Goal: Transaction & Acquisition: Purchase product/service

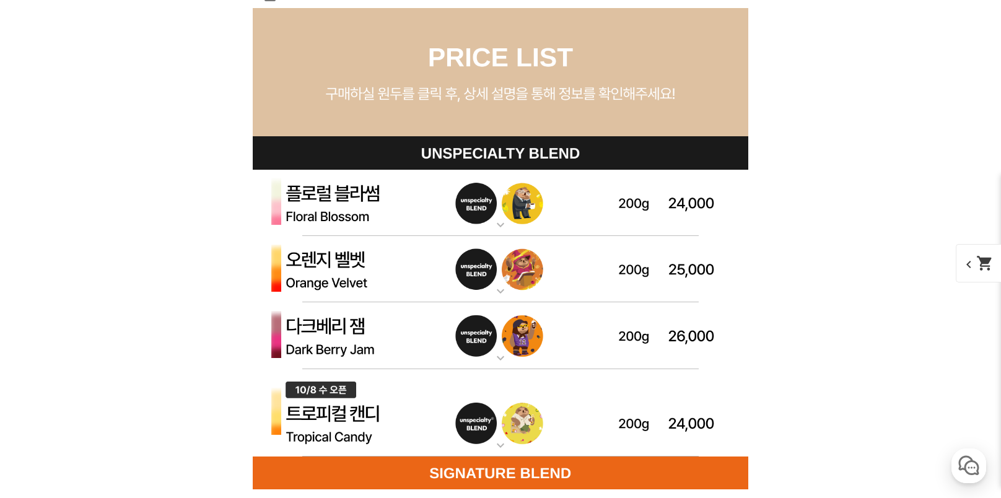
scroll to position [3531, 0]
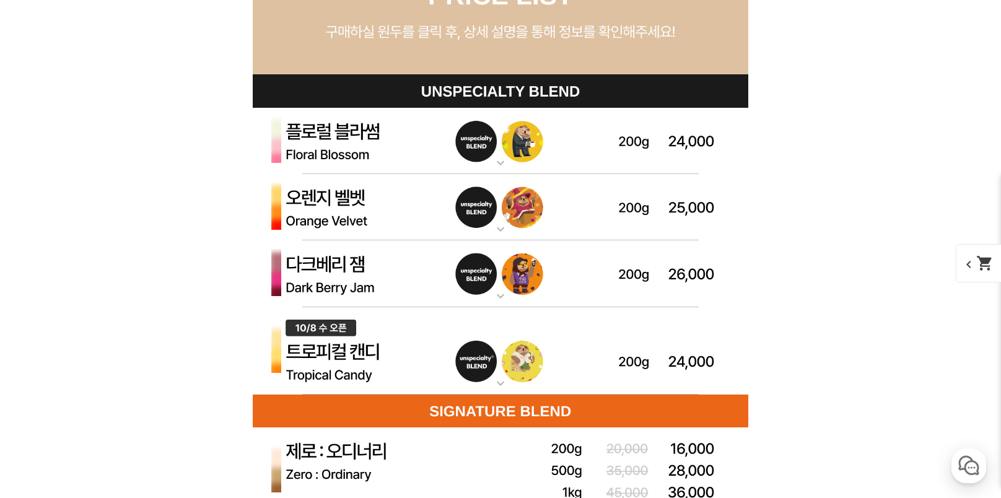
click at [339, 357] on img at bounding box center [501, 351] width 496 height 88
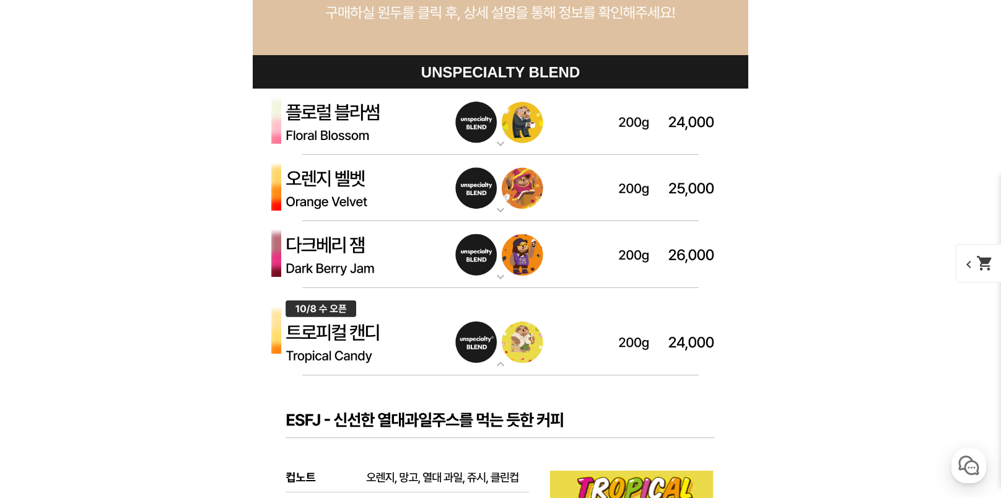
scroll to position [3593, 0]
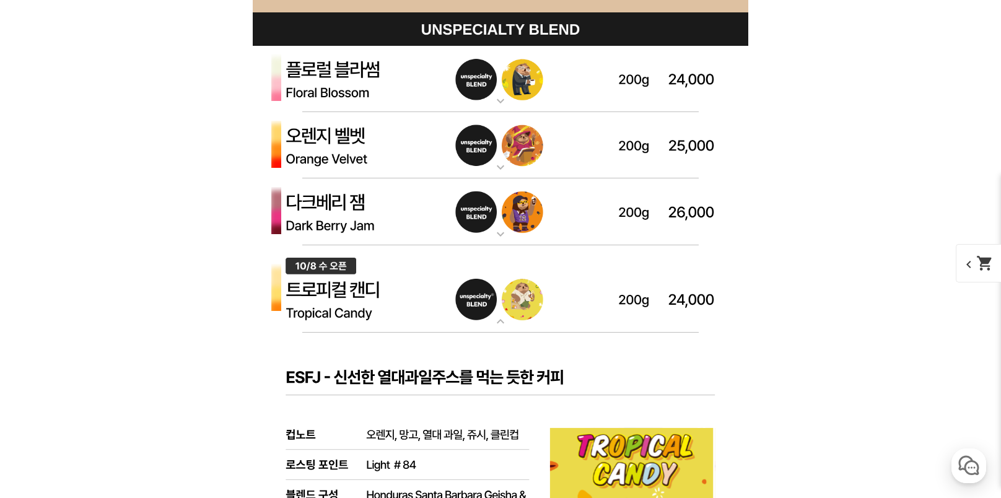
click at [339, 136] on img at bounding box center [501, 145] width 496 height 67
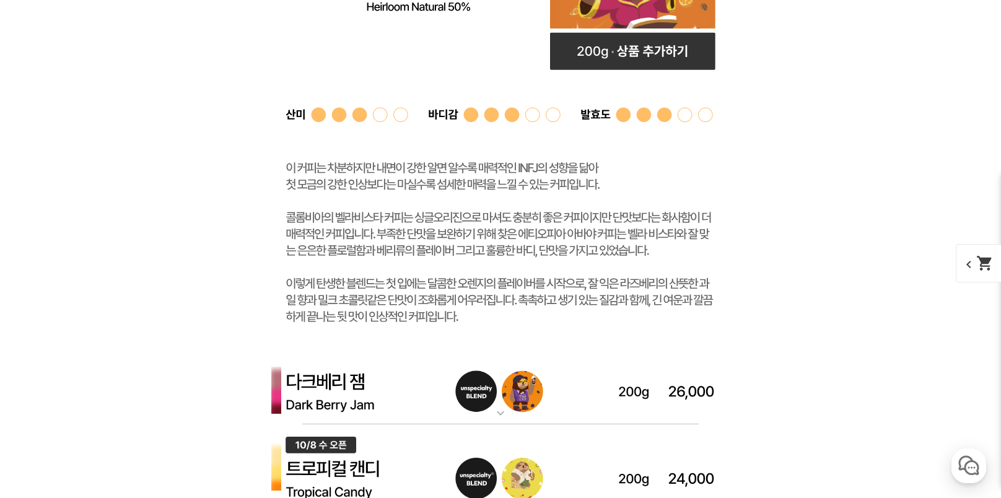
scroll to position [3840, 0]
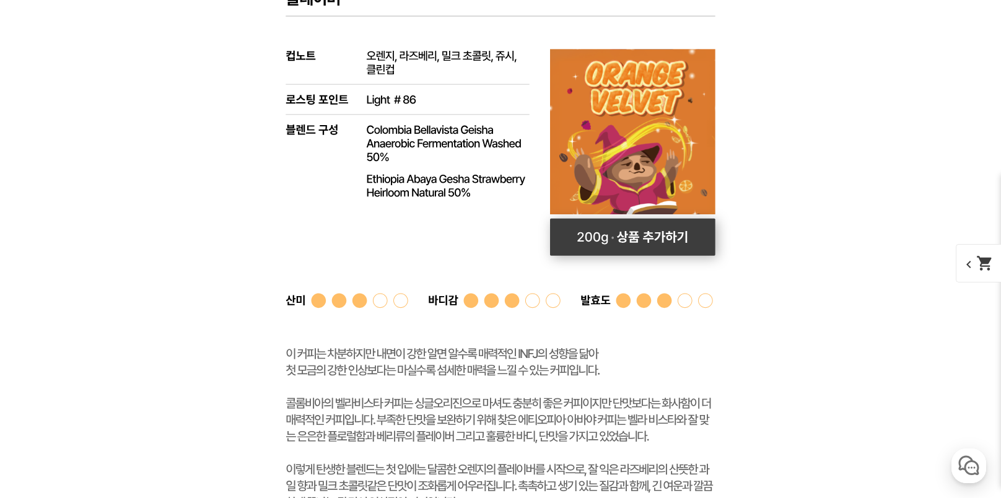
click at [659, 239] on rect at bounding box center [632, 237] width 165 height 37
select select "오렌지 벨벳 (언스페셜티 블렌드)"
select select "200g"
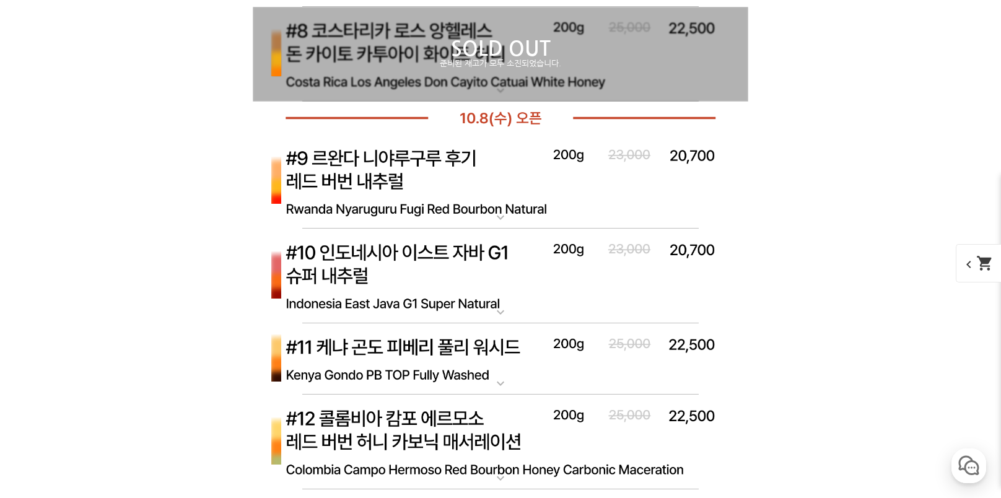
scroll to position [6132, 0]
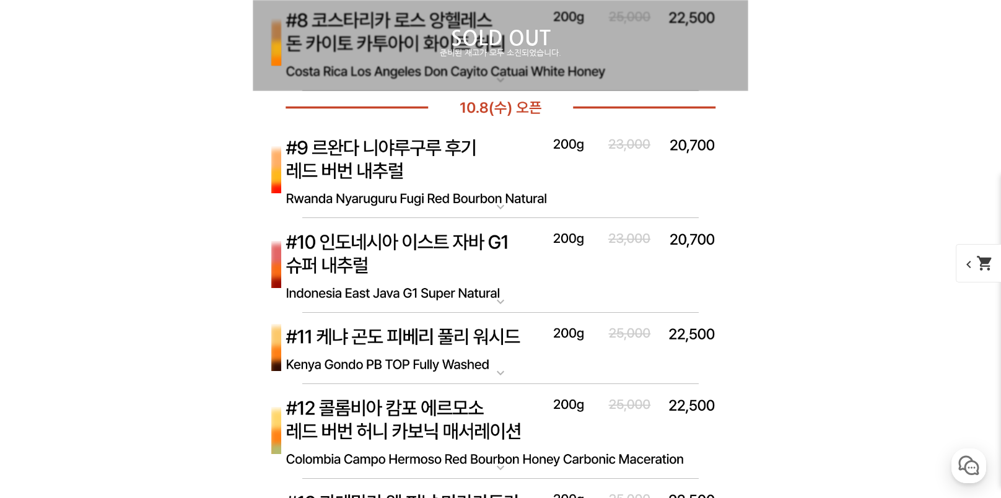
click at [378, 151] on img at bounding box center [501, 171] width 496 height 95
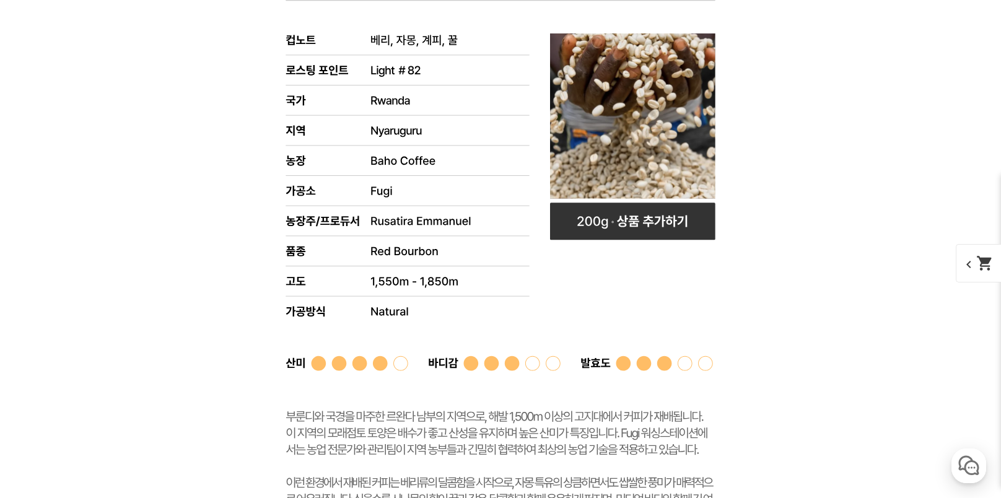
scroll to position [6442, 0]
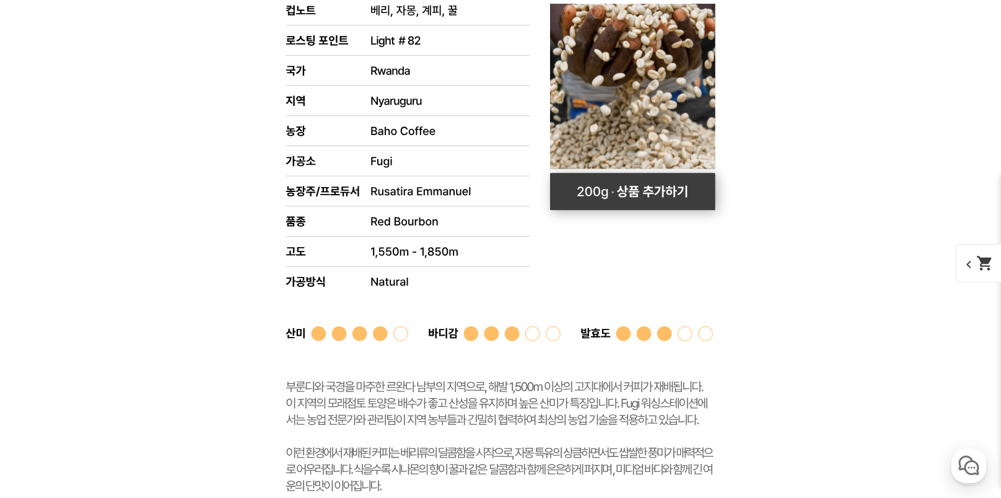
click at [655, 194] on rect at bounding box center [632, 191] width 165 height 37
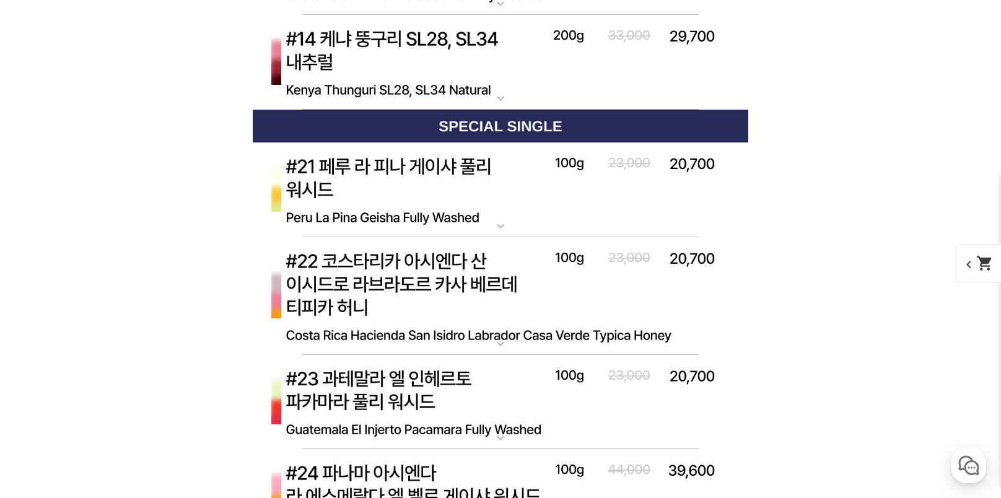
scroll to position [7371, 0]
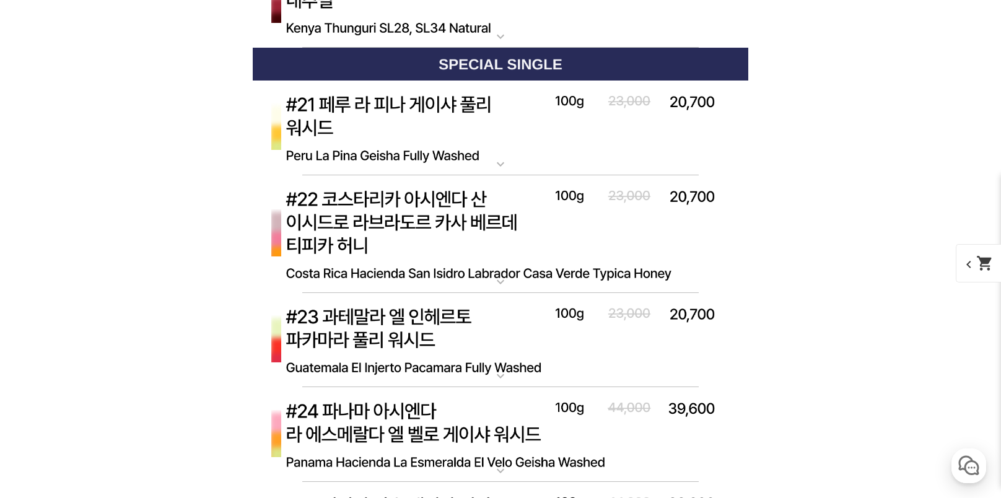
click at [409, 110] on img at bounding box center [501, 128] width 496 height 95
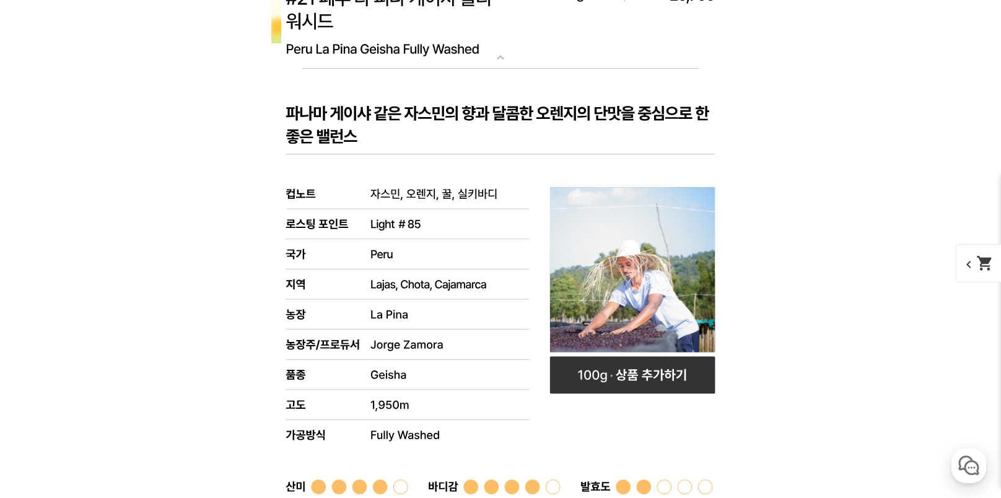
scroll to position [7495, 0]
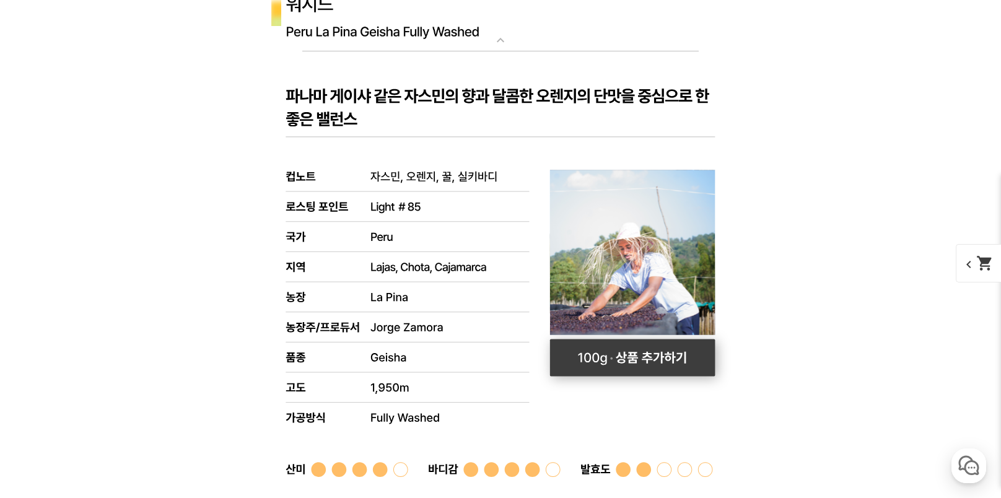
click at [660, 362] on rect at bounding box center [632, 357] width 165 height 37
select select "#21 페루 라 피나 게이샤 풀리 워시드"
select select "100g"
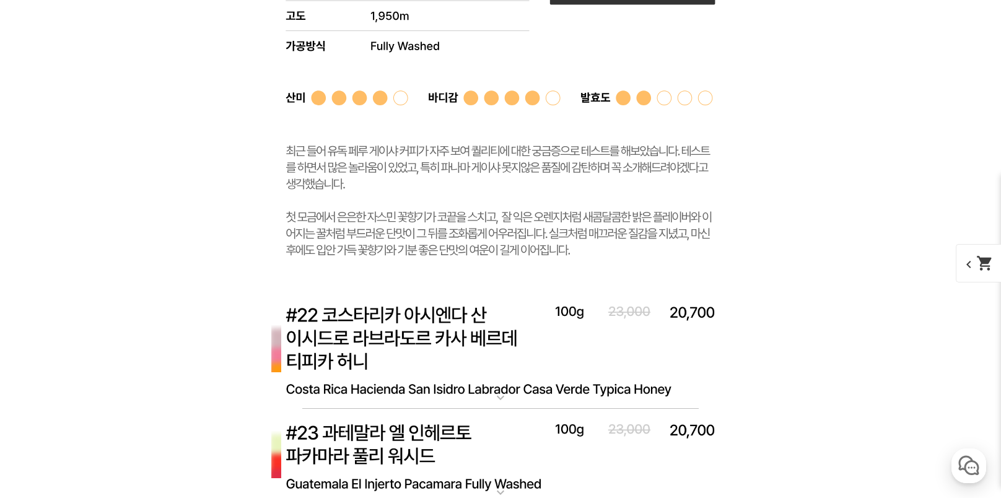
scroll to position [7929, 0]
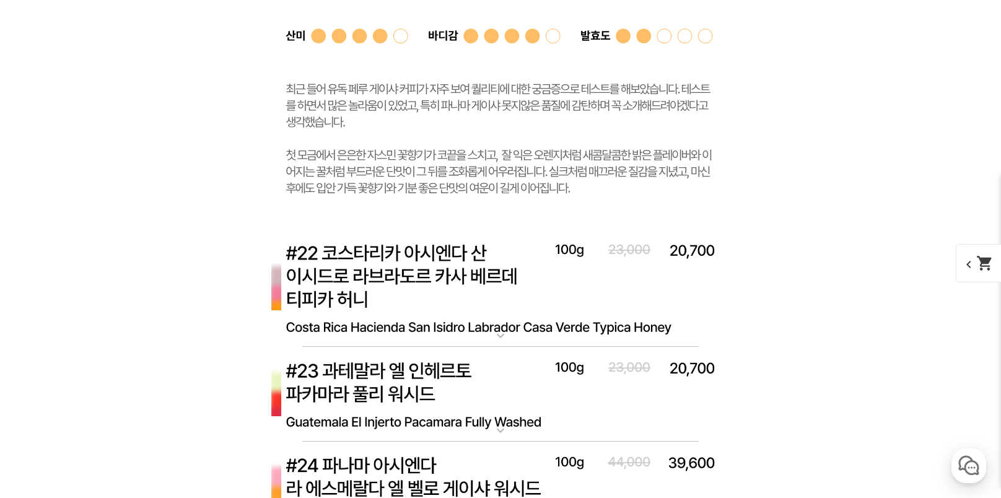
click at [416, 257] on img at bounding box center [501, 288] width 496 height 118
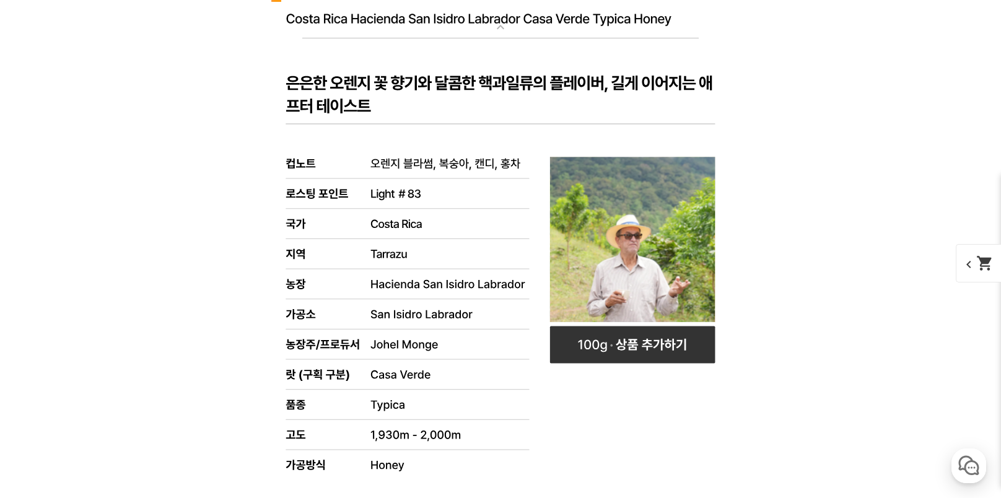
scroll to position [8238, 0]
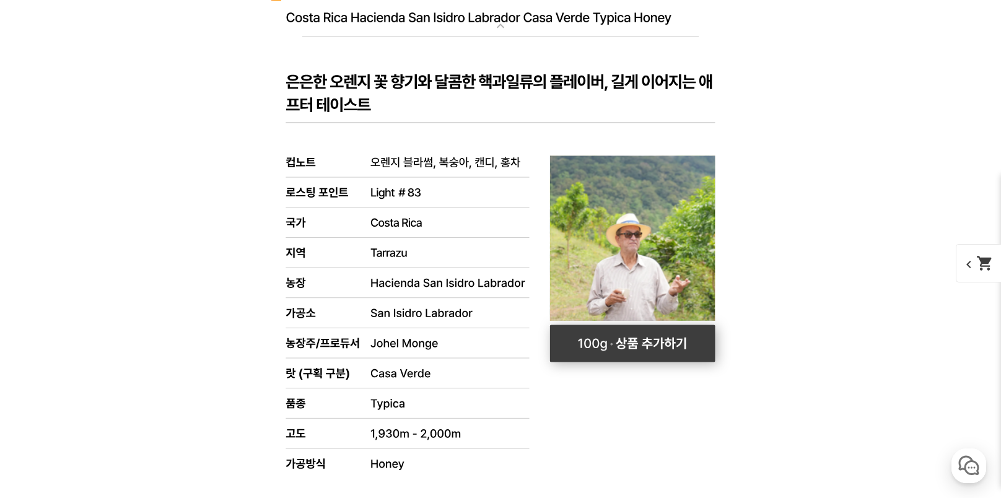
click at [654, 342] on rect at bounding box center [632, 343] width 165 height 37
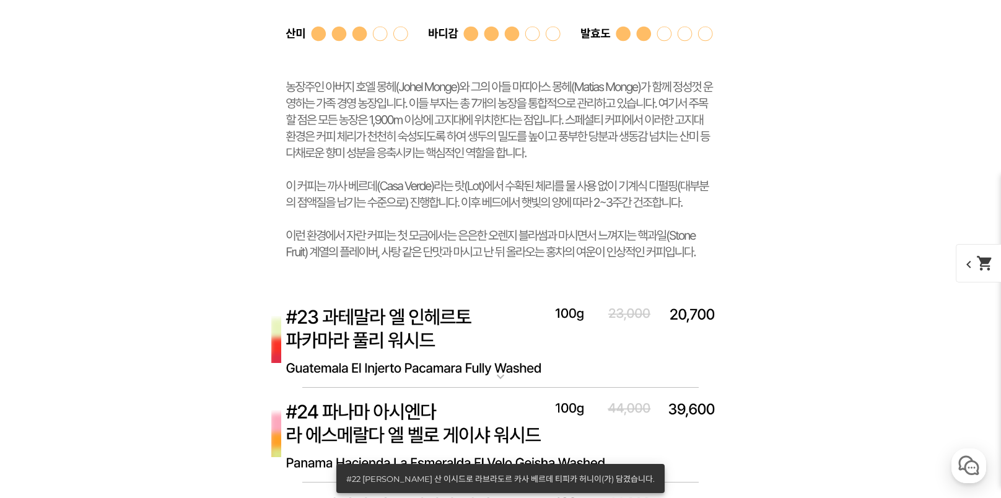
scroll to position [8734, 0]
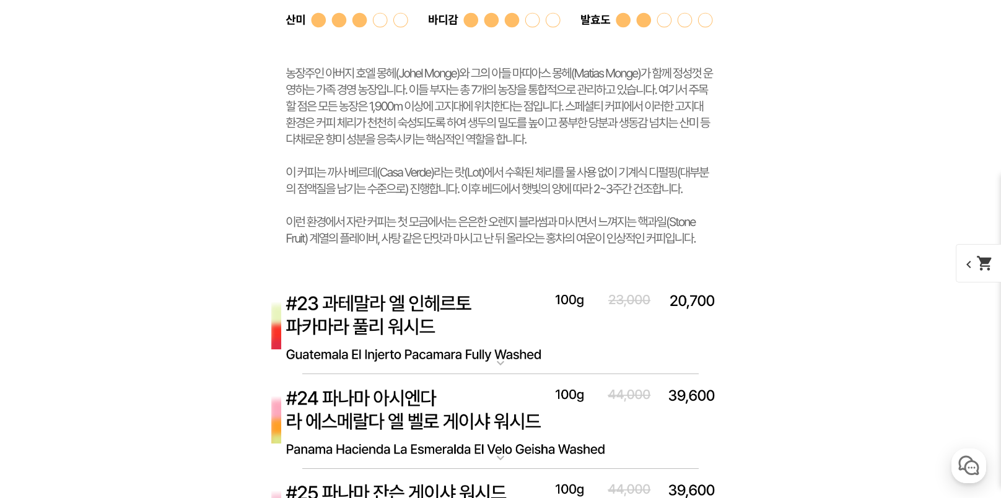
click at [404, 310] on img at bounding box center [501, 326] width 496 height 95
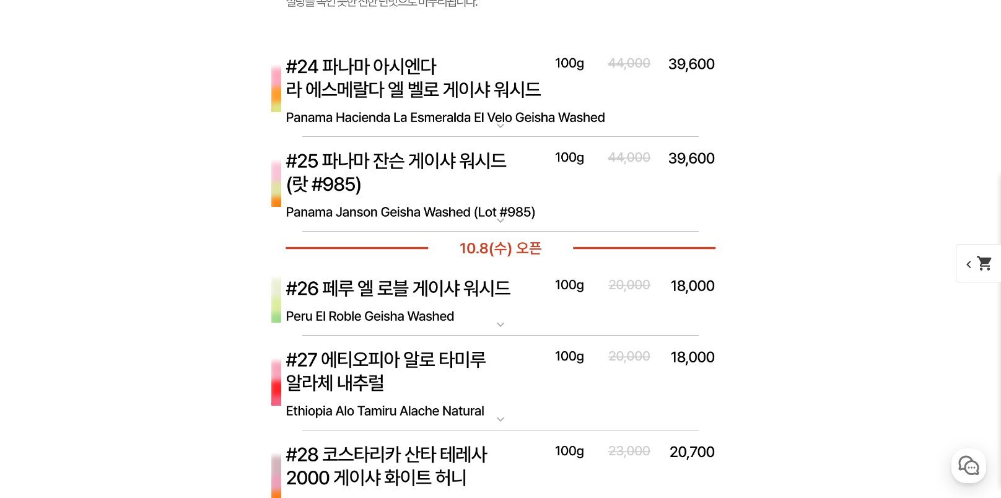
scroll to position [9971, 0]
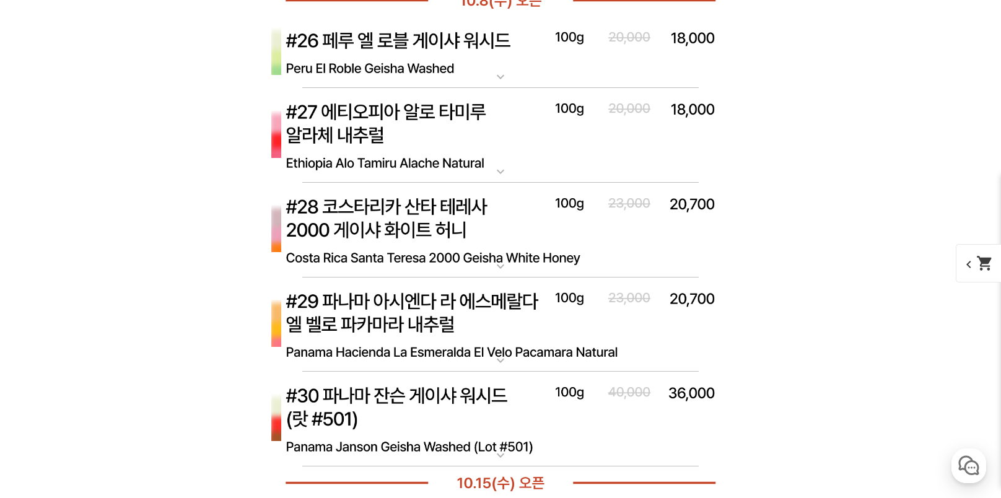
click at [395, 42] on img at bounding box center [501, 53] width 496 height 72
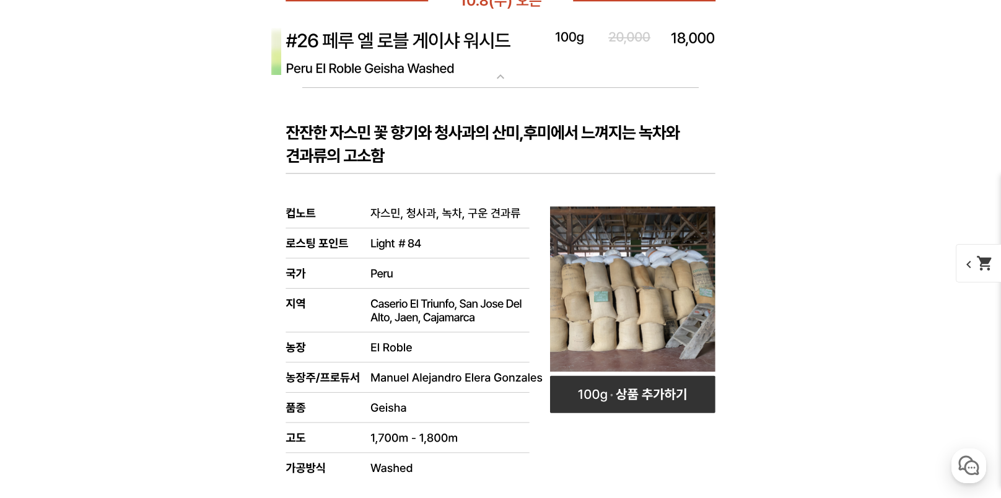
scroll to position [10033, 0]
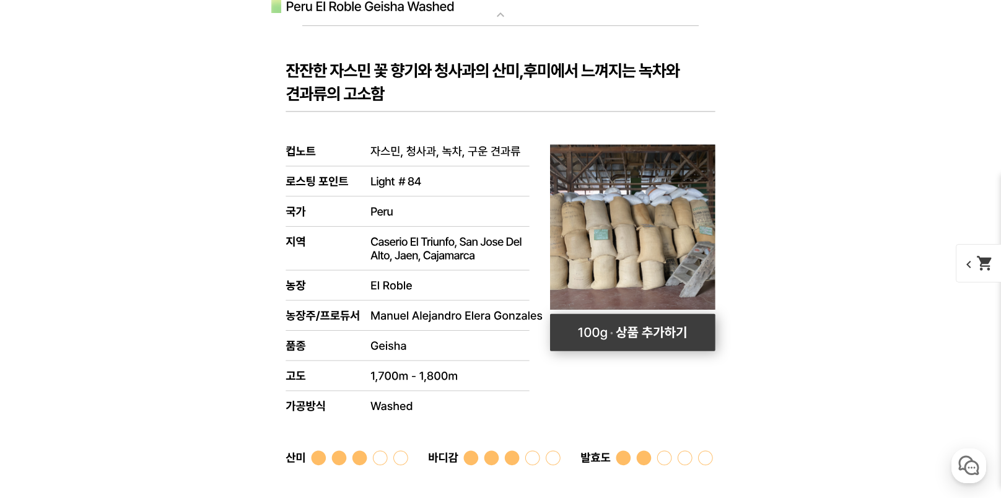
click at [629, 328] on rect at bounding box center [632, 332] width 165 height 37
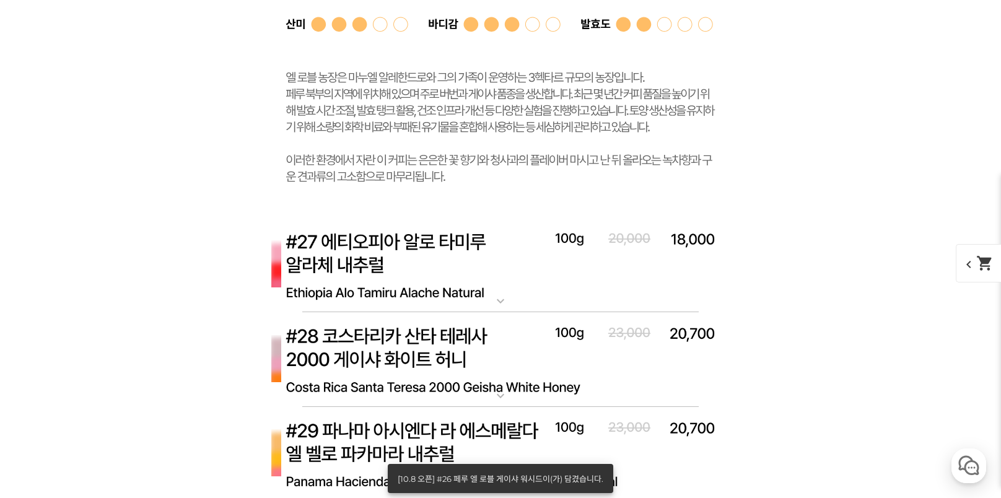
scroll to position [10591, 0]
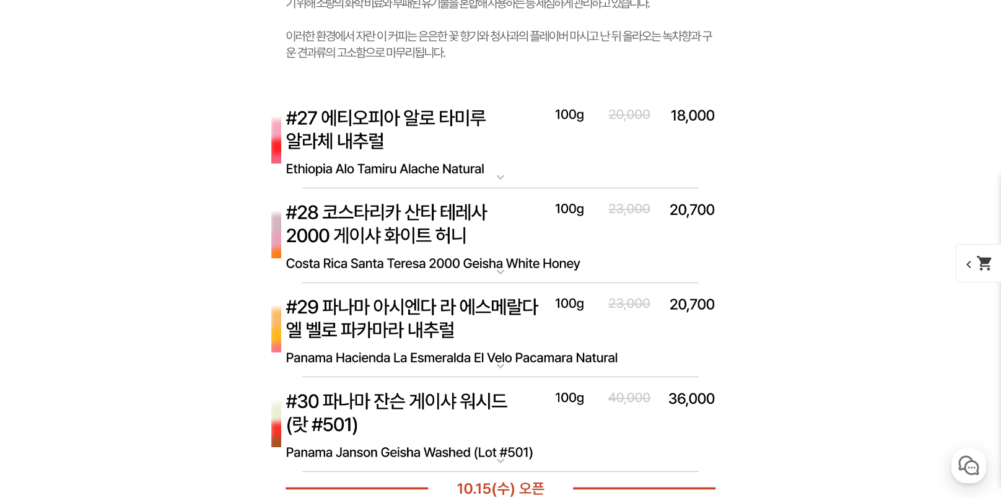
click at [377, 120] on img at bounding box center [501, 141] width 496 height 95
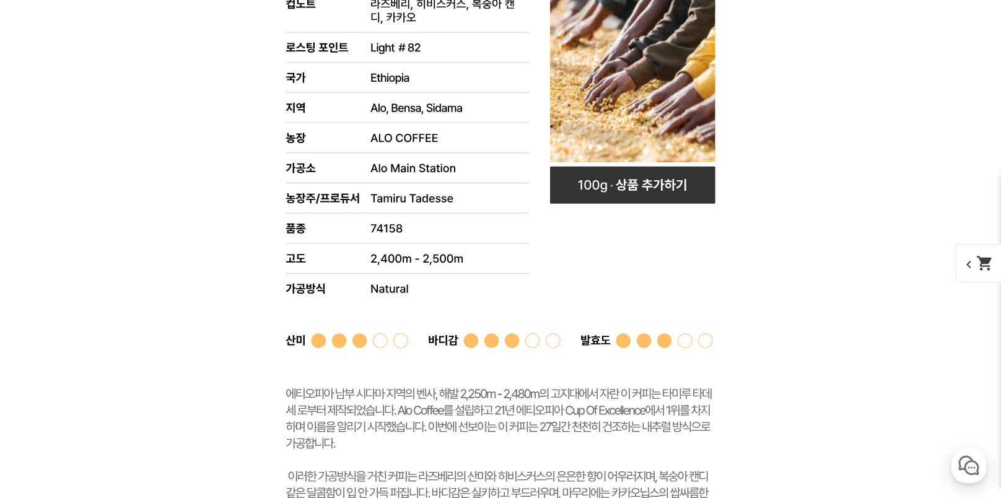
scroll to position [11148, 0]
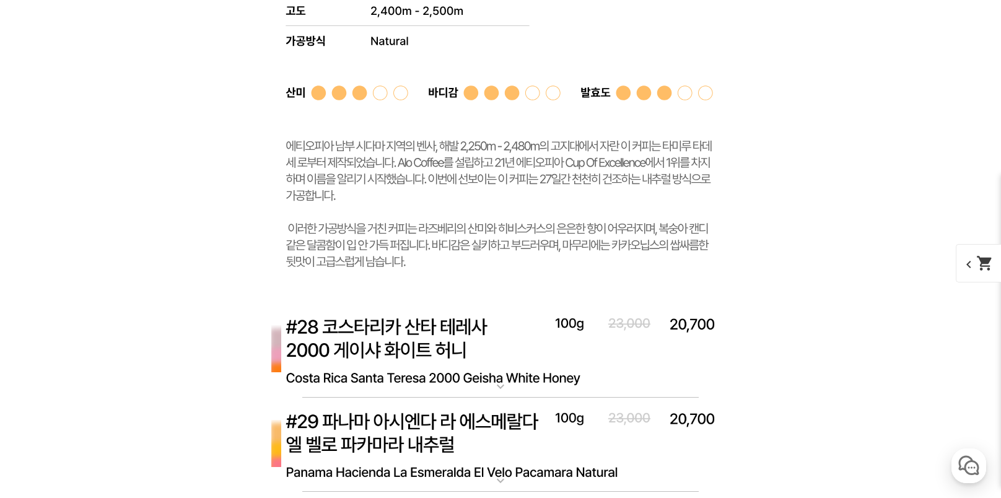
click at [396, 333] on img at bounding box center [501, 350] width 496 height 95
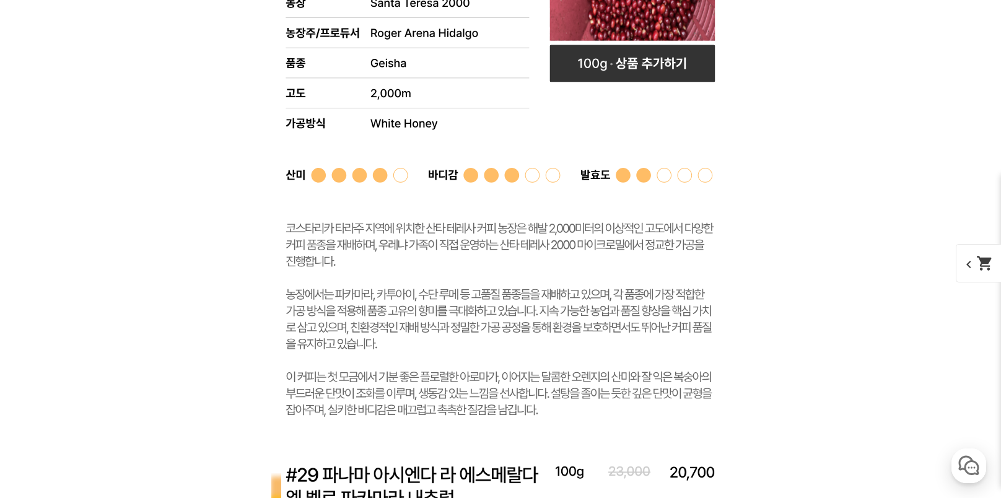
scroll to position [11768, 0]
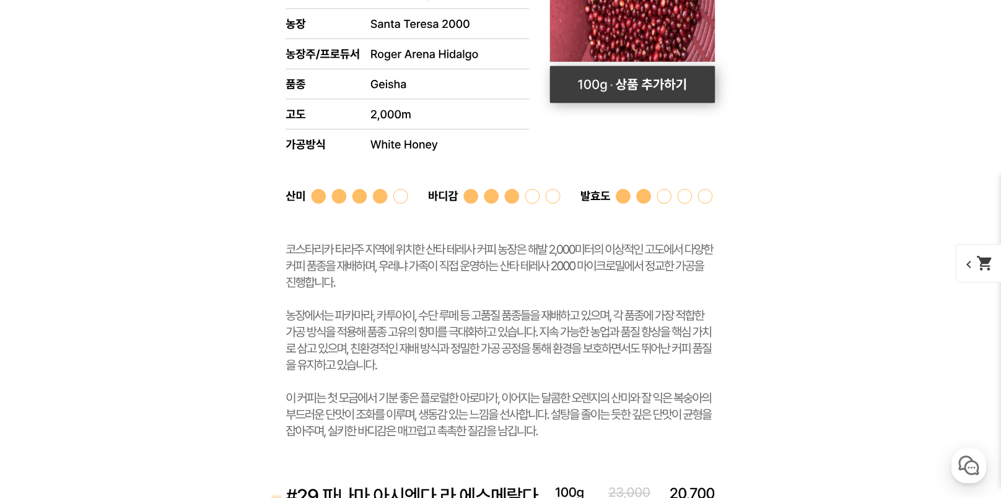
click at [616, 79] on rect at bounding box center [632, 84] width 165 height 37
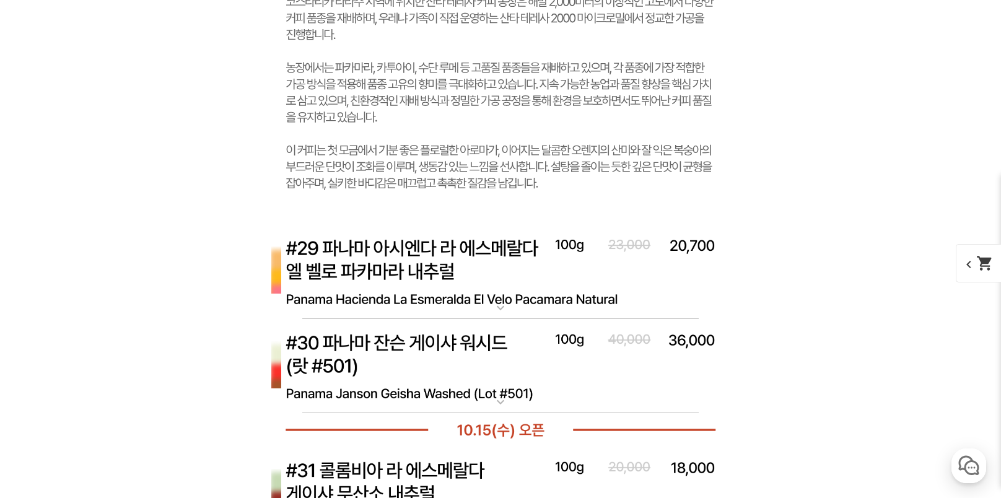
scroll to position [12139, 0]
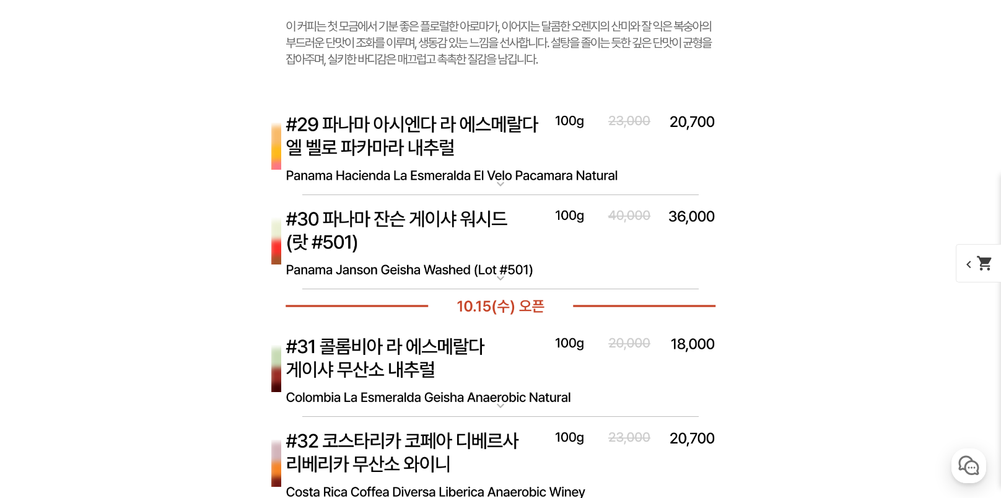
click at [421, 144] on img at bounding box center [501, 147] width 496 height 95
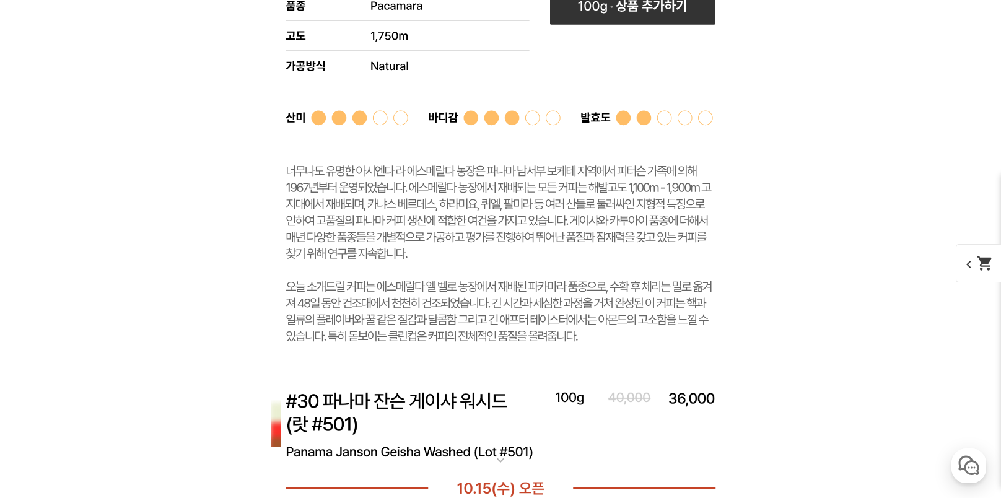
scroll to position [12821, 0]
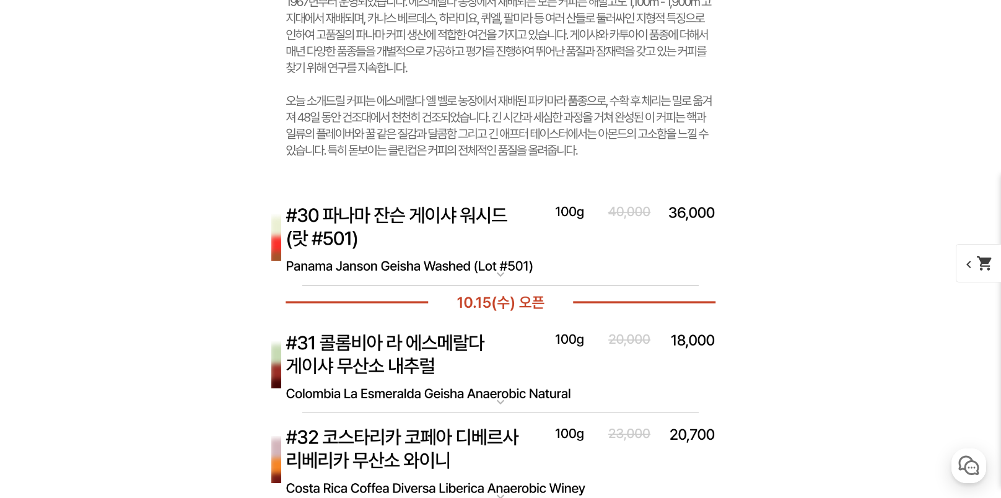
click at [442, 216] on img at bounding box center [501, 238] width 496 height 95
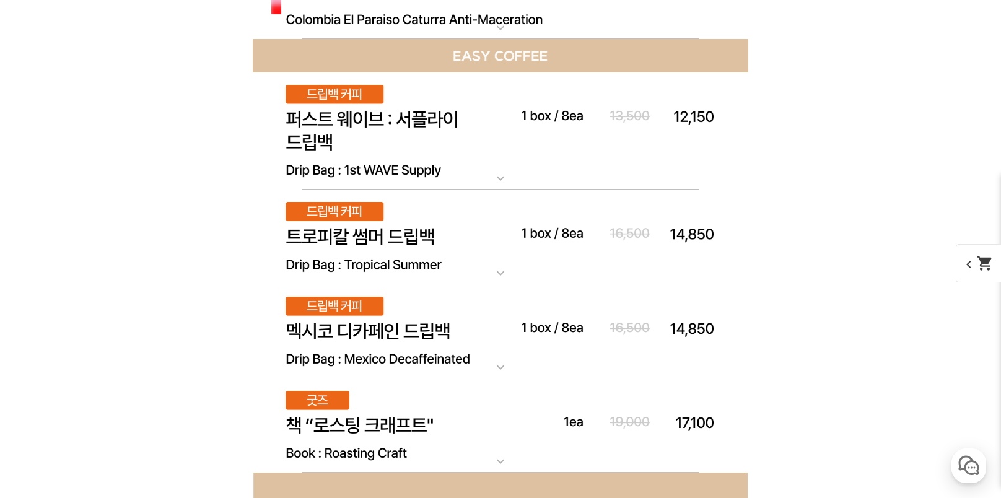
scroll to position [14431, 0]
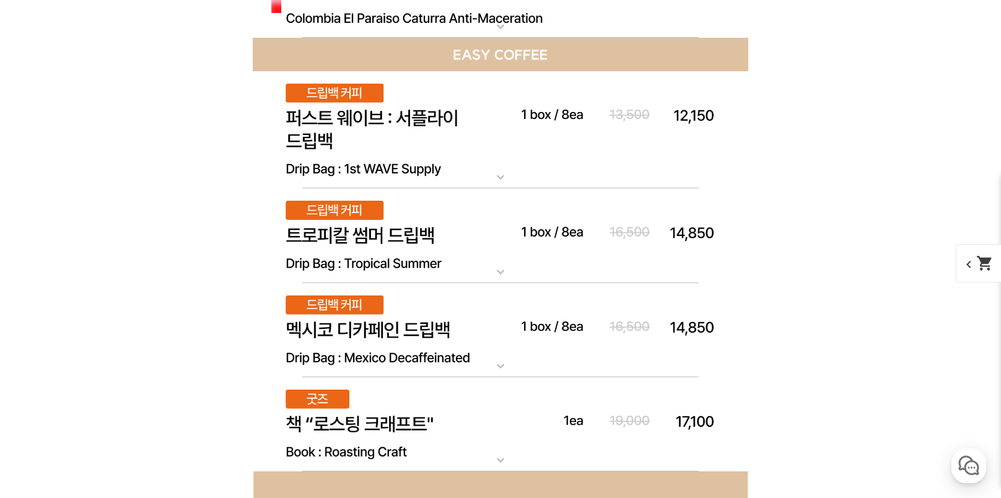
click at [395, 118] on img at bounding box center [501, 130] width 496 height 118
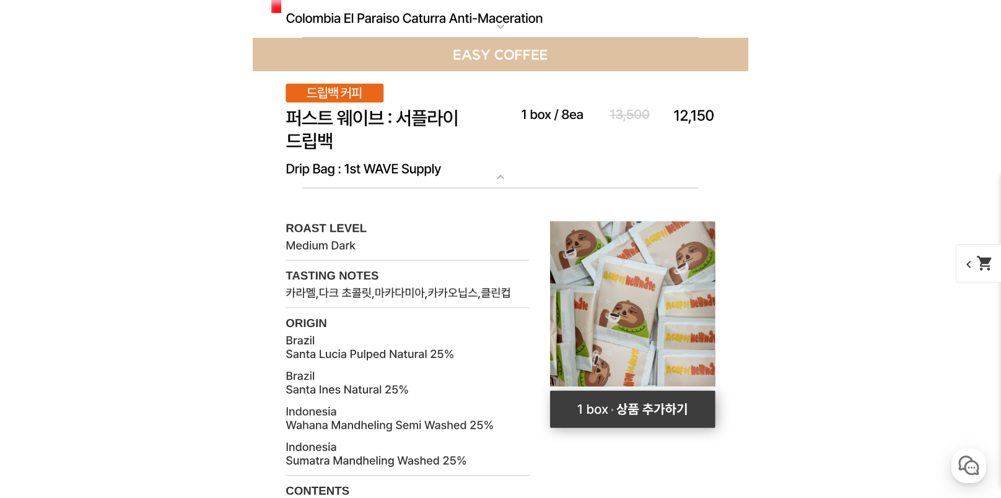
click at [680, 409] on rect at bounding box center [632, 409] width 165 height 37
select select "드립백 : 퍼스트 웨이브 1box (10g * 8ea)"
select select "해당없음"
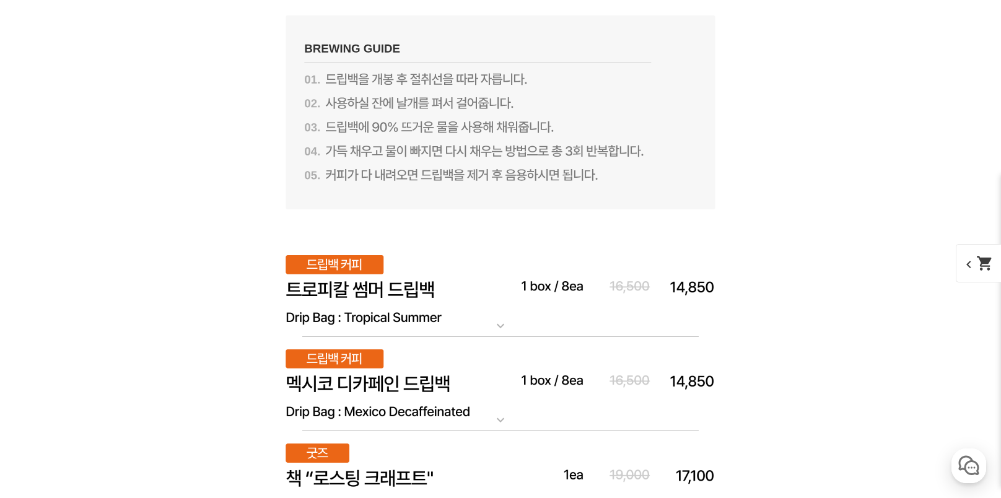
scroll to position [15236, 0]
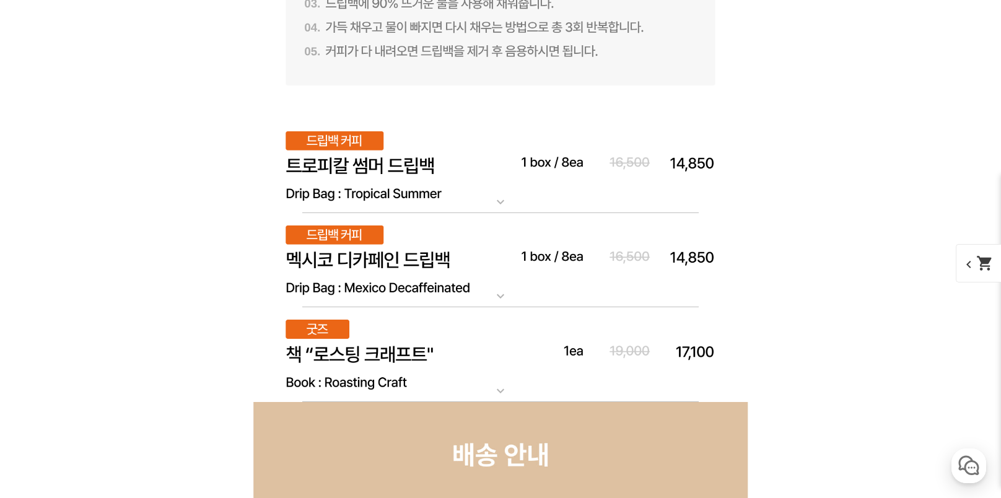
click at [416, 170] on img at bounding box center [501, 166] width 496 height 95
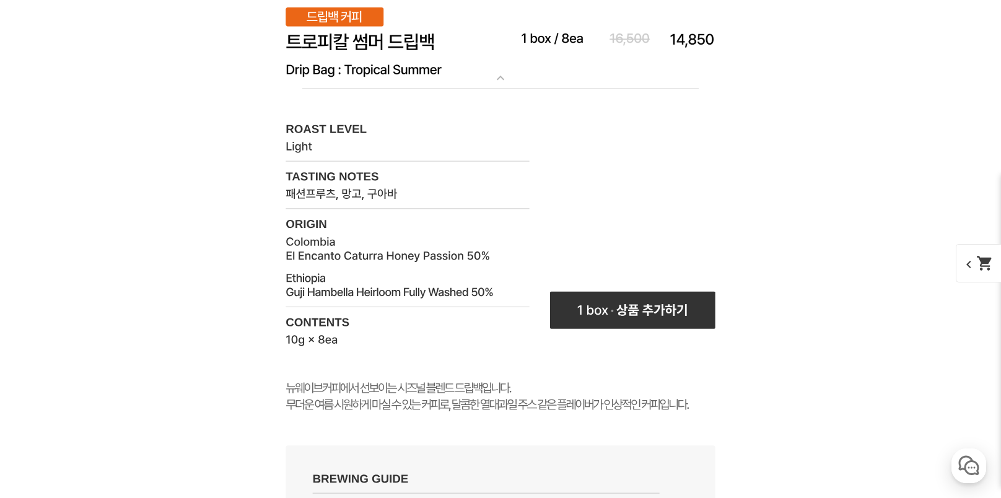
scroll to position [15422, 0]
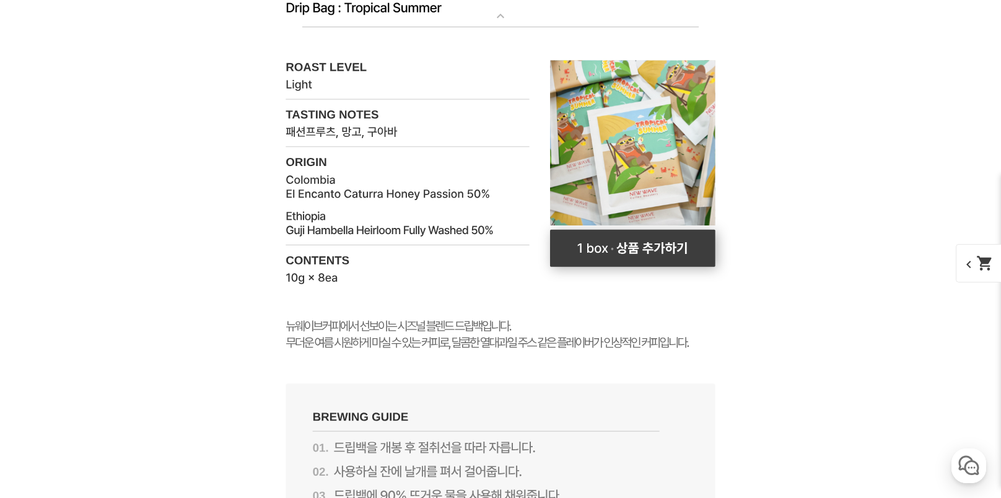
click at [653, 244] on rect at bounding box center [632, 248] width 165 height 37
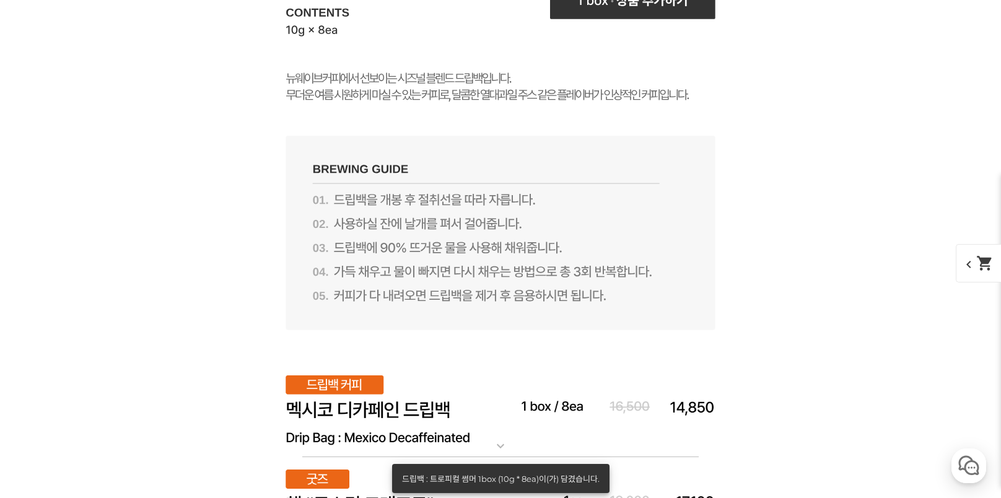
scroll to position [15856, 0]
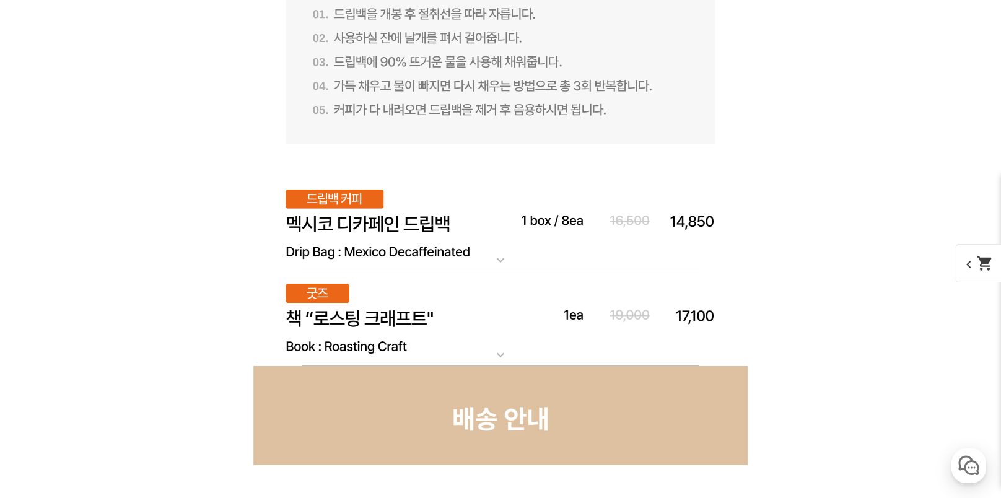
click at [393, 224] on img at bounding box center [501, 224] width 496 height 95
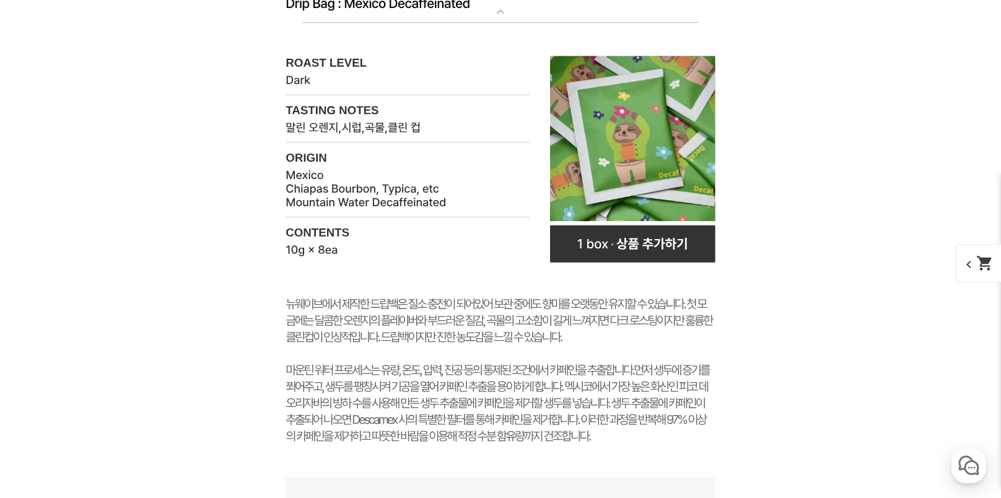
scroll to position [16104, 0]
click at [652, 248] on rect at bounding box center [632, 244] width 165 height 37
select select "드립백 : 디카페인 1box (10g * 8ea)"
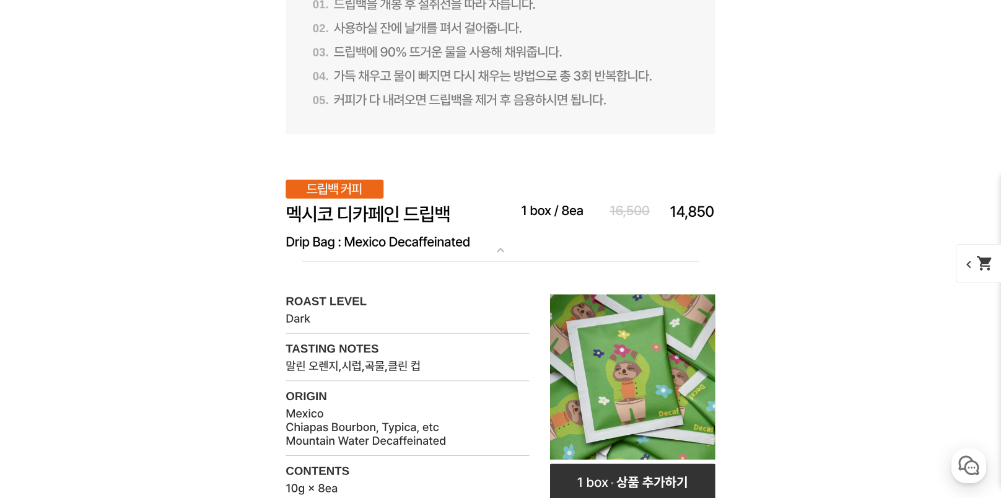
scroll to position [15856, 0]
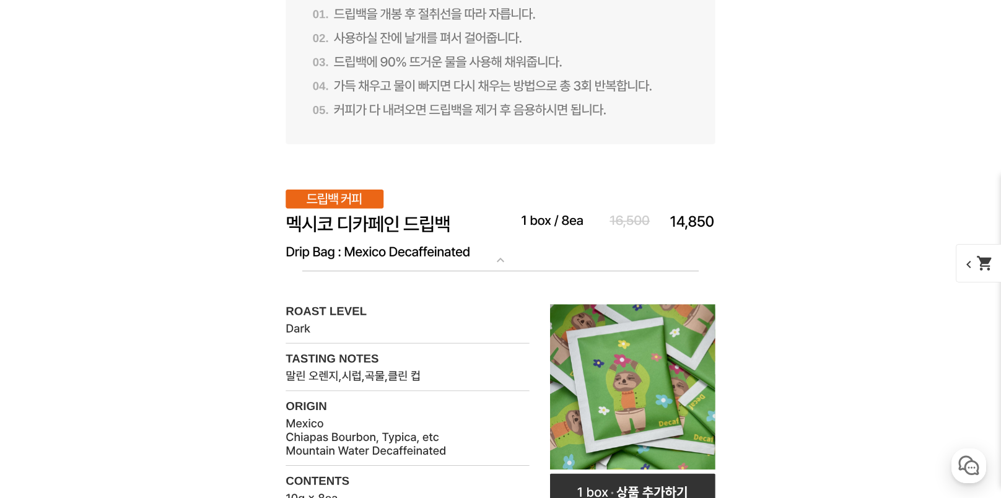
click at [984, 261] on mat-icon "shopping_cart" at bounding box center [984, 263] width 17 height 17
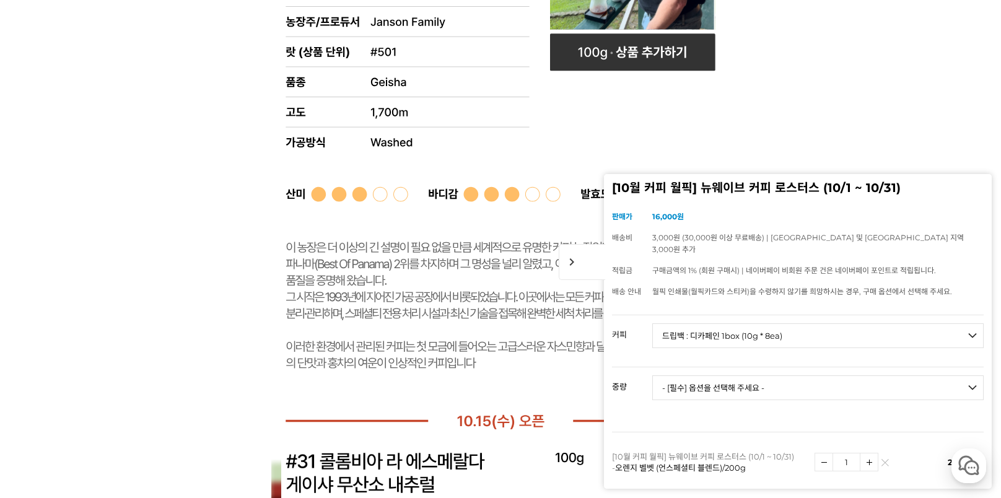
scroll to position [13316, 0]
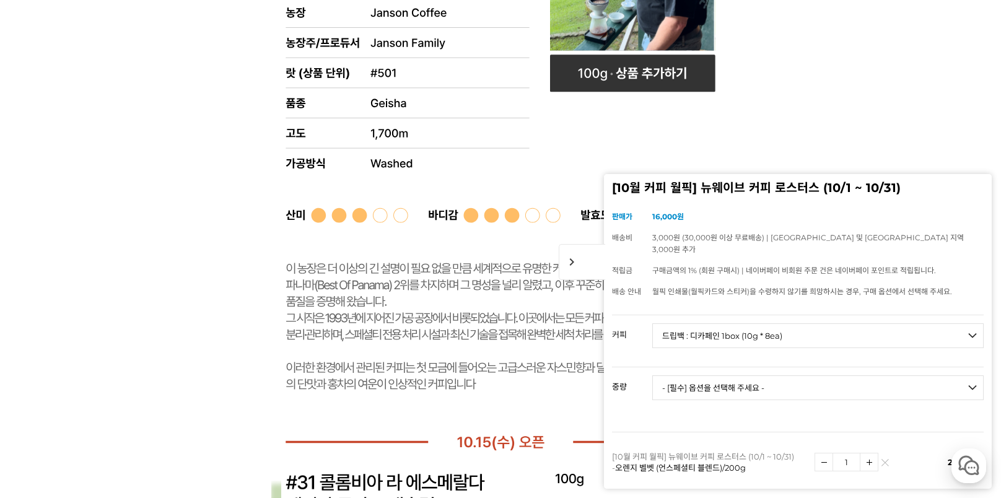
drag, startPoint x: 829, startPoint y: 129, endPoint x: 812, endPoint y: 122, distance: 18.6
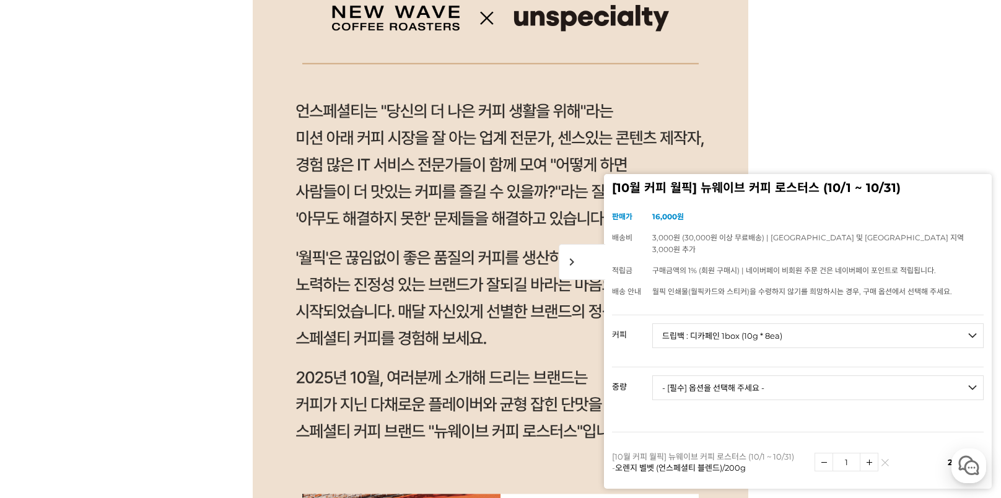
scroll to position [1596, 0]
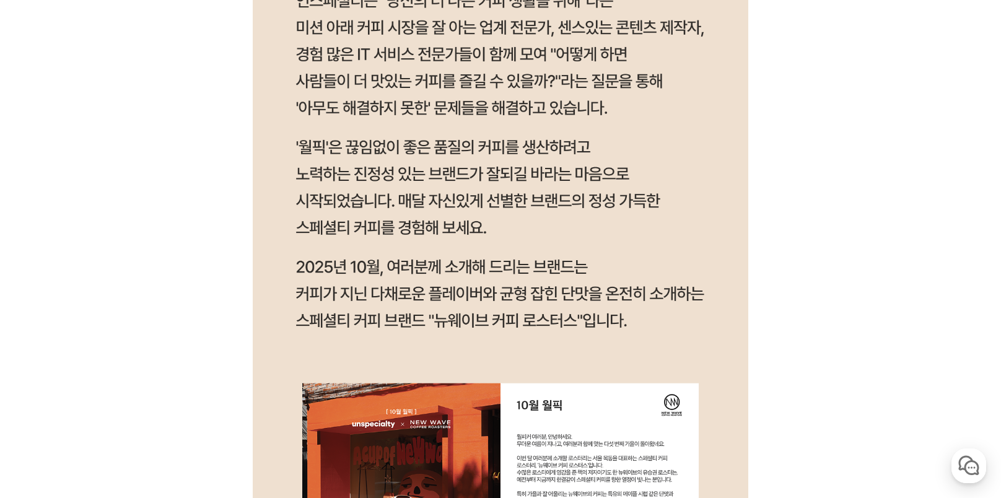
scroll to position [1113, 0]
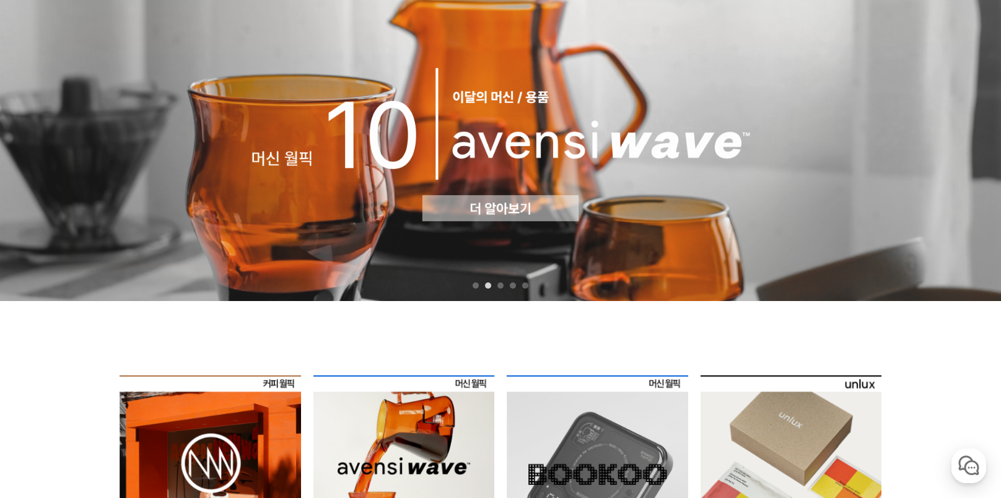
scroll to position [248, 0]
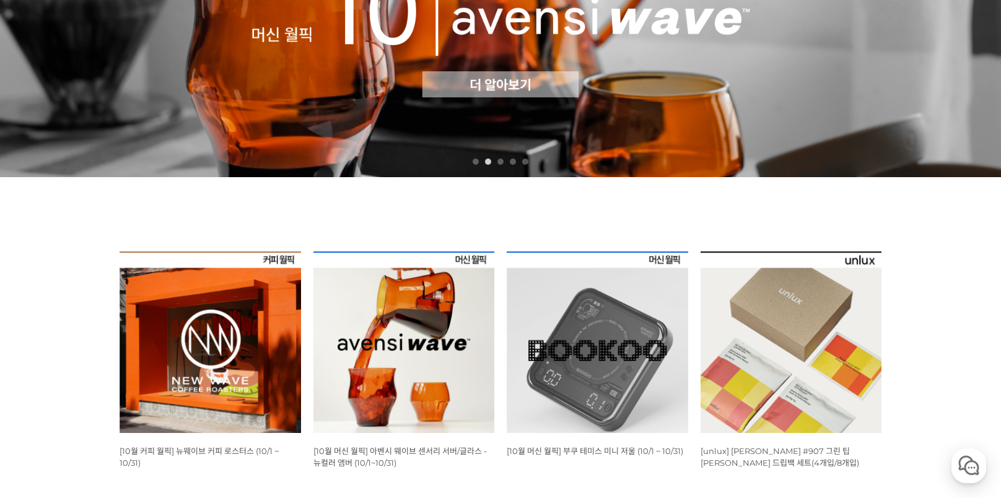
click at [194, 346] on img at bounding box center [210, 341] width 181 height 181
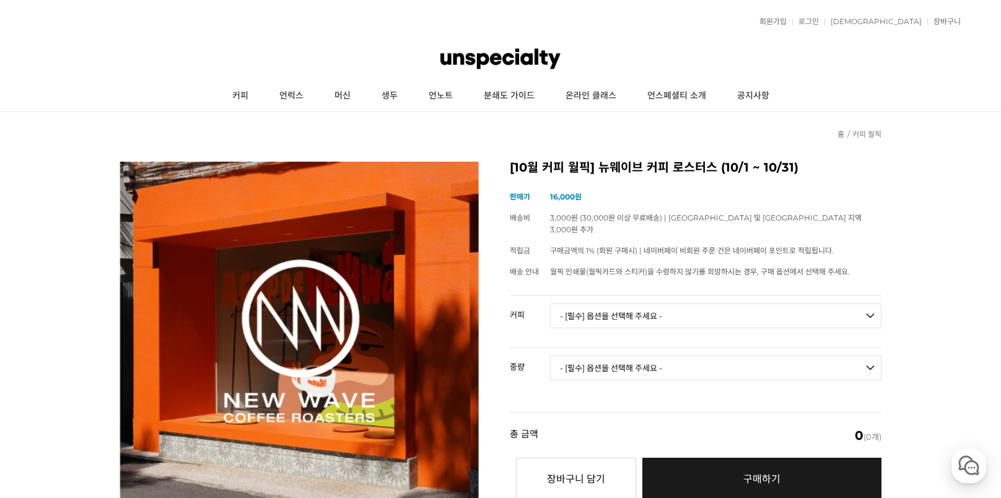
click at [869, 304] on select "- [필수] 옵션을 선택해 주세요 - ------------------- 언스페셜티 분쇄도 가이드 종이 받기 (주문 1건당 최대 1개 제공) …" at bounding box center [715, 316] width 331 height 25
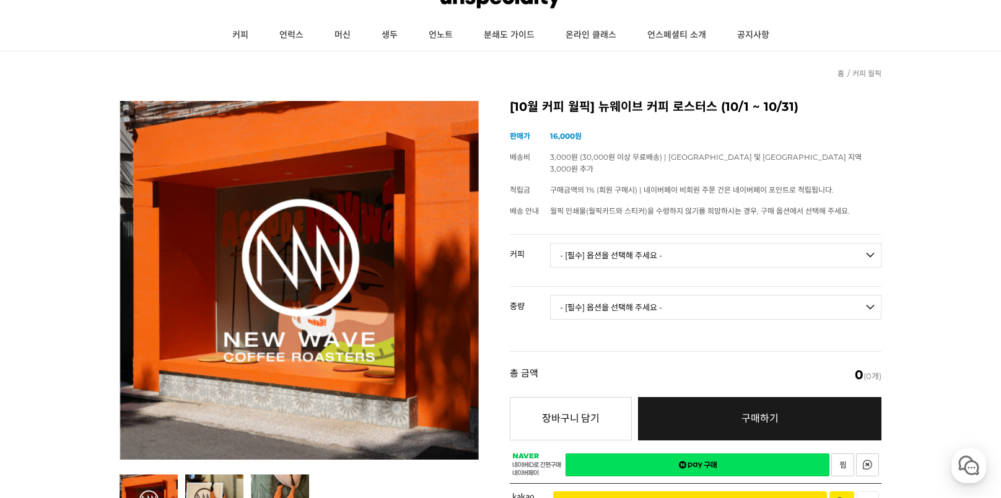
scroll to position [62, 0]
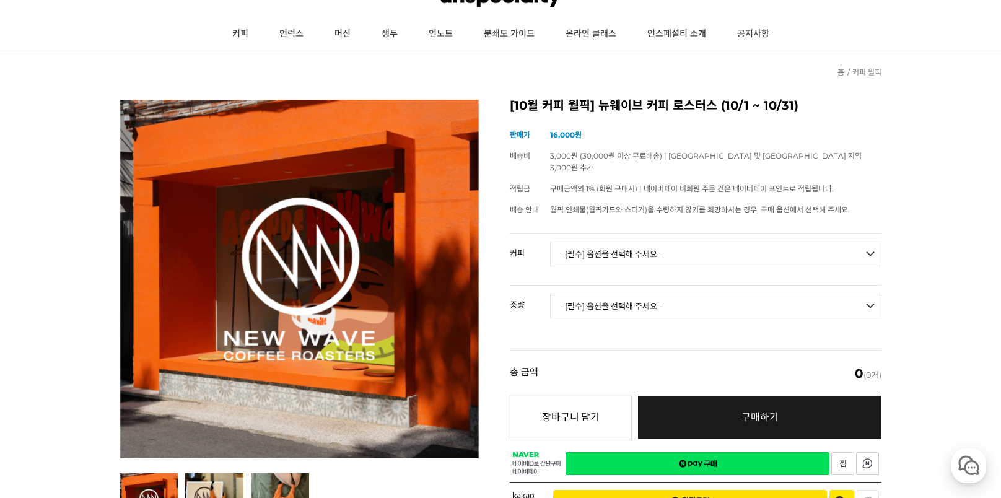
click at [867, 242] on select "- [필수] 옵션을 선택해 주세요 - ------------------- 언스페셜티 분쇄도 가이드 종이 받기 (주문 1건당 최대 1개 제공) …" at bounding box center [715, 254] width 331 height 25
click at [494, 72] on div "현재 위치 홈 커피 월픽" at bounding box center [501, 65] width 762 height 31
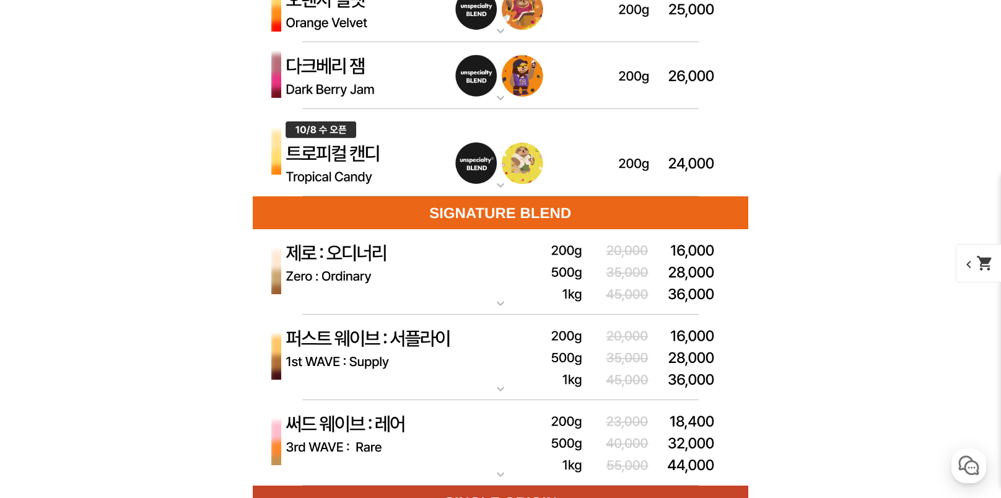
scroll to position [3778, 0]
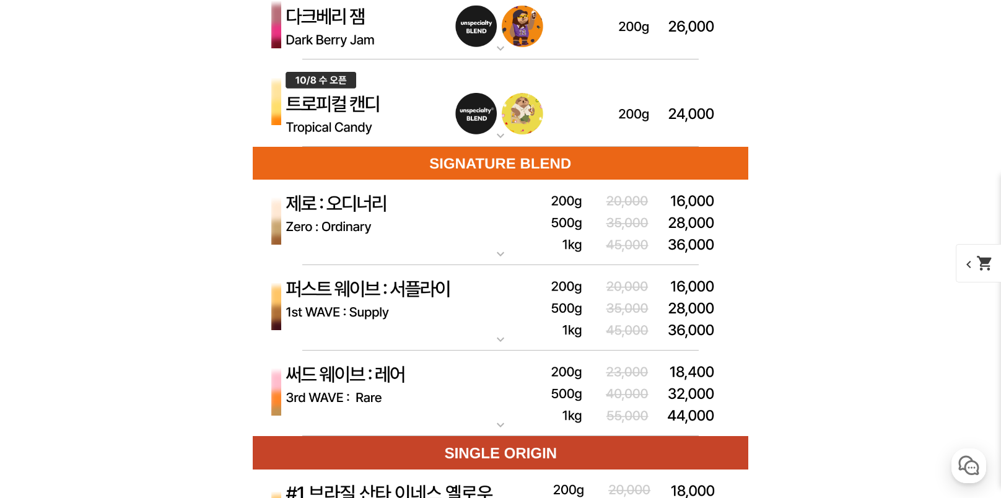
click at [370, 208] on img at bounding box center [501, 223] width 496 height 86
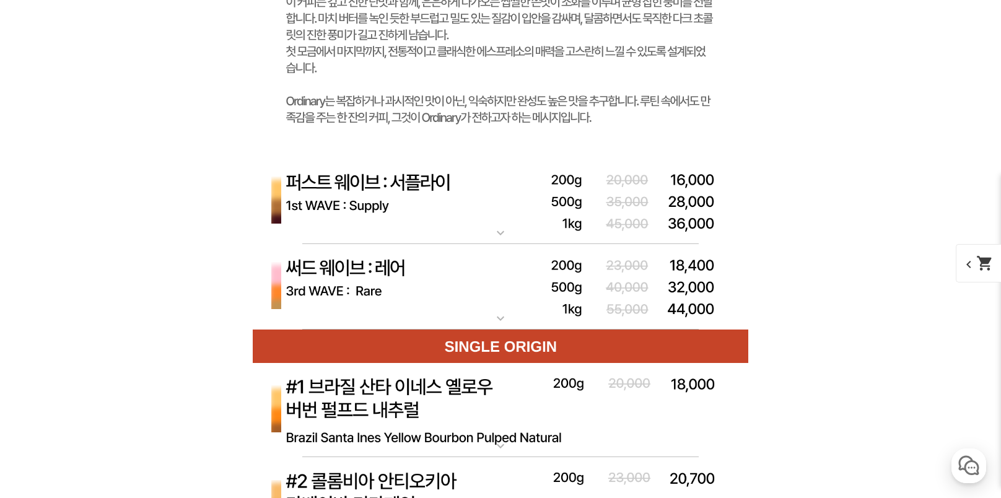
scroll to position [4584, 0]
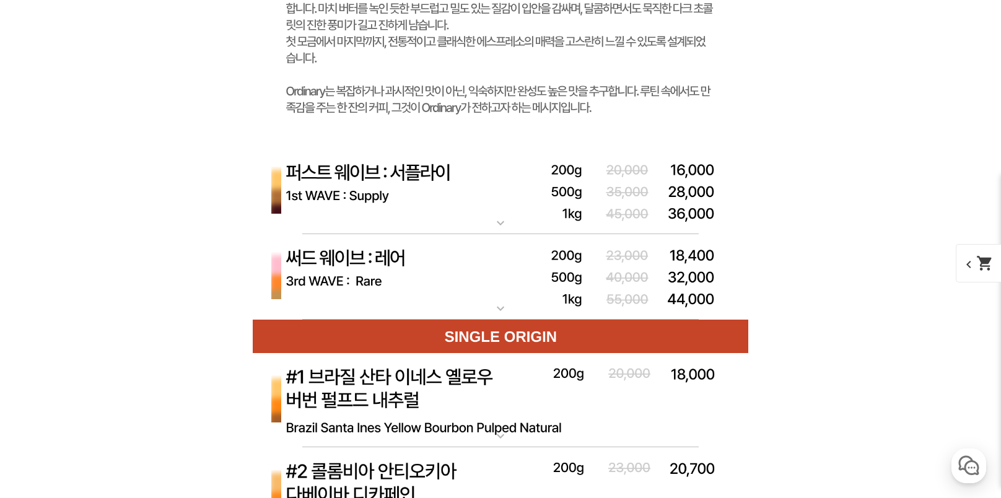
click at [426, 178] on img at bounding box center [501, 192] width 496 height 86
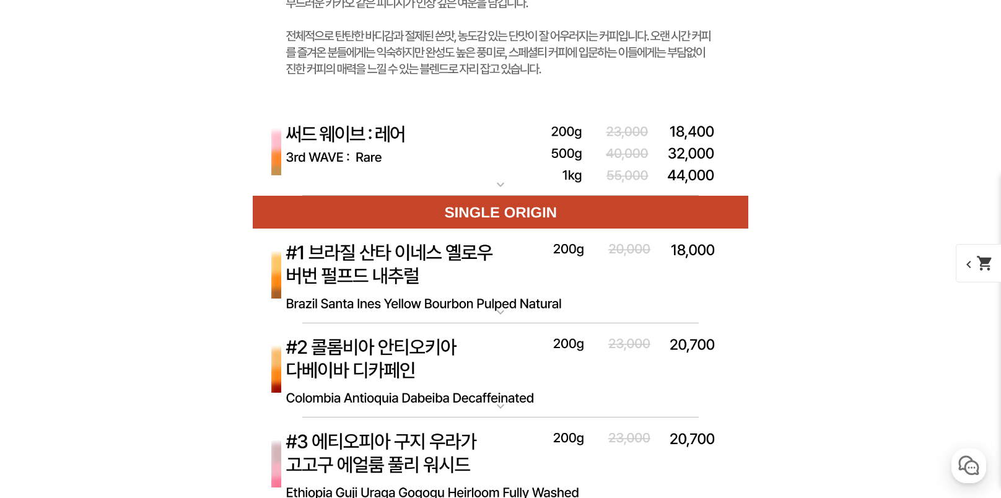
scroll to position [5389, 0]
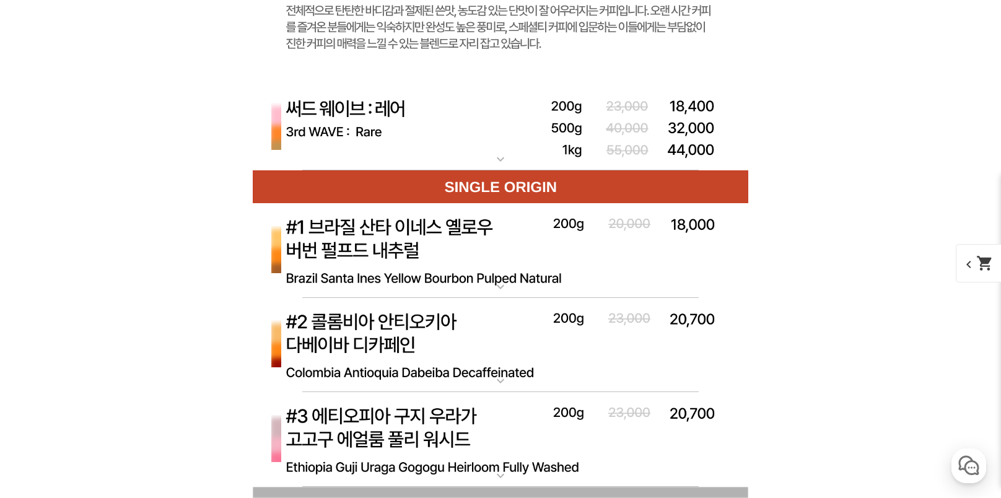
click at [373, 105] on img at bounding box center [501, 128] width 496 height 86
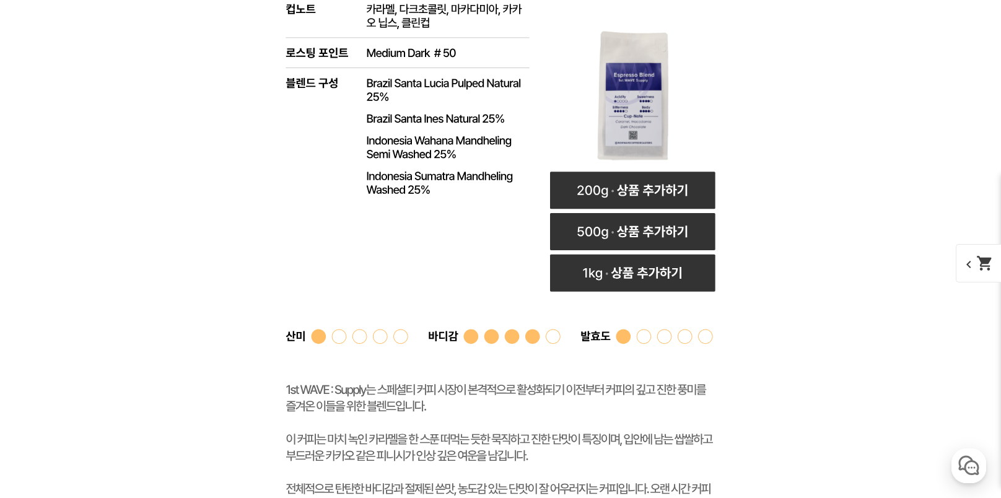
scroll to position [4893, 0]
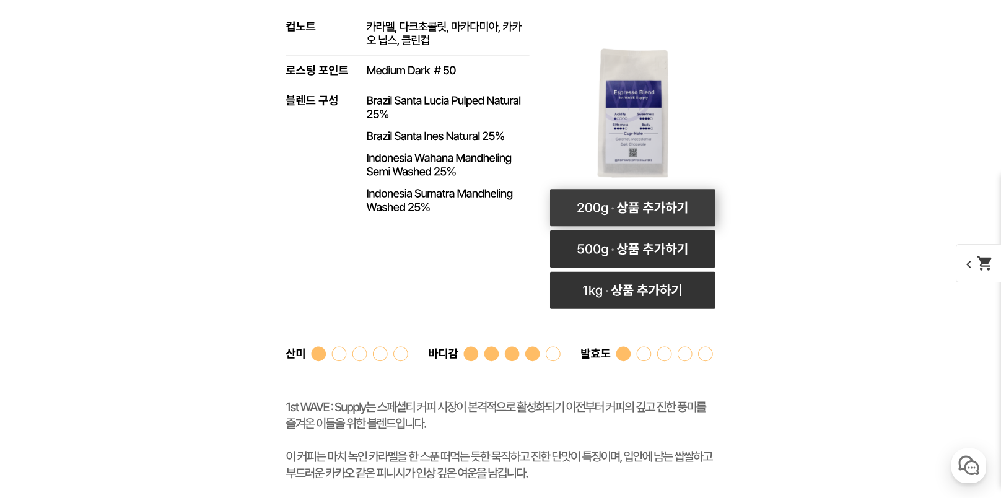
click at [665, 213] on rect at bounding box center [632, 208] width 165 height 37
select select "퍼스트 웨이브 : 서플라이 (하우스 블렌드)"
select select "200g"
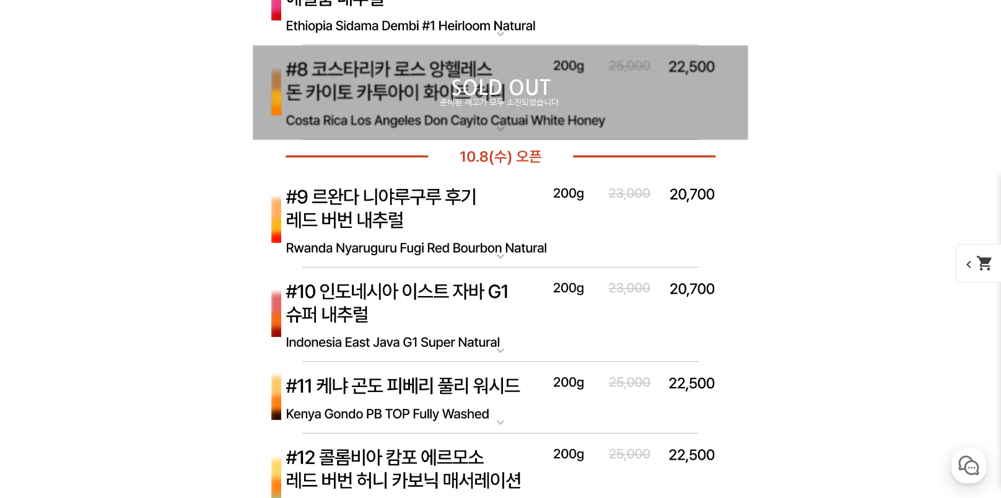
scroll to position [6876, 0]
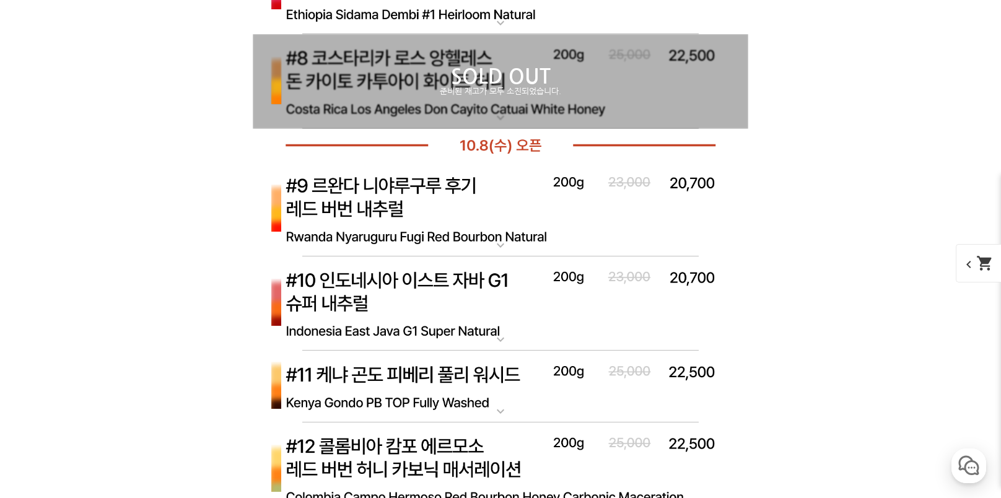
click at [432, 186] on img at bounding box center [501, 209] width 496 height 95
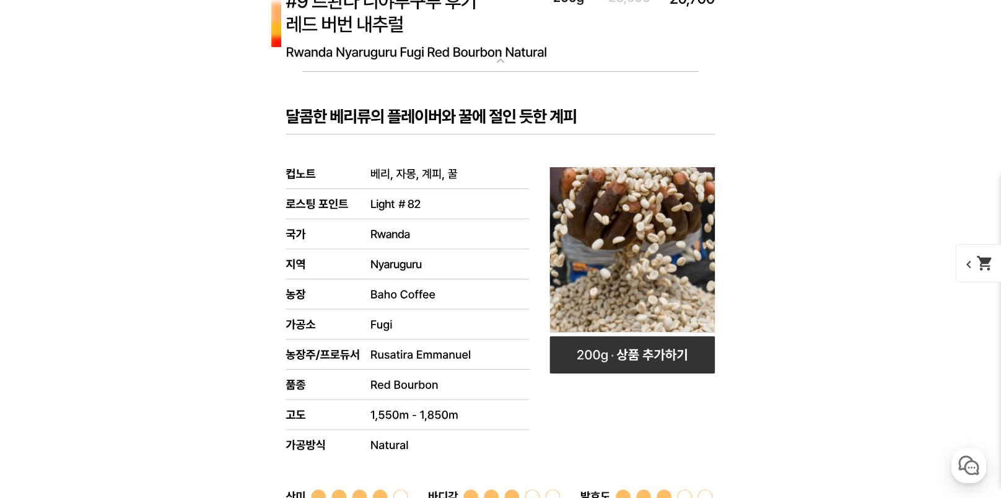
scroll to position [7061, 0]
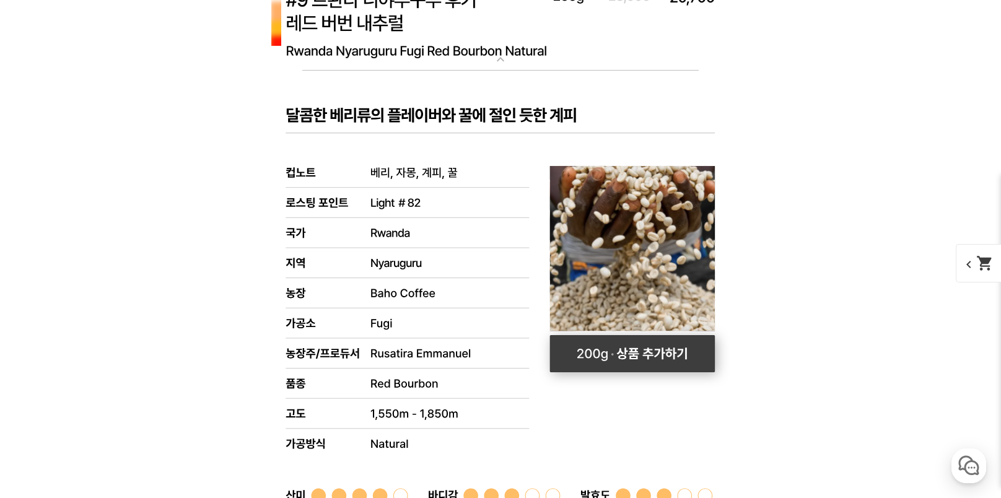
click at [658, 358] on rect at bounding box center [632, 353] width 165 height 37
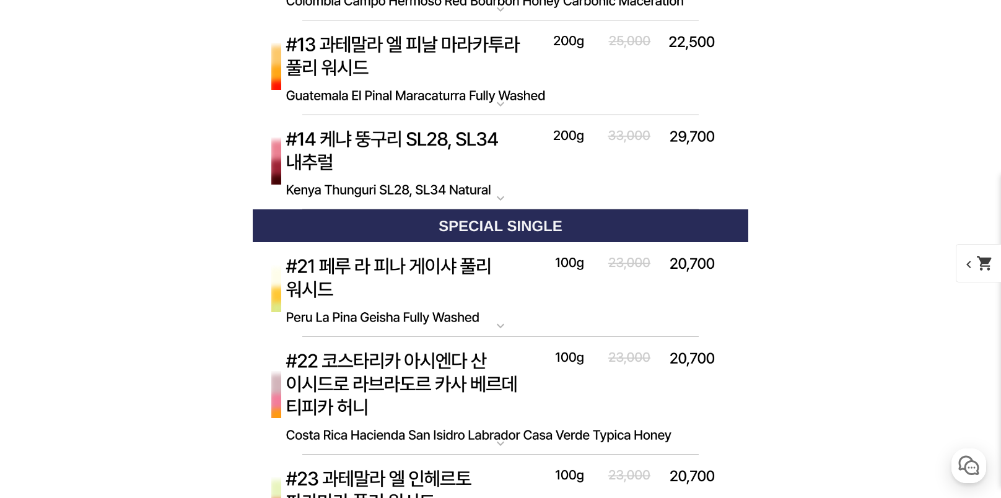
scroll to position [8114, 0]
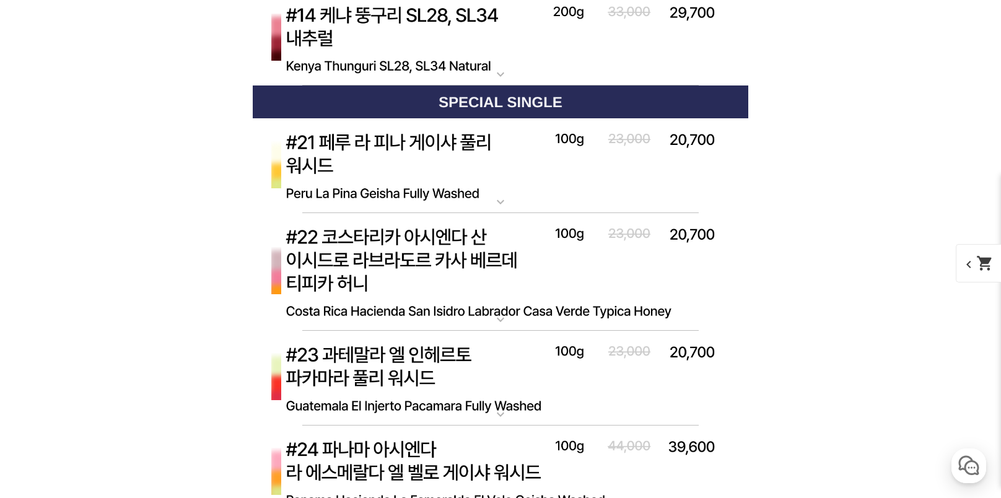
click at [442, 149] on img at bounding box center [501, 165] width 496 height 95
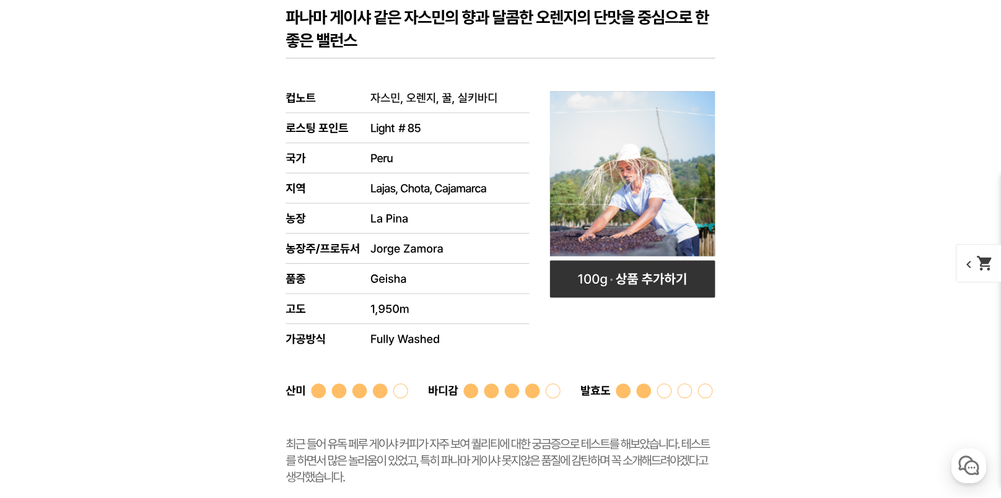
scroll to position [8362, 0]
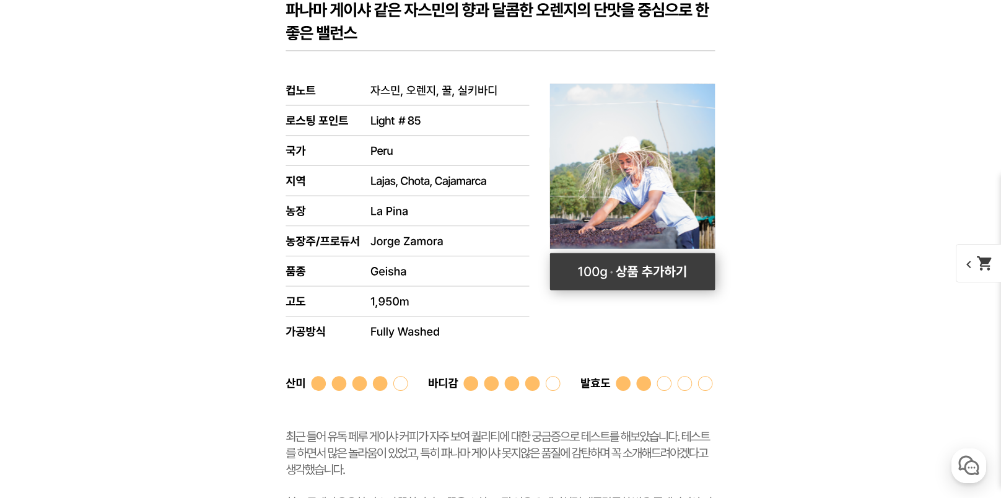
click at [654, 281] on rect at bounding box center [632, 271] width 165 height 37
select select "#21 페루 라 피나 게이샤 풀리 워시드"
select select "100g"
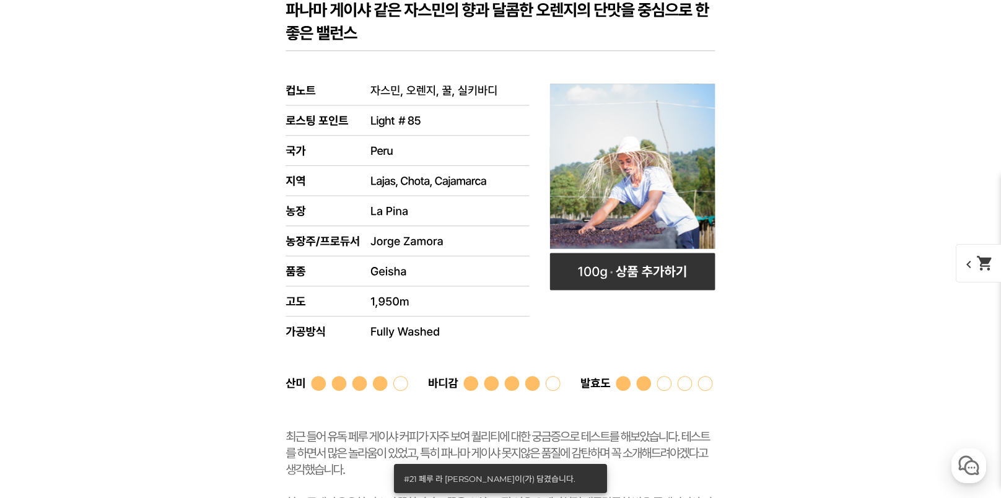
scroll to position [8424, 0]
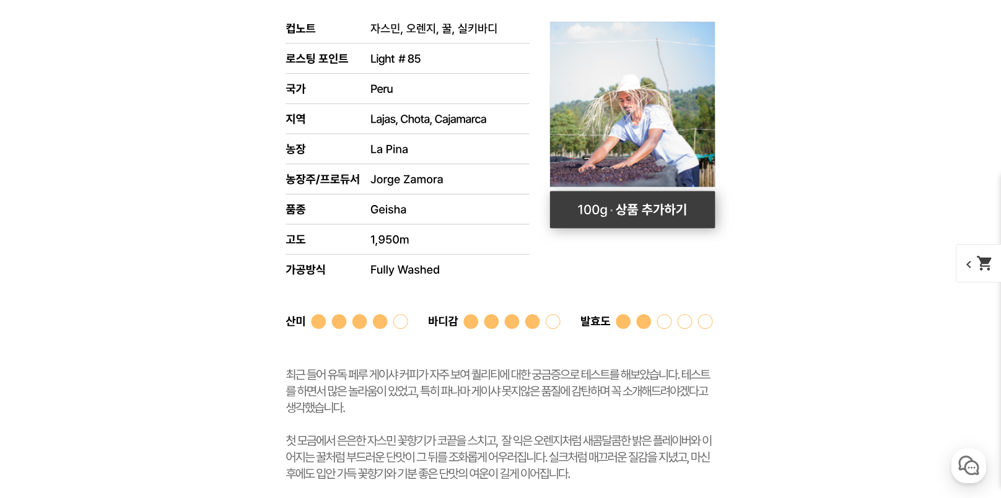
click at [655, 208] on rect at bounding box center [632, 209] width 165 height 37
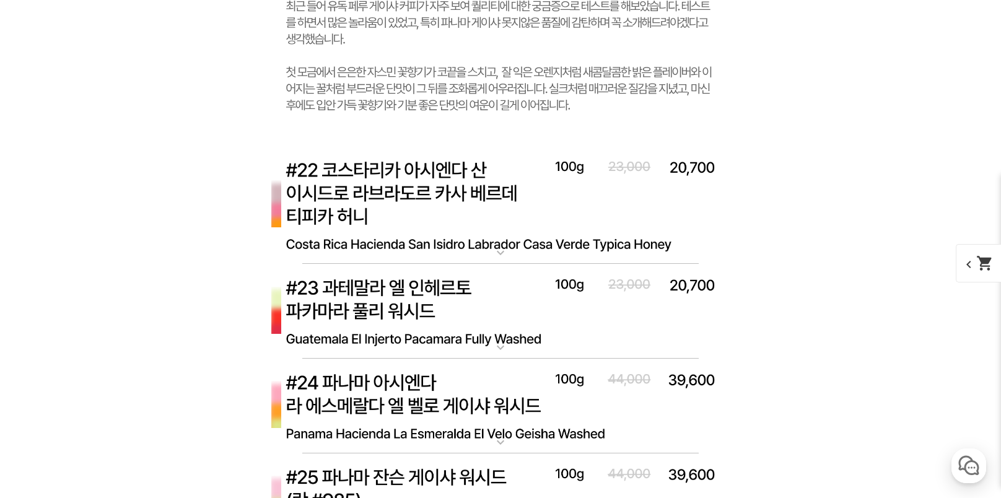
scroll to position [8796, 0]
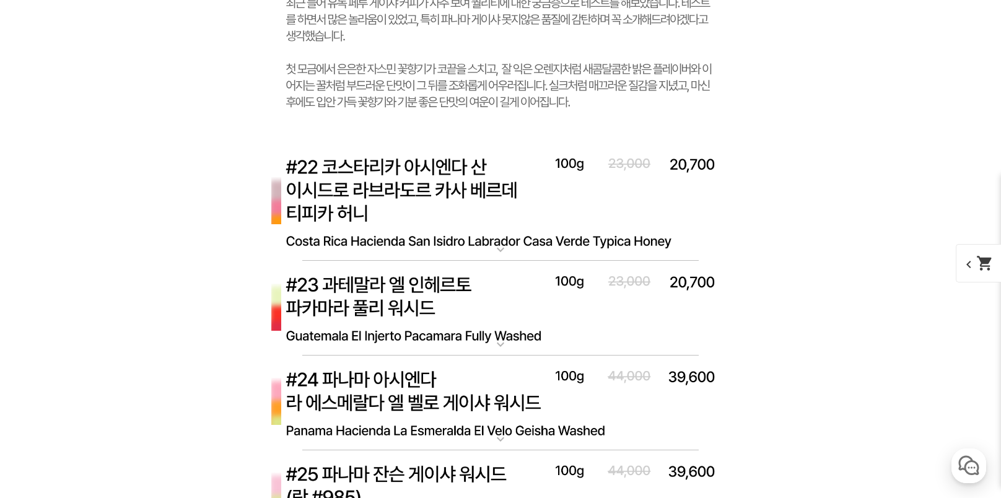
click at [413, 175] on img at bounding box center [501, 202] width 496 height 118
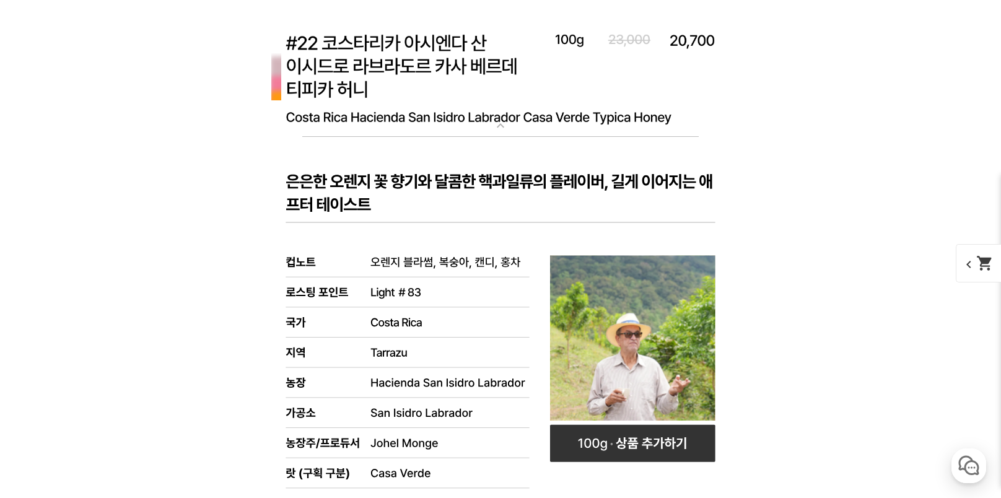
scroll to position [9043, 0]
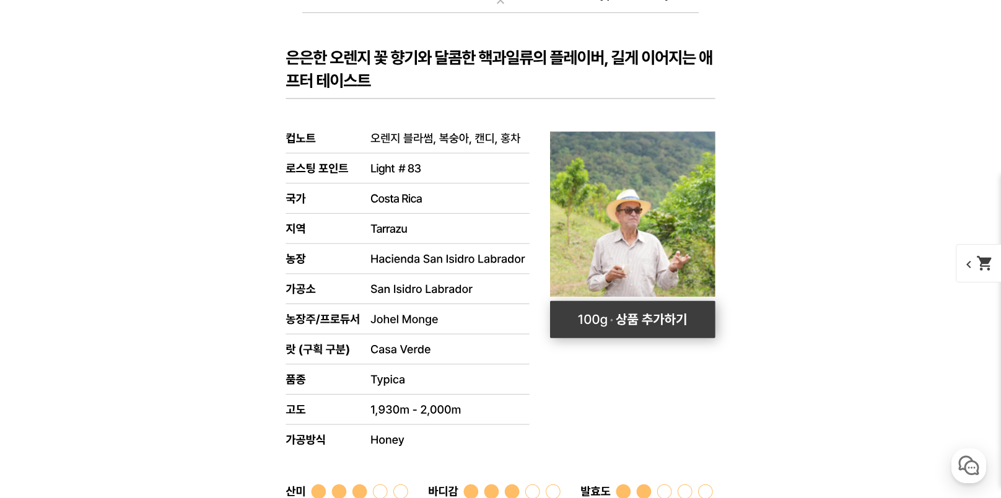
click at [649, 321] on rect at bounding box center [632, 319] width 165 height 37
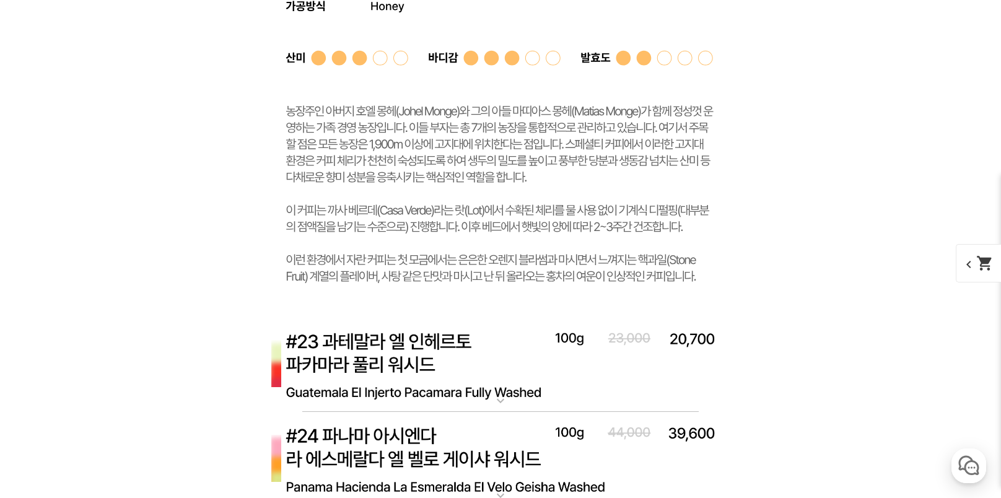
scroll to position [9601, 0]
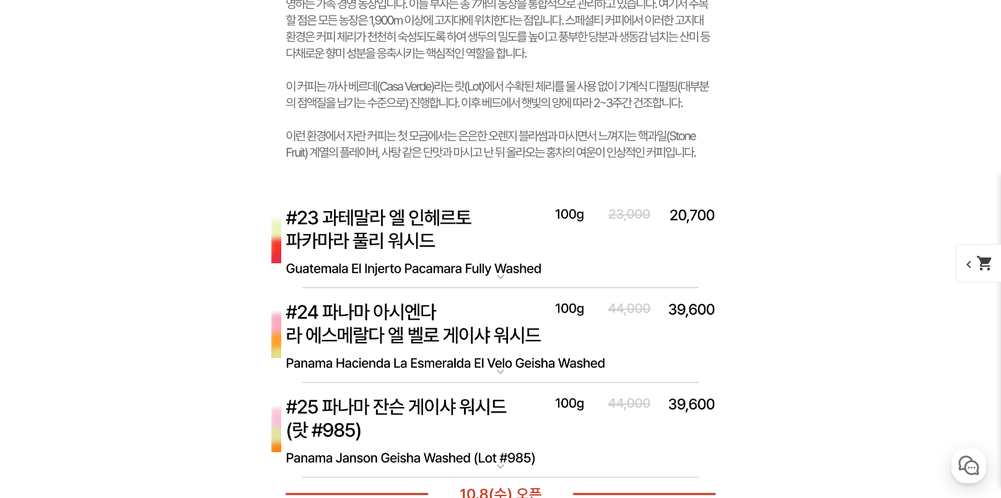
click at [414, 222] on img at bounding box center [501, 241] width 496 height 95
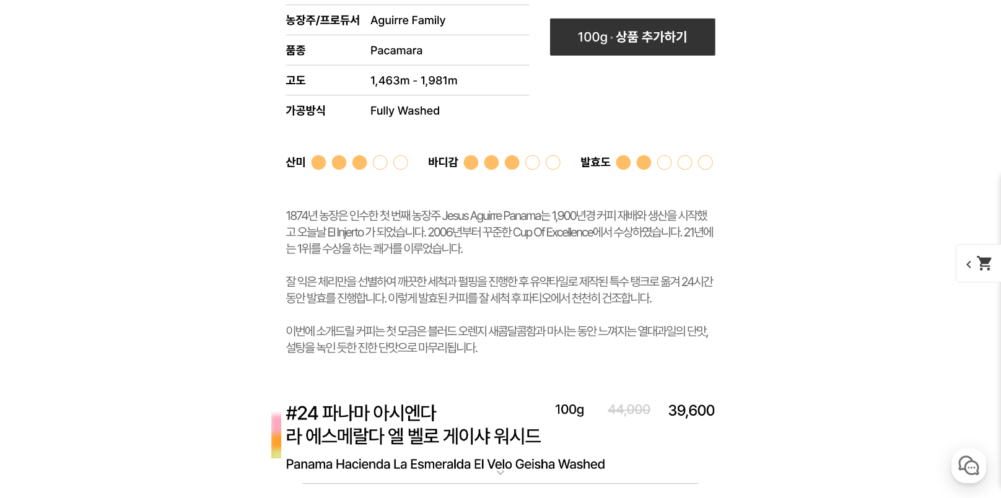
scroll to position [10282, 0]
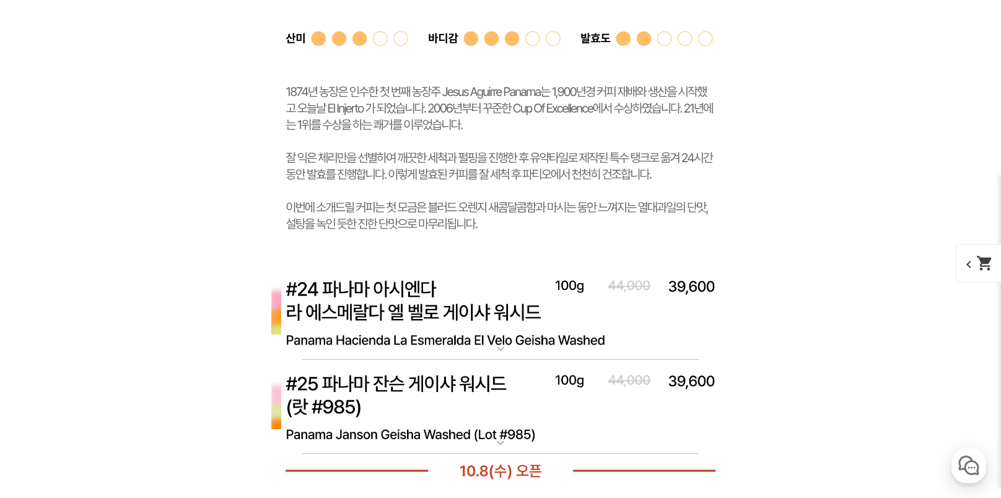
click at [398, 304] on img at bounding box center [501, 312] width 496 height 95
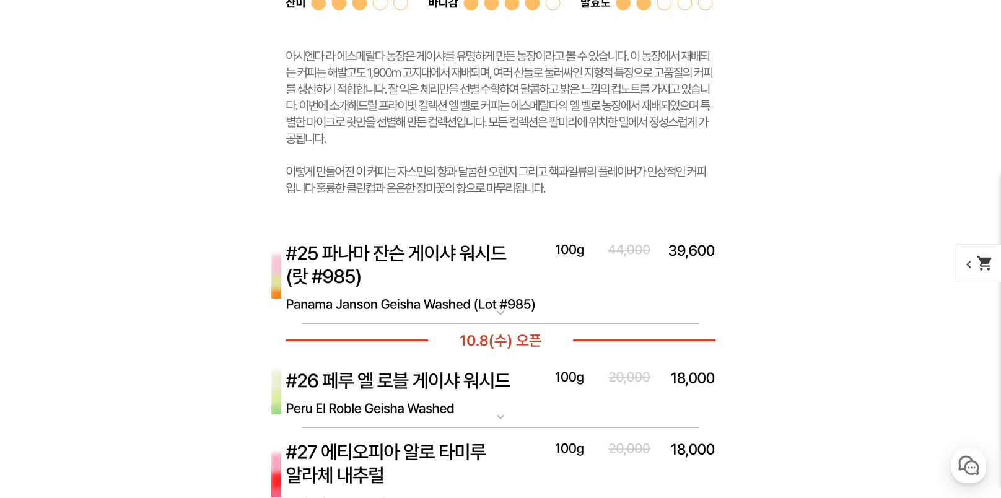
scroll to position [11150, 0]
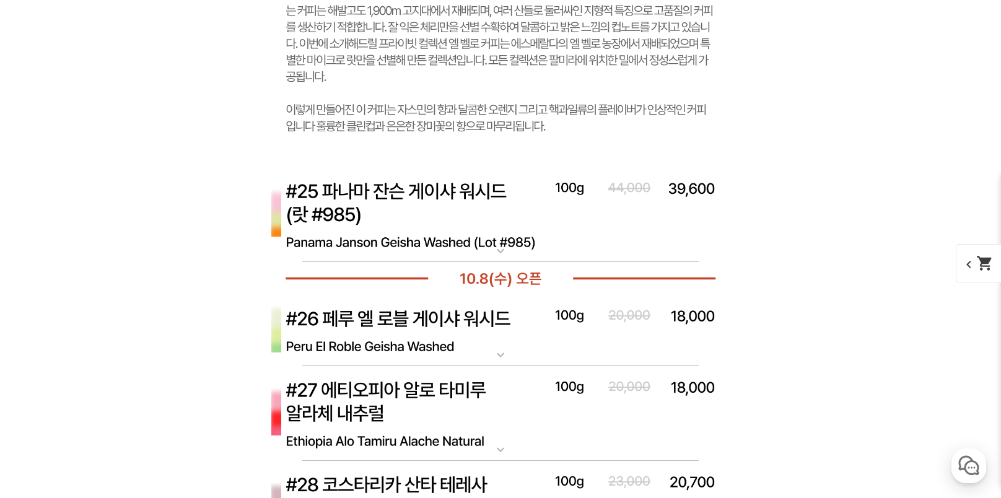
click at [422, 198] on img at bounding box center [501, 214] width 496 height 95
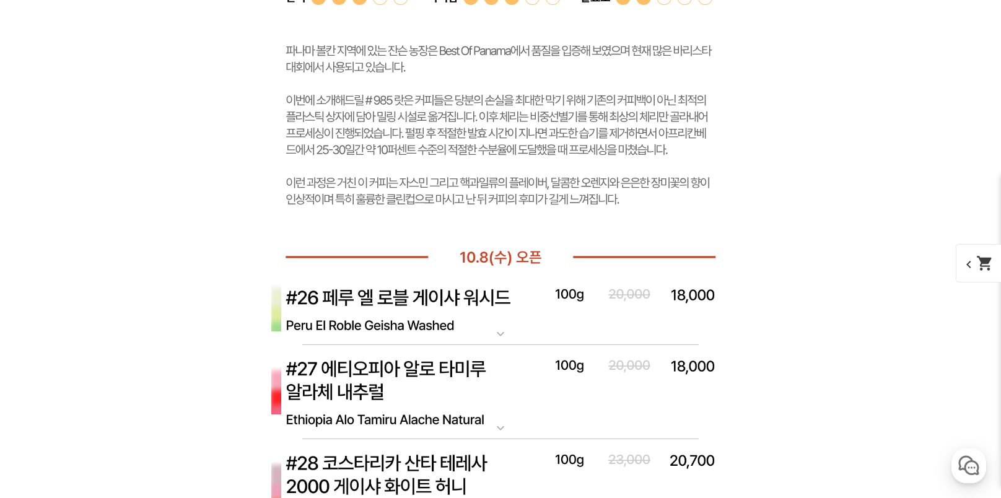
scroll to position [11955, 0]
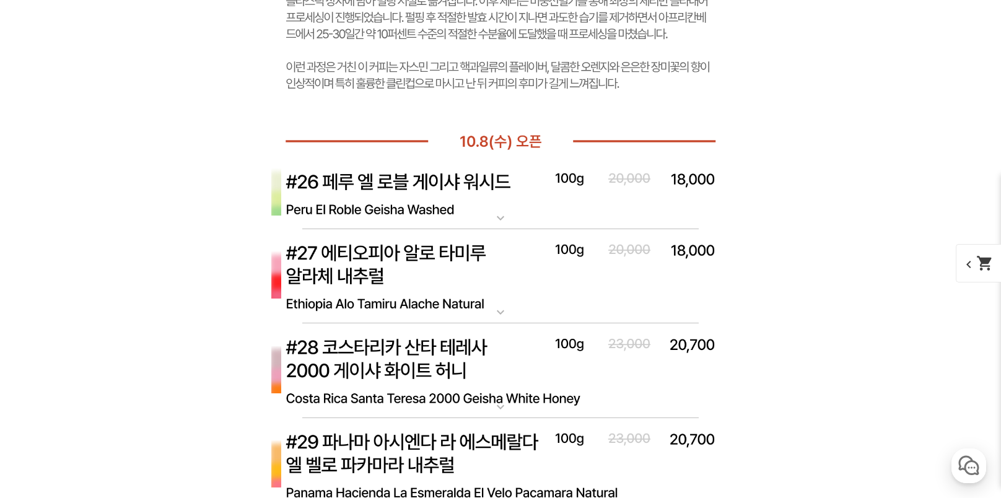
click at [450, 185] on img at bounding box center [501, 194] width 496 height 72
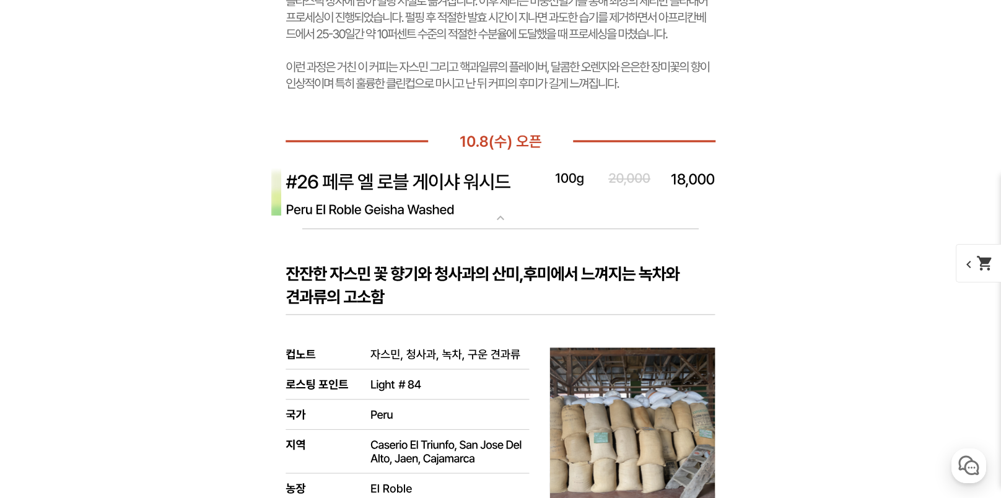
scroll to position [12079, 0]
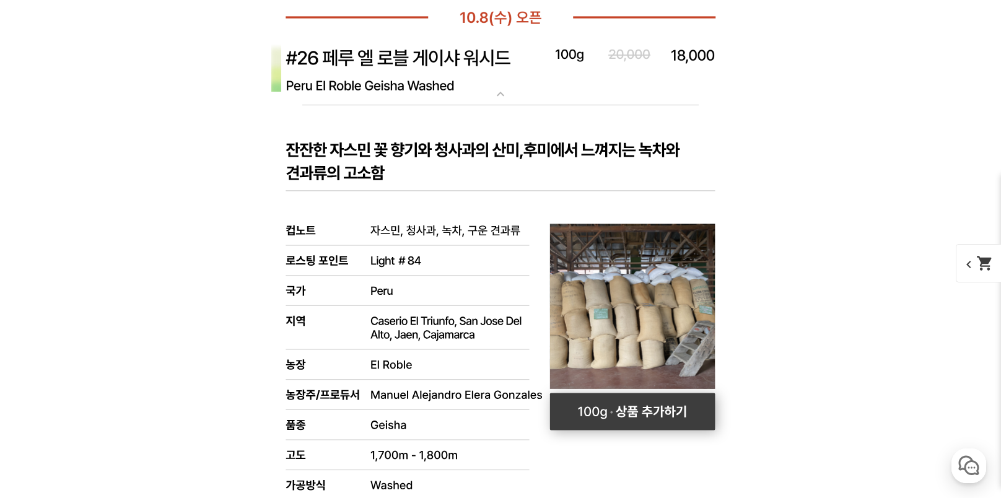
click at [656, 410] on rect at bounding box center [632, 411] width 165 height 37
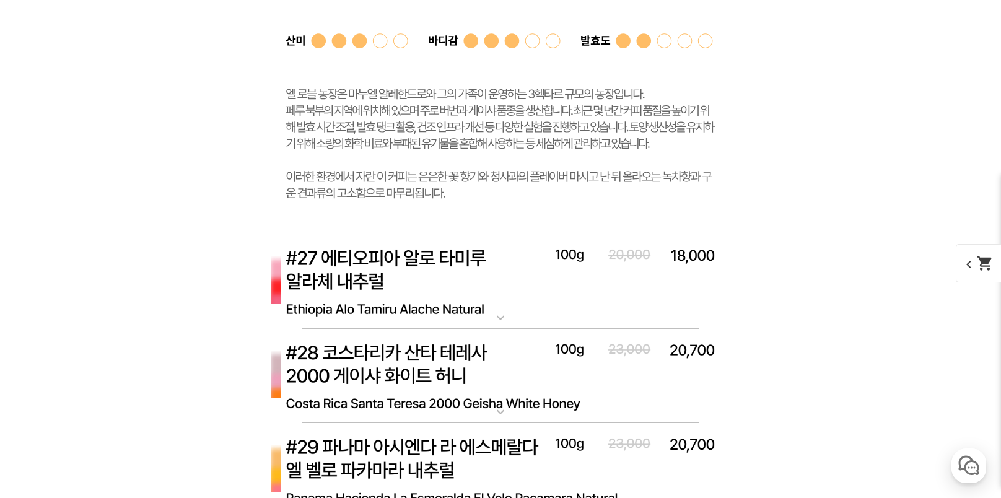
scroll to position [12636, 0]
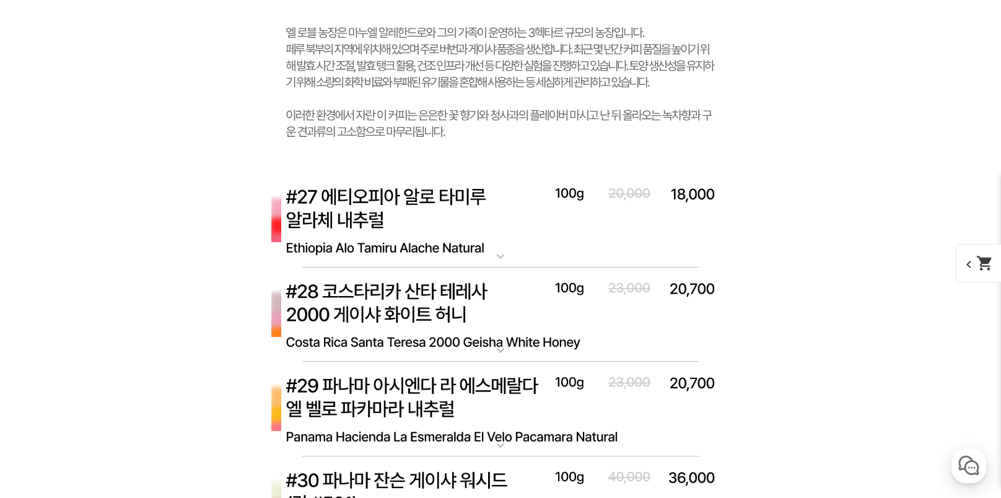
click at [398, 199] on img at bounding box center [501, 220] width 496 height 95
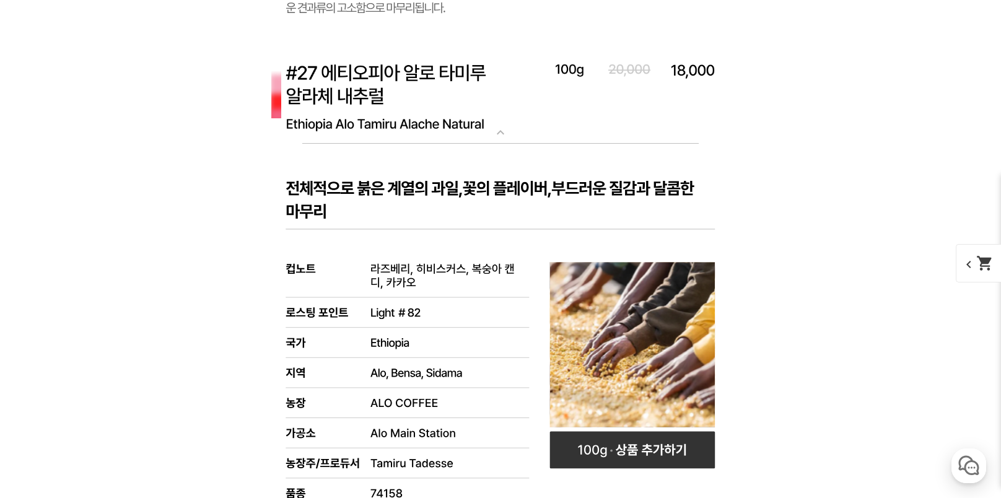
scroll to position [12884, 0]
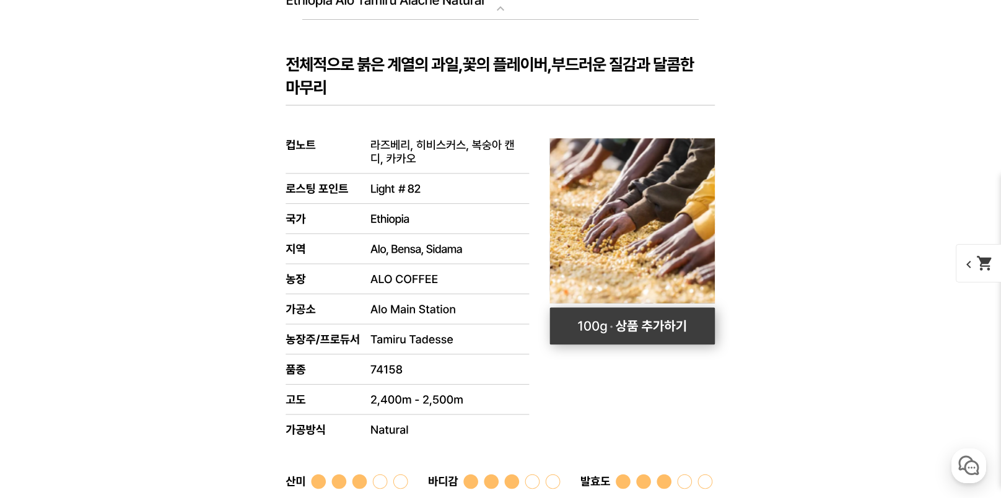
click at [663, 326] on rect at bounding box center [632, 325] width 165 height 37
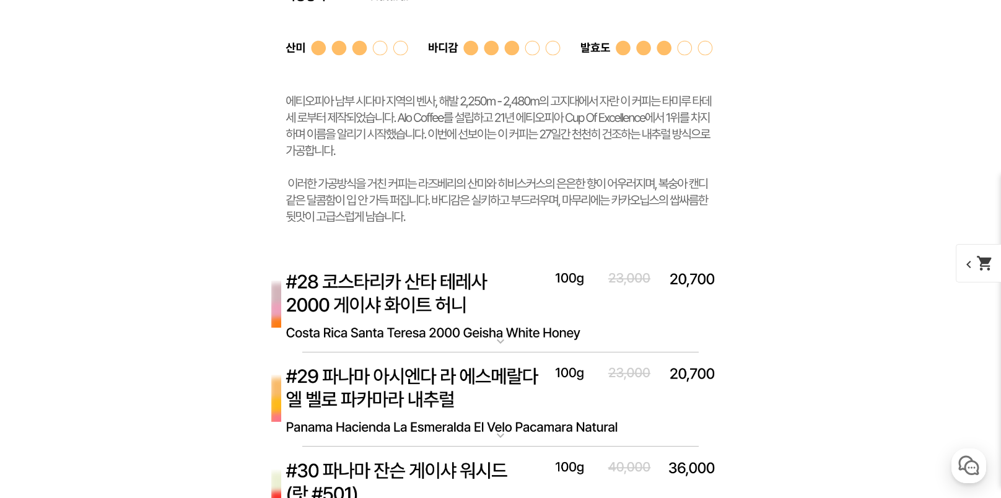
scroll to position [13441, 0]
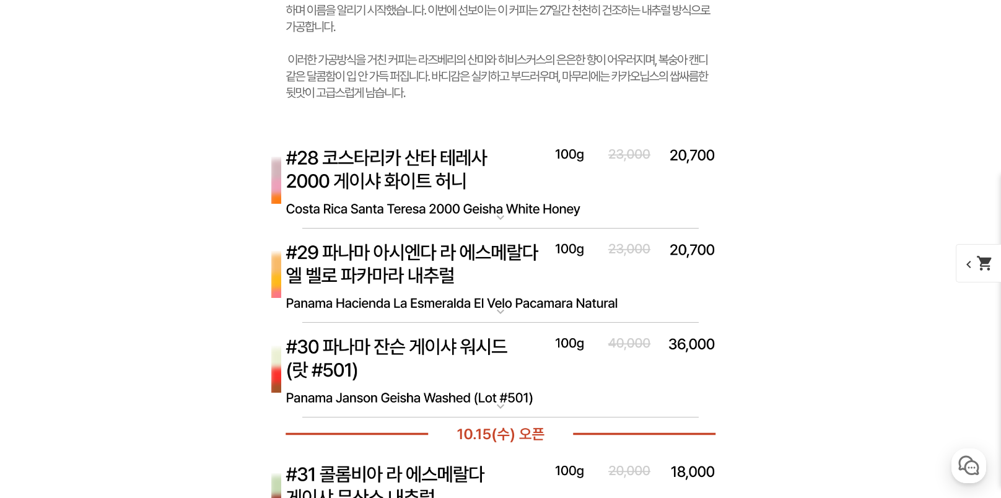
click at [404, 173] on img at bounding box center [501, 181] width 496 height 95
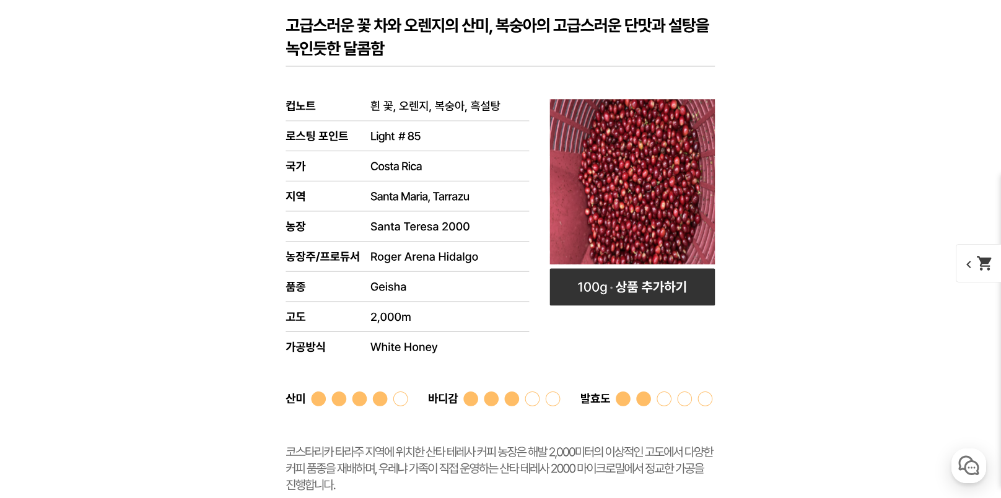
scroll to position [13751, 0]
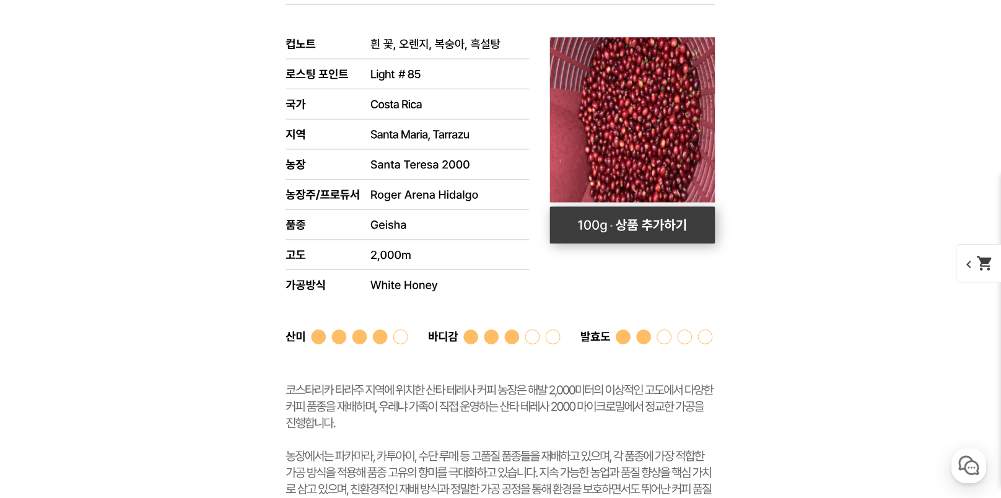
click at [673, 229] on rect at bounding box center [632, 224] width 165 height 37
select select "[10.8 오픈] #28 코스타리카 산타 테레사 2000 게이샤 화이트 허니"
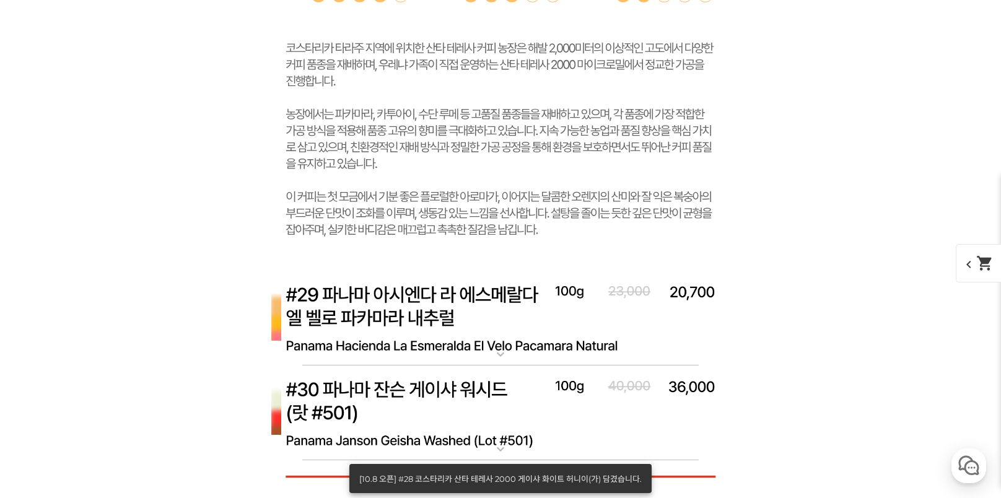
scroll to position [14185, 0]
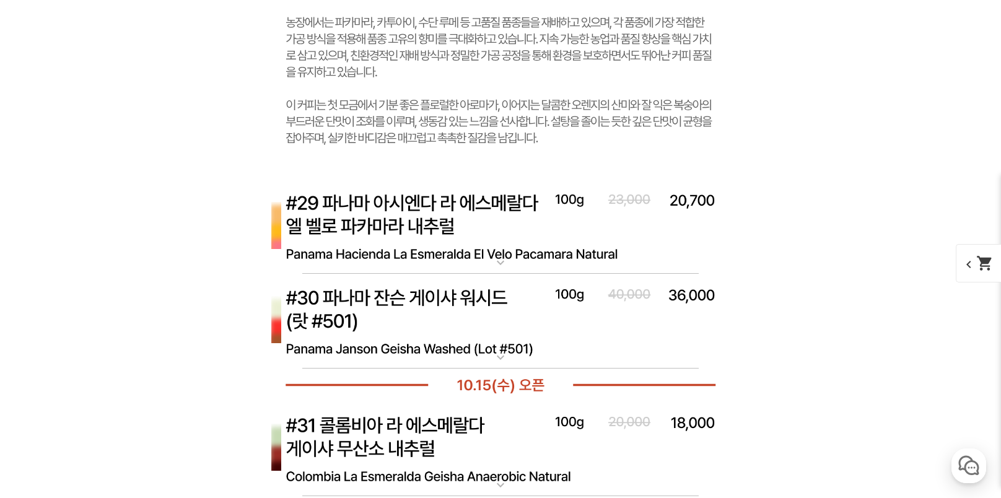
click at [429, 204] on img at bounding box center [501, 226] width 496 height 95
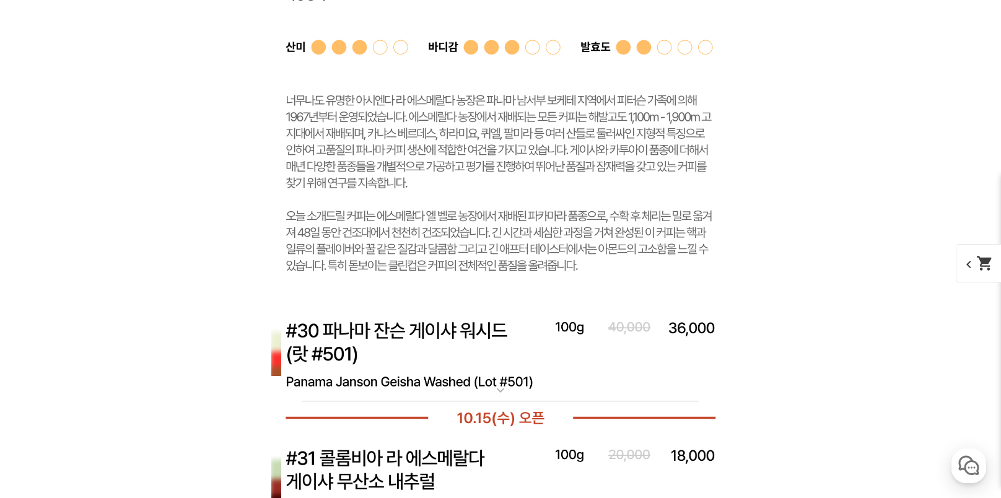
scroll to position [14928, 0]
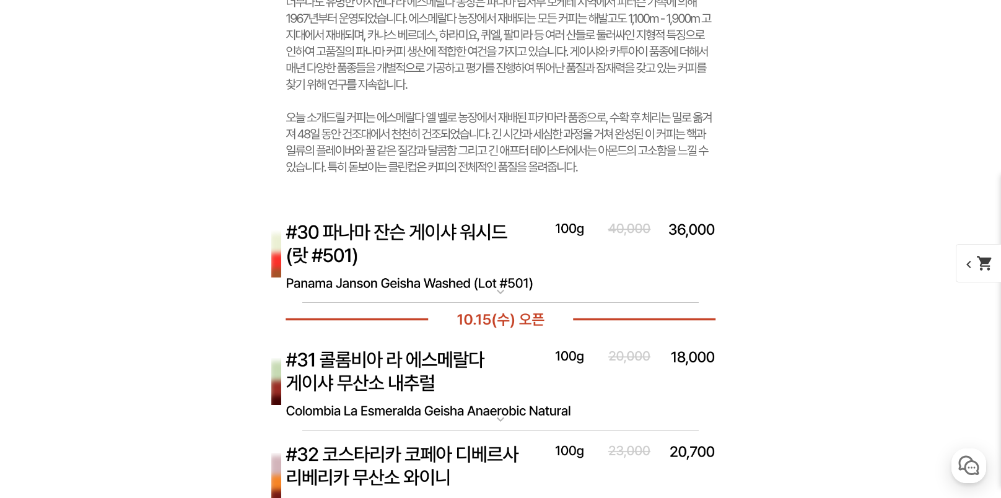
click at [470, 232] on img at bounding box center [501, 255] width 496 height 95
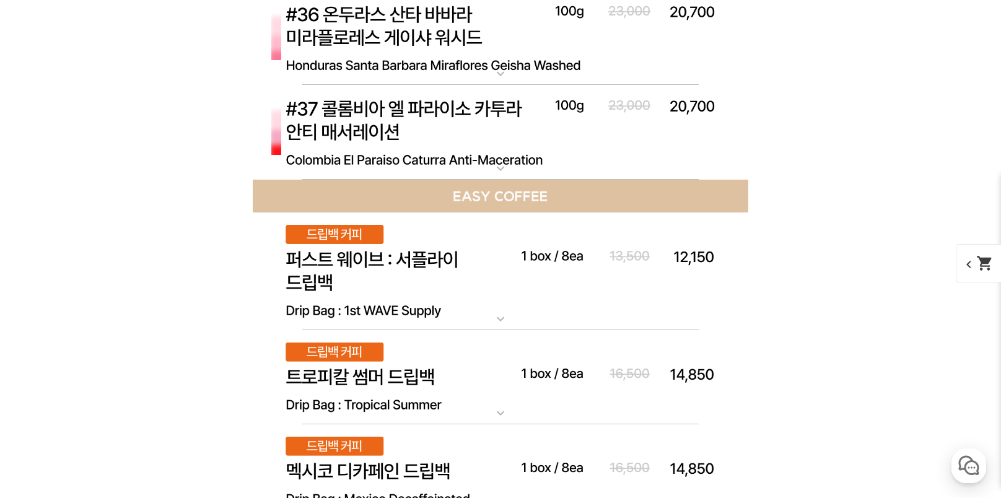
scroll to position [16415, 0]
click at [438, 252] on img at bounding box center [501, 271] width 496 height 118
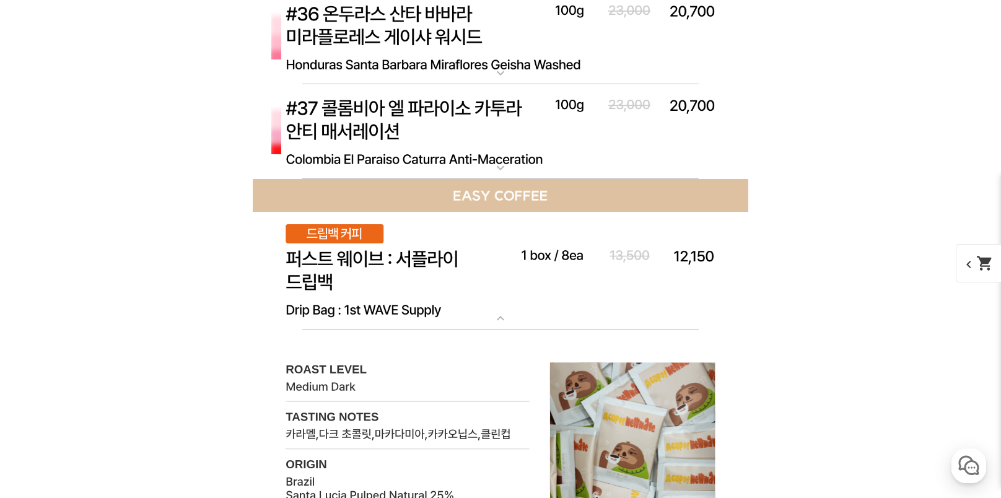
click at [343, 260] on img at bounding box center [501, 271] width 496 height 118
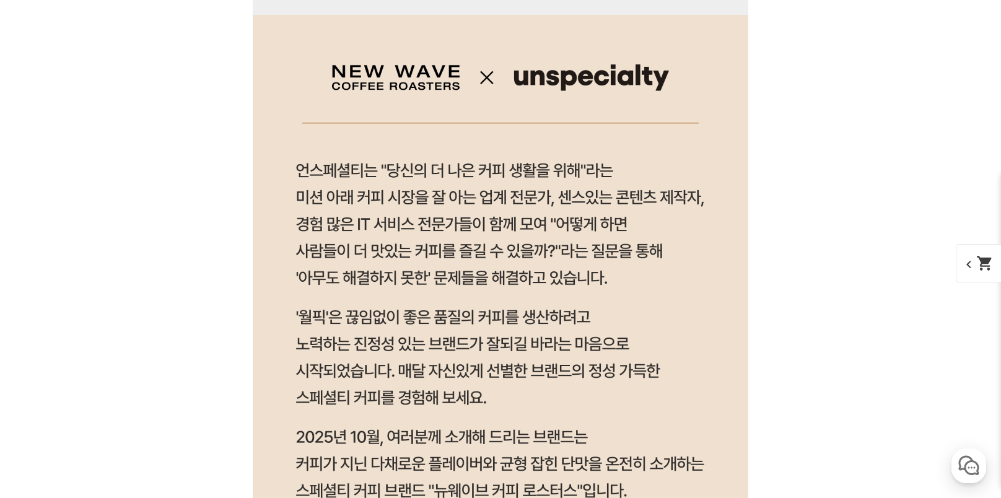
scroll to position [1428, 0]
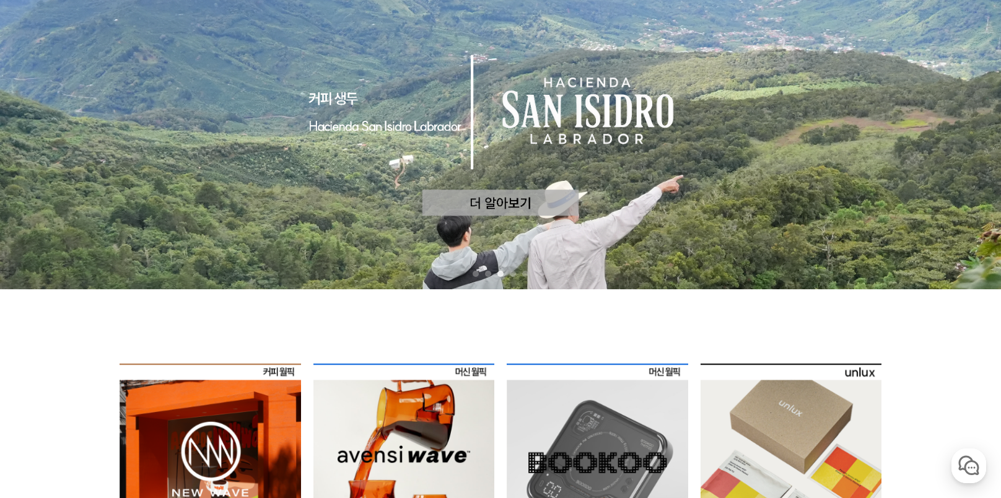
scroll to position [310, 0]
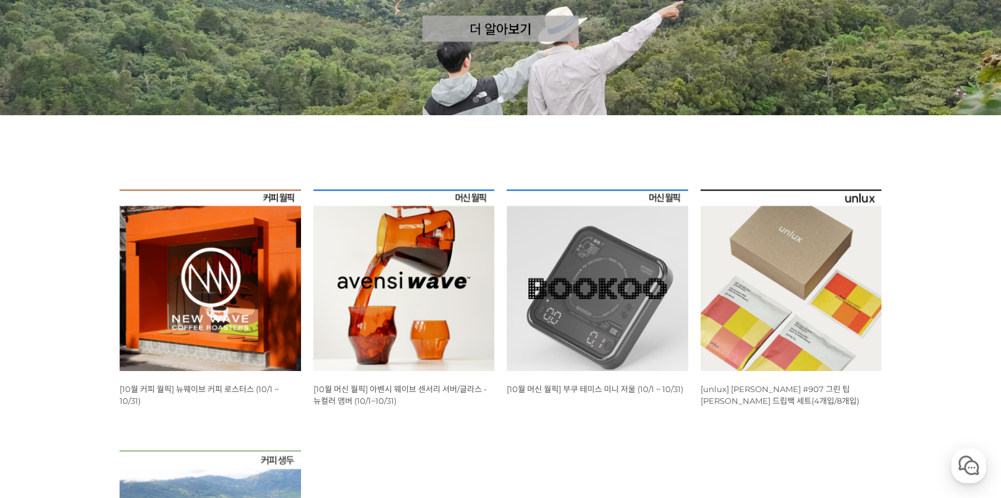
click at [279, 258] on img at bounding box center [210, 280] width 181 height 181
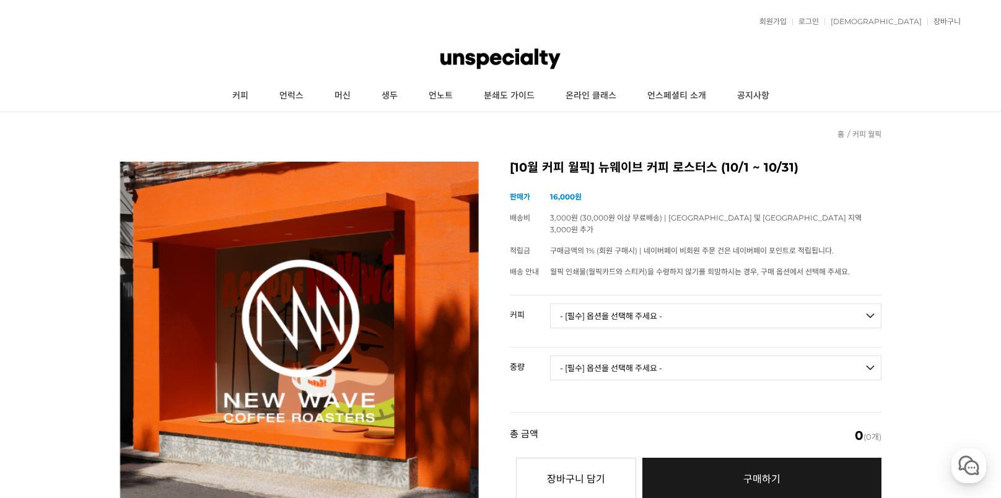
click at [869, 304] on select "- [필수] 옵션을 선택해 주세요 - ------------------- 언스페셜티 분쇄도 가이드 종이 받기 (주문 1건당 최대 1개 제공) …" at bounding box center [715, 316] width 331 height 25
select select "[10.8 오픈] #9 르완다 니야루구루 후기 레드 버번 내추럴"
click at [550, 304] on select "- [필수] 옵션을 선택해 주세요 - ------------------- 언스페셜티 분쇄도 가이드 종이 받기 (주문 1건당 최대 1개 제공) …" at bounding box center [715, 316] width 331 height 25
click at [871, 356] on select "- [필수] 옵션을 선택해 주세요 - ------------------- 200g" at bounding box center [715, 368] width 331 height 25
select select "200g"
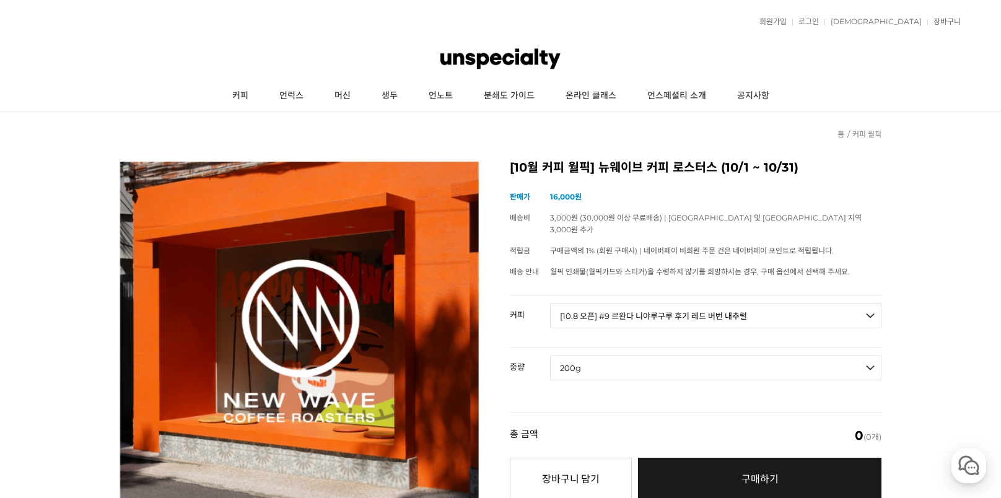
click at [550, 356] on select "- [필수] 옵션을 선택해 주세요 - ------------------- 200g" at bounding box center [715, 368] width 331 height 25
select select "*"
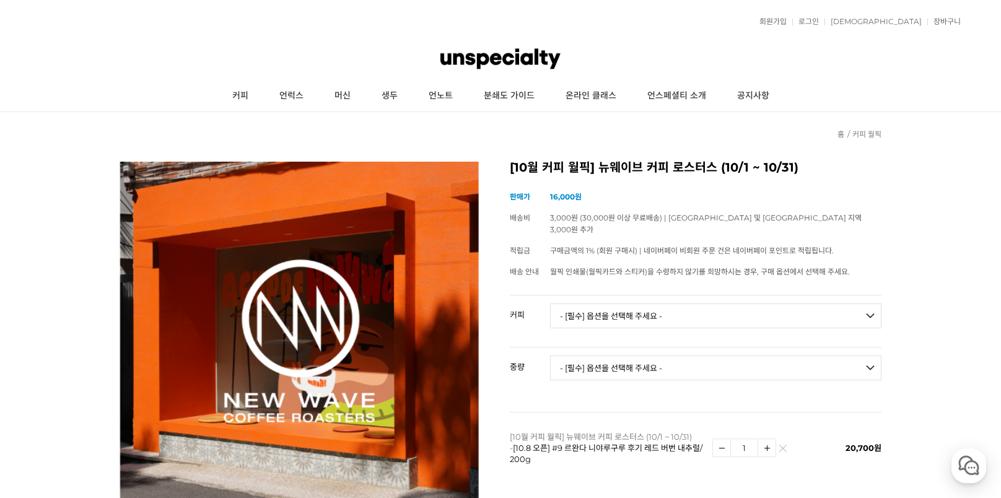
click at [870, 304] on select "- [필수] 옵션을 선택해 주세요 - ------------------- 언스페셜티 분쇄도 가이드 종이 받기 (주문 1건당 최대 1개 제공) …" at bounding box center [715, 316] width 331 height 25
click at [315, 143] on div "이전 리스트 1번째 리스트 2번째 리스트 3번째 리스트 다음 리스트 [10월 커피 월픽] 뉴웨이브 커피 로스터스 (10/1 ~ 10/31) (…" at bounding box center [501, 432] width 762 height 578
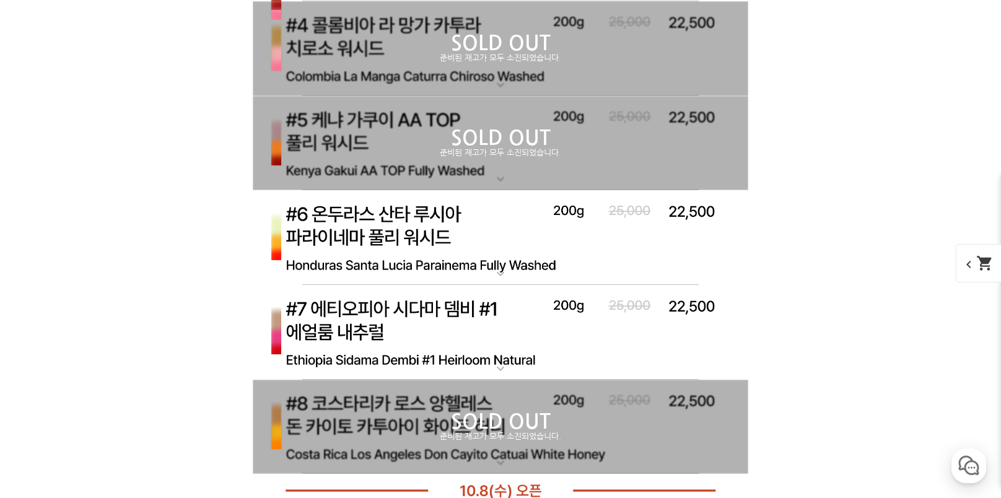
scroll to position [3920, 0]
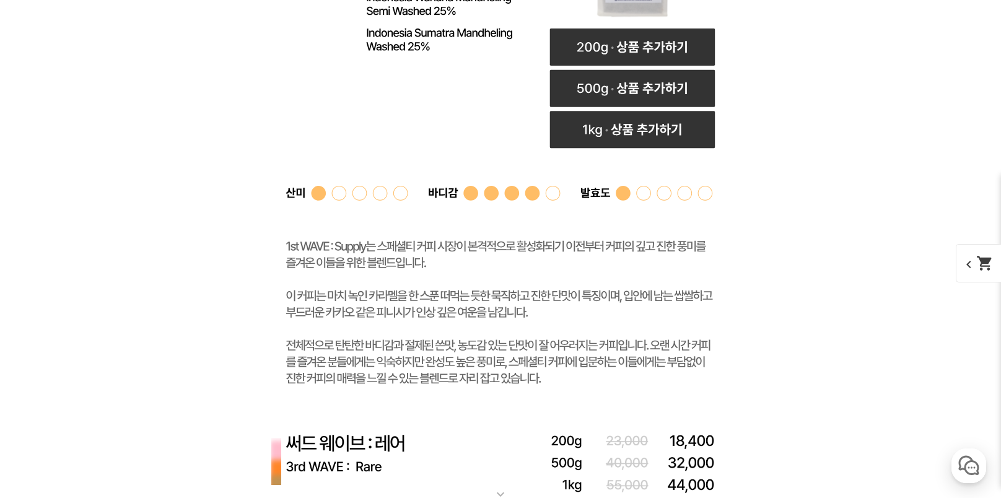
scroll to position [3982, 0]
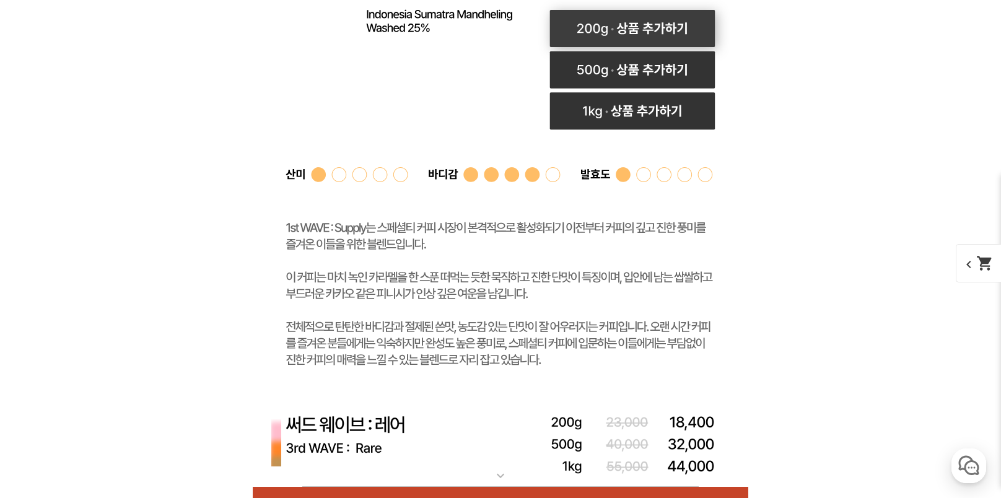
click at [619, 47] on rect at bounding box center [632, 28] width 165 height 37
select select "퍼스트 웨이브 : 서플라이 (하우스 블렌드)"
select select "200g"
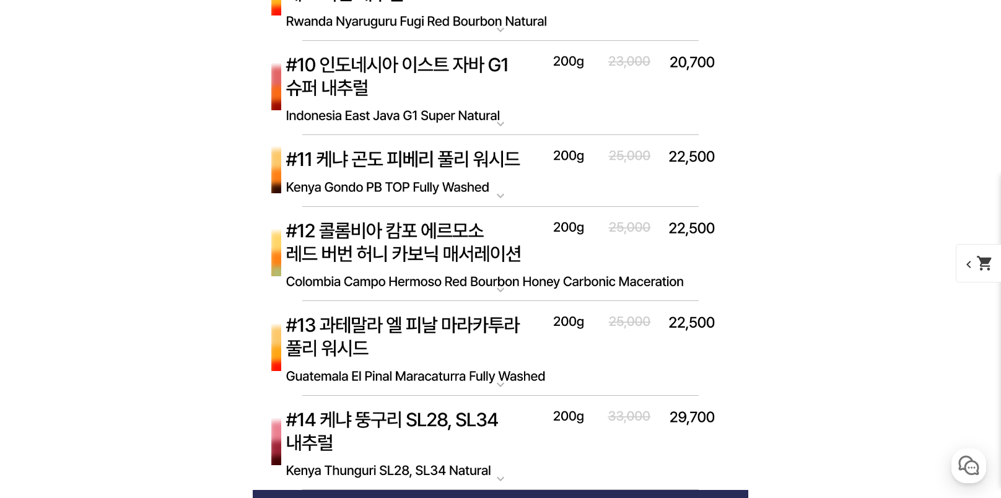
scroll to position [5530, 0]
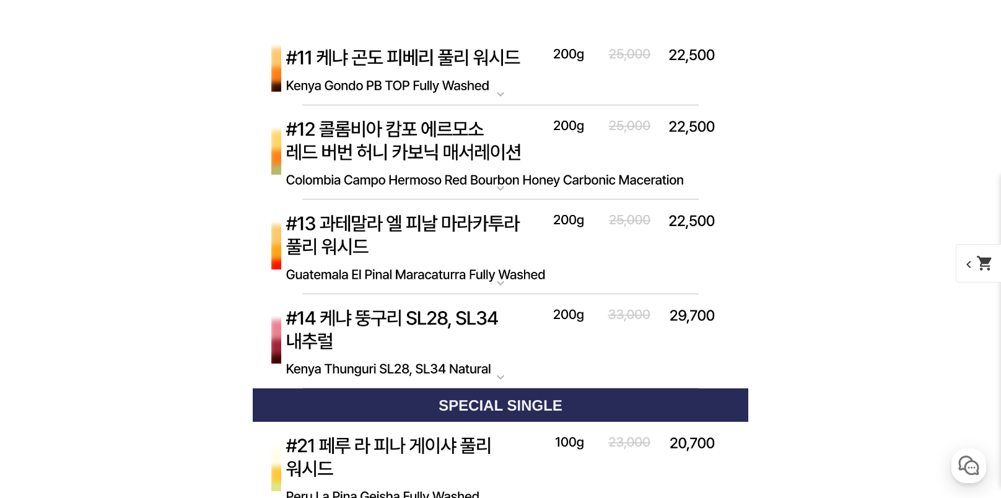
scroll to position [6212, 0]
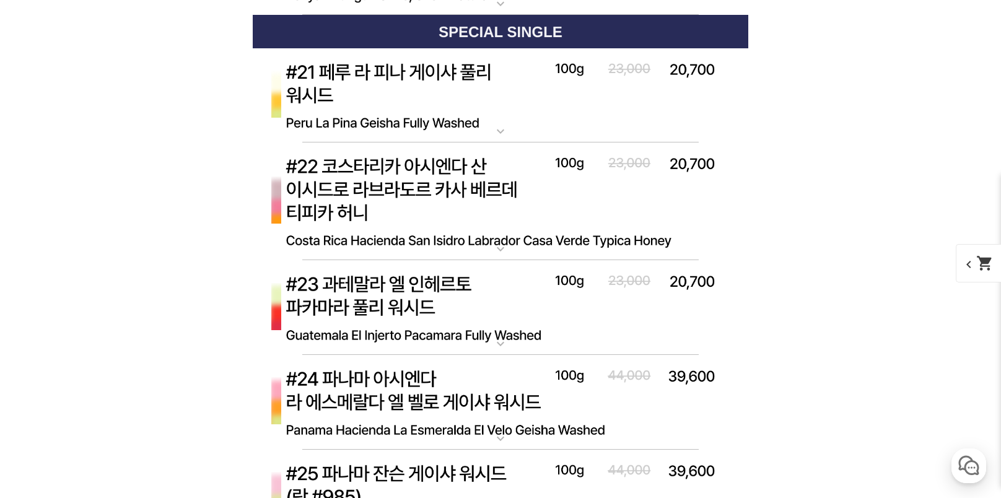
scroll to position [7017, 0]
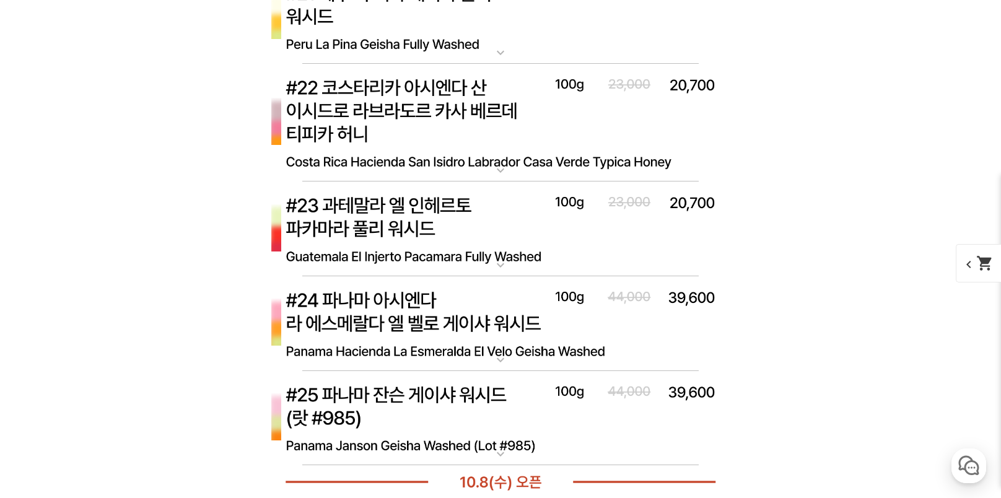
click at [407, 65] on img at bounding box center [501, 17] width 496 height 95
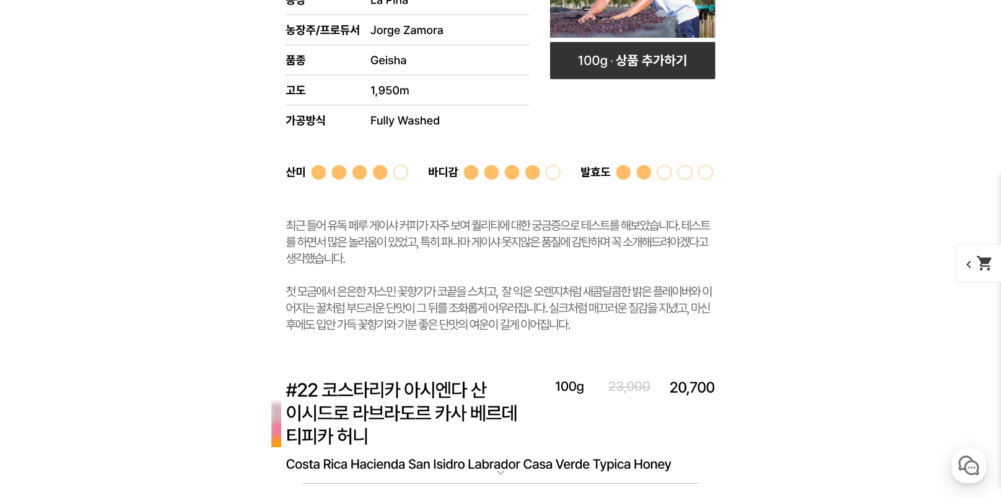
scroll to position [7512, 0]
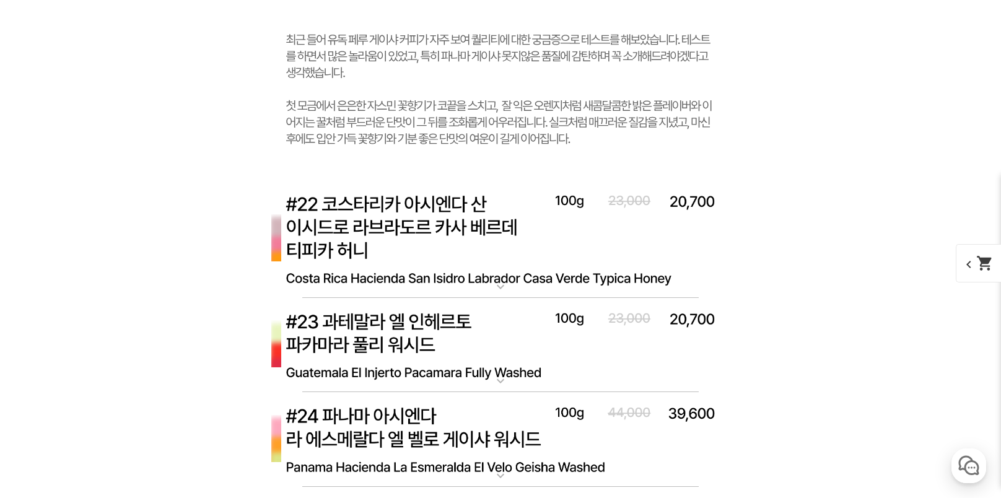
select select "#21 페루 라 피나 게이샤 풀리 워시드"
select select "100g"
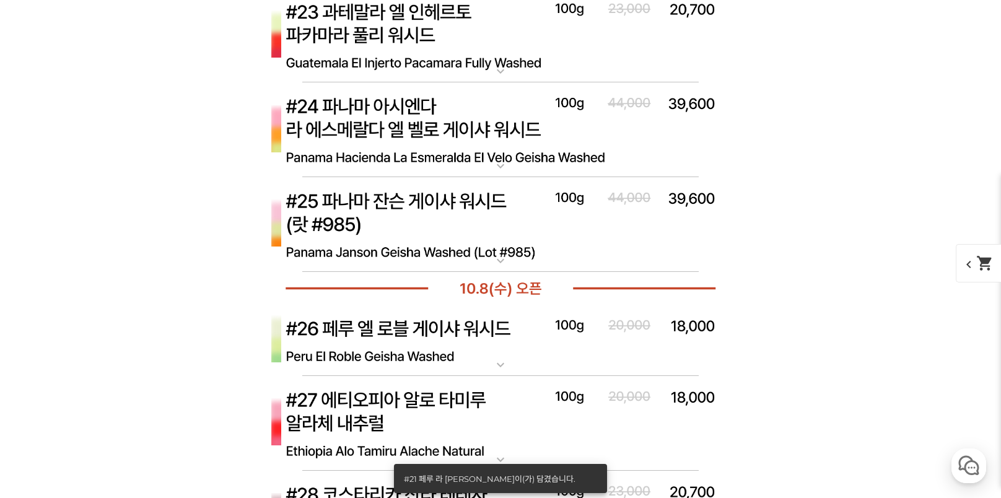
scroll to position [7946, 0]
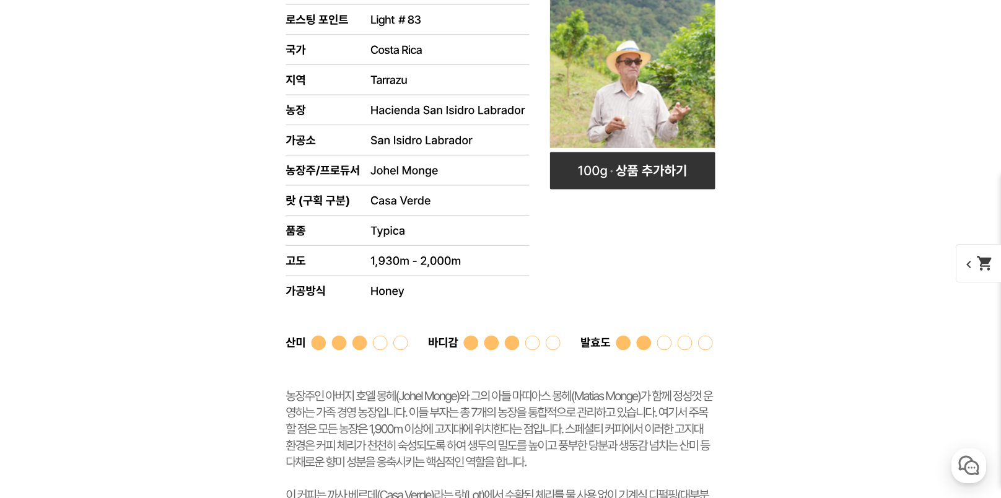
scroll to position [8132, 0]
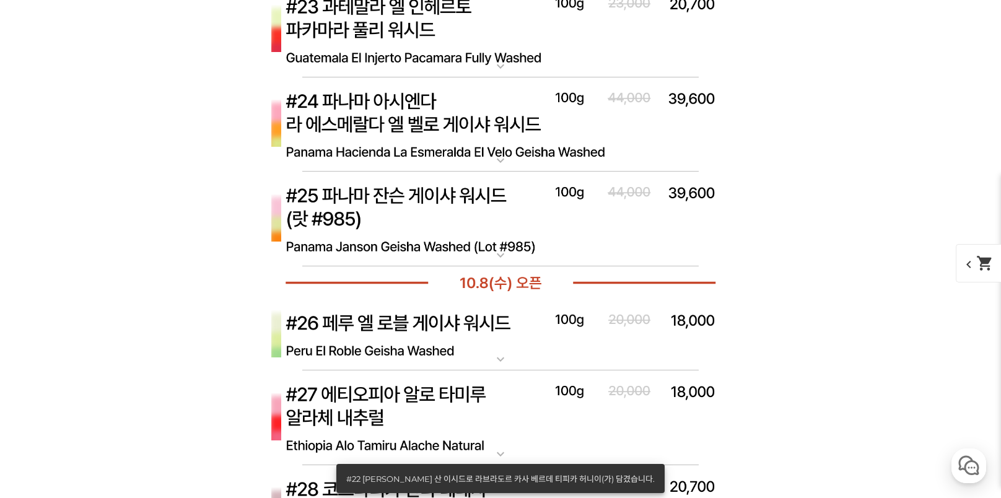
scroll to position [8751, 0]
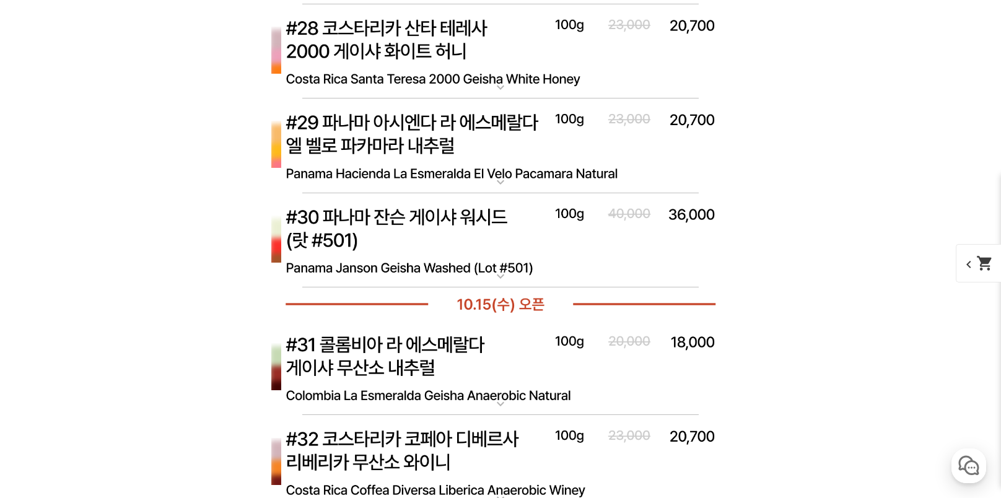
scroll to position [9742, 0]
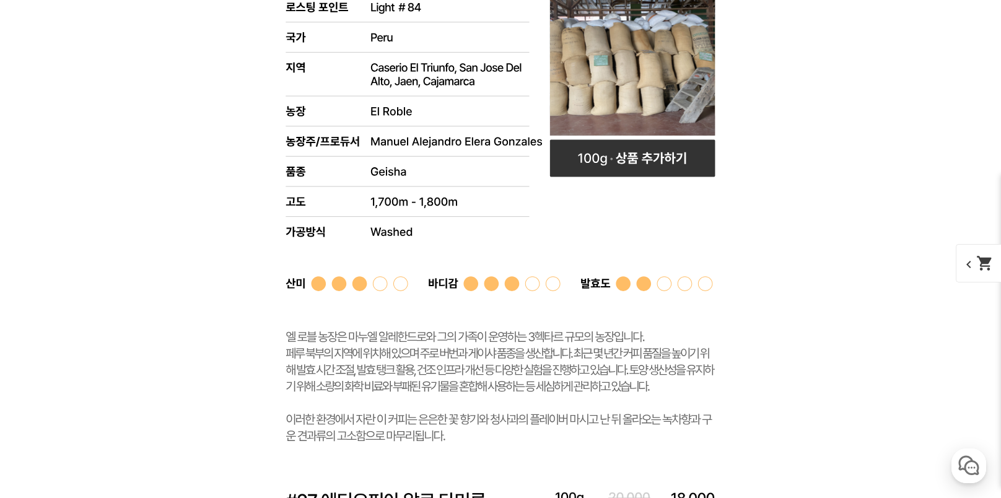
scroll to position [9928, 0]
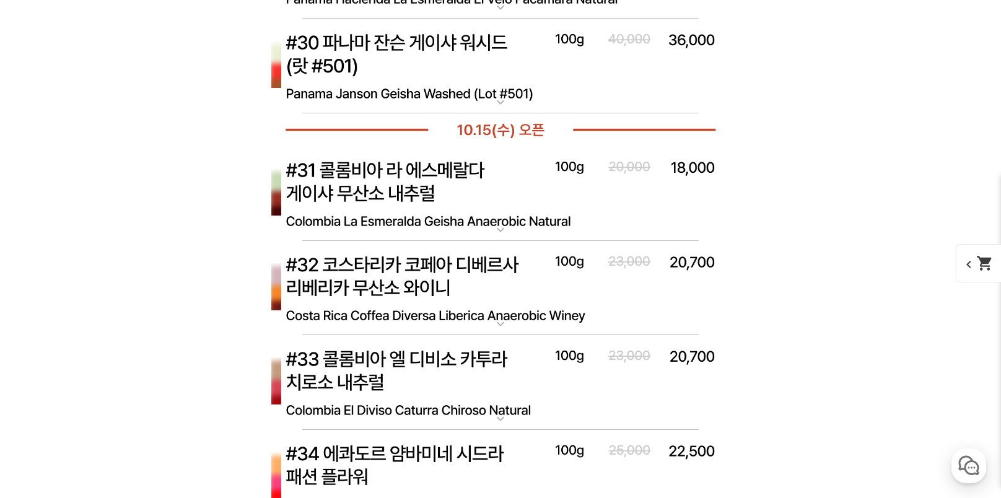
scroll to position [10485, 0]
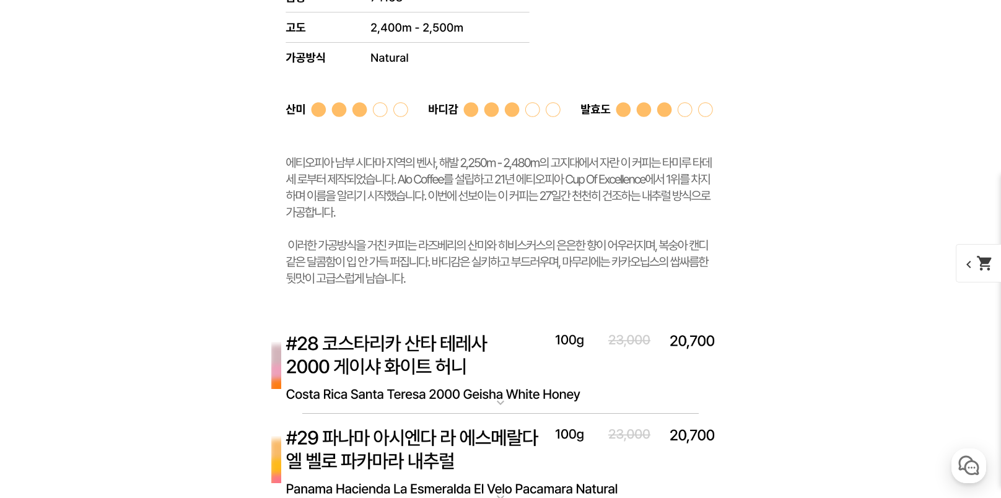
scroll to position [10671, 0]
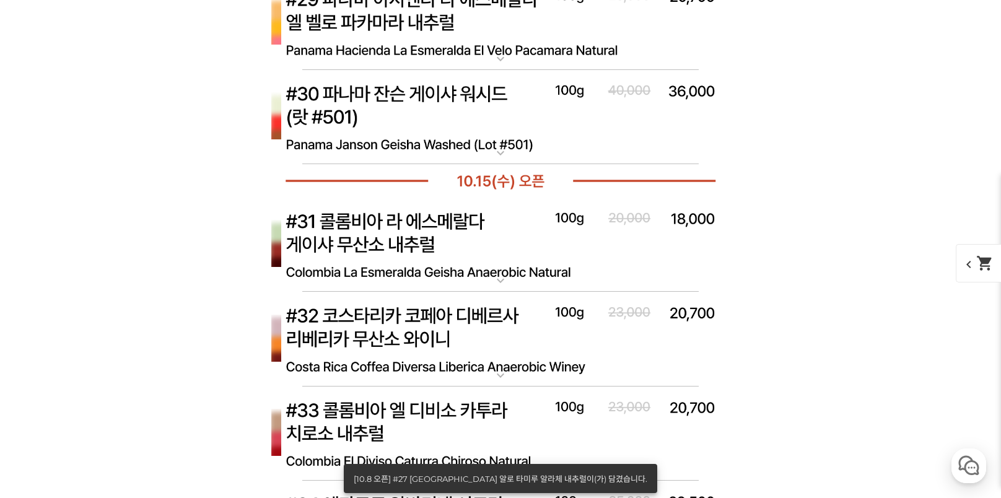
scroll to position [11167, 0]
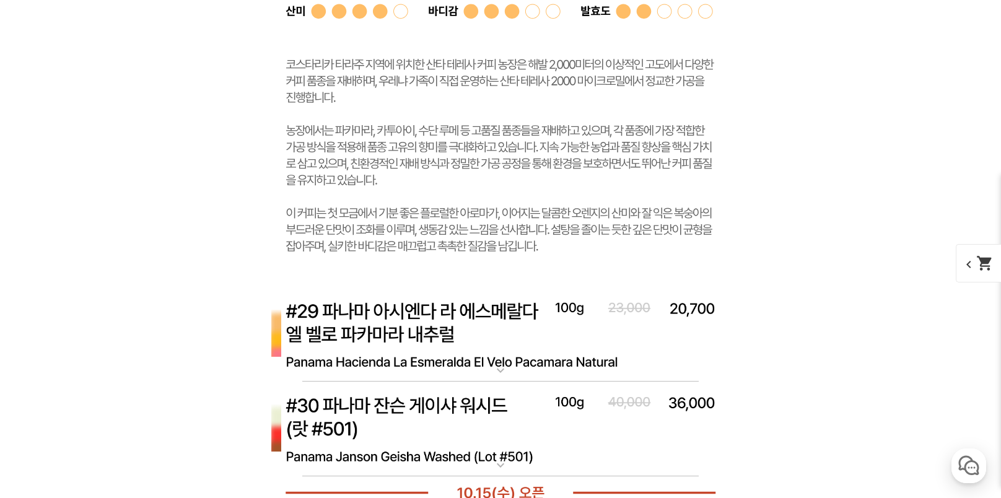
scroll to position [11477, 0]
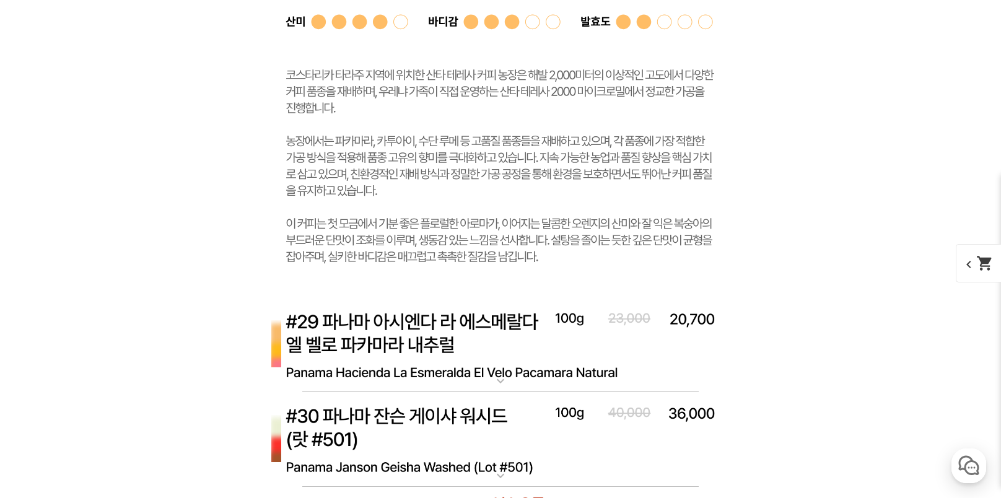
select select "[10.8 오픈] #28 코스타리카 산타 테레사 2000 게이샤 화이트 허니"
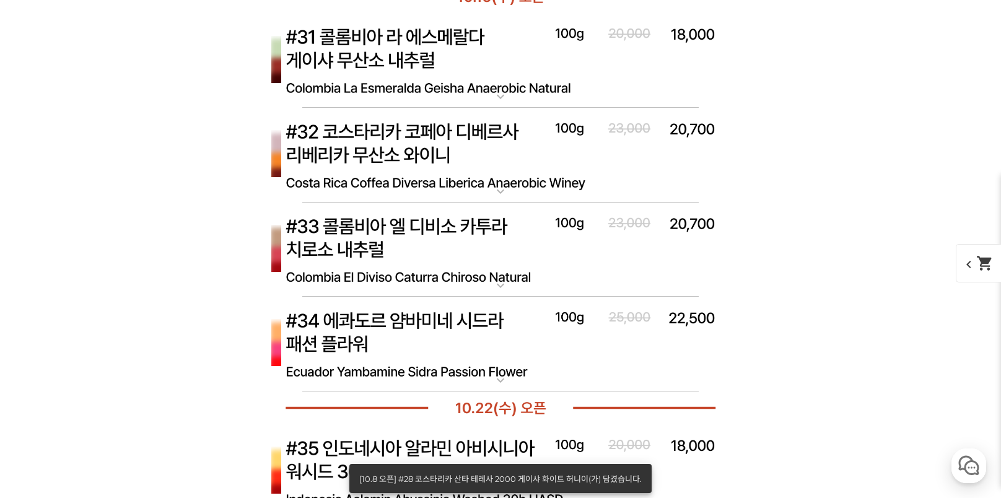
scroll to position [12034, 0]
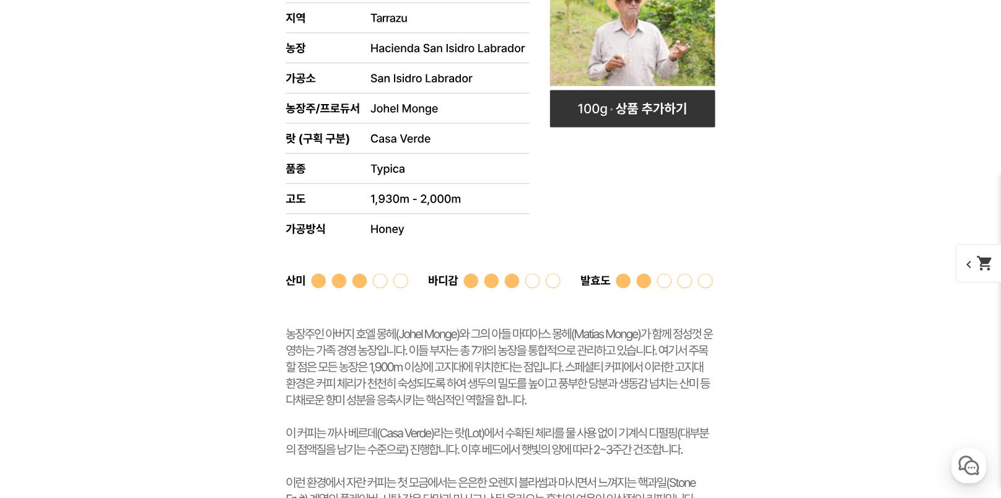
scroll to position [7760, 0]
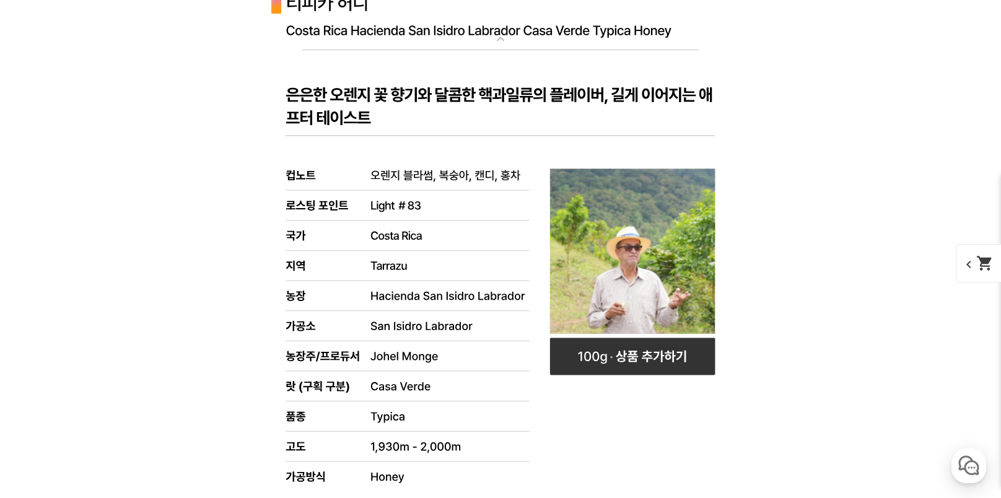
click at [984, 264] on mat-icon "shopping_cart" at bounding box center [984, 263] width 17 height 17
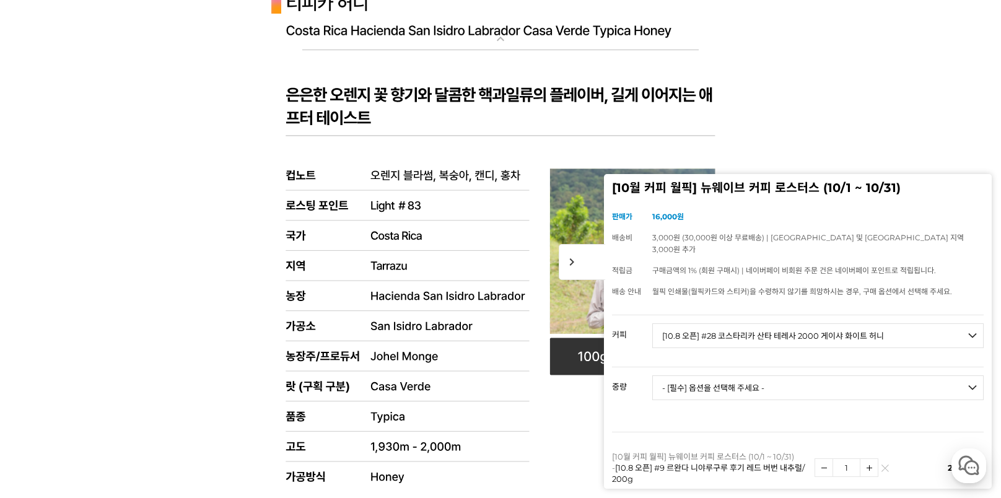
click at [137, 227] on div "게시글 신고하기 신고사유 관련없는 내용 욕설/비방 개인정보유출 광고/홍보글 기타 신고해주신 내용은 쇼핑몰 운영자의 검토 후 내부 운영 정책에 …" at bounding box center [501, 270] width 762 height 14761
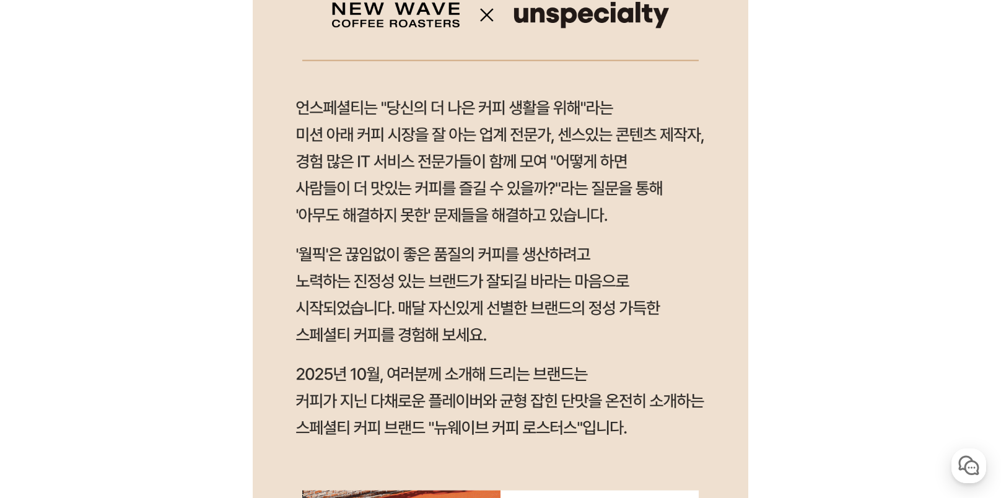
scroll to position [1006, 0]
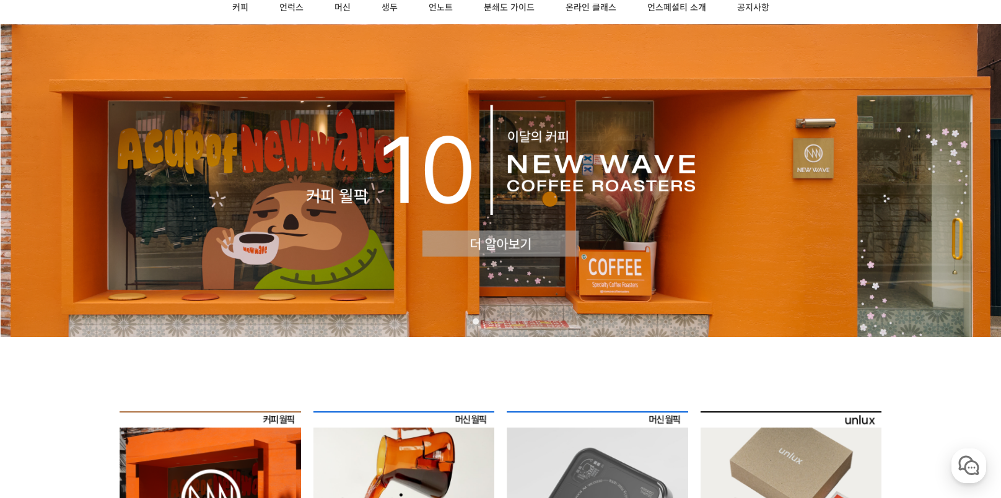
scroll to position [186, 0]
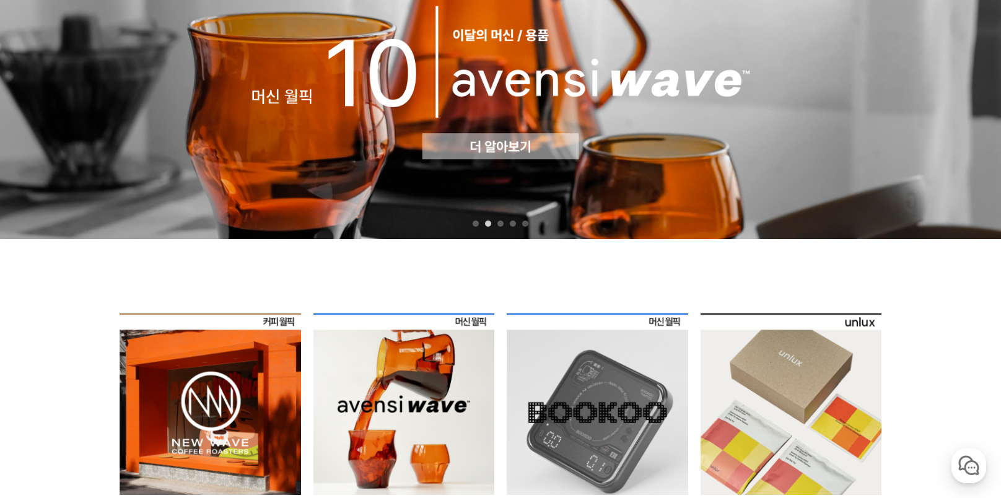
click at [209, 367] on img at bounding box center [210, 403] width 181 height 181
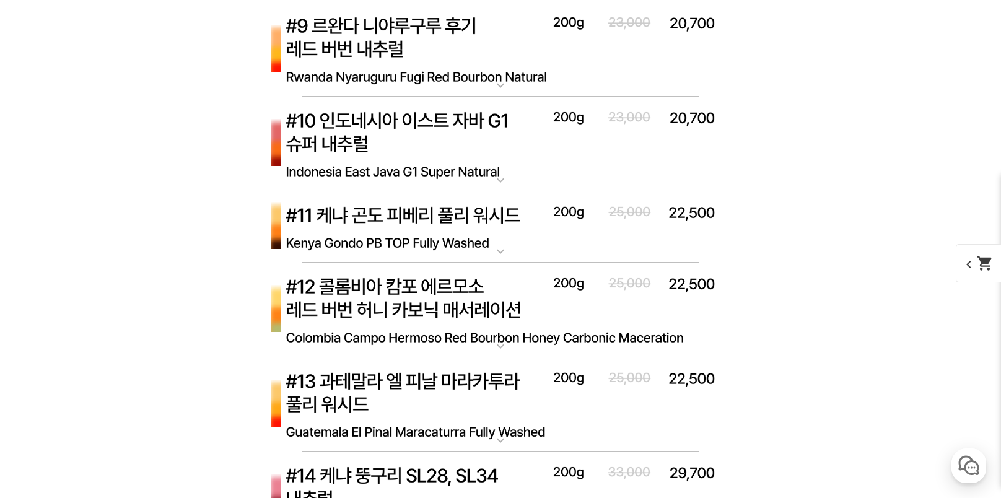
scroll to position [3902, 0]
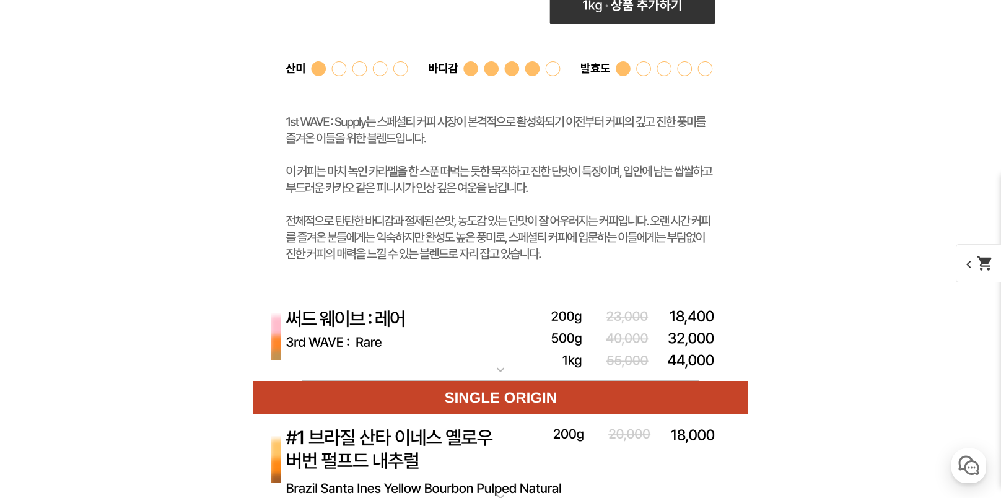
scroll to position [4088, 0]
select select "퍼스트 웨이브 : 서플라이 (하우스 블렌드)"
select select "200g"
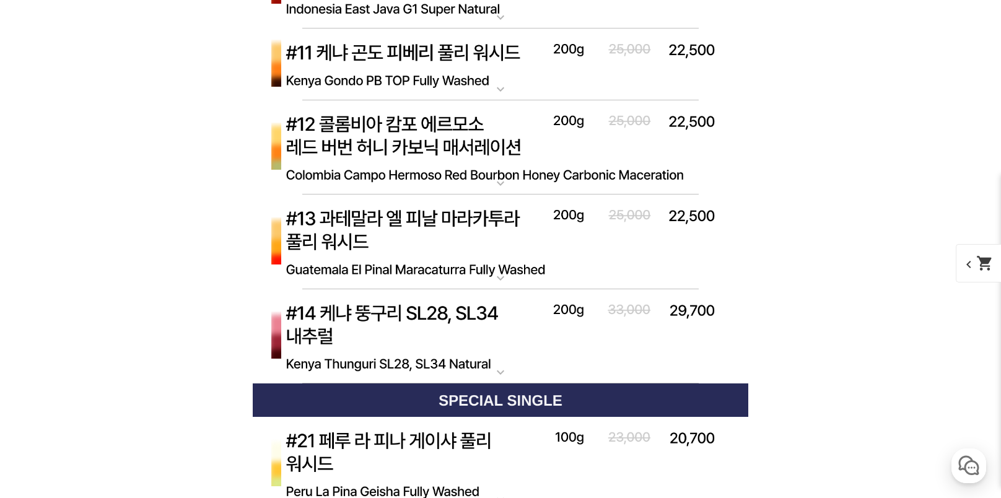
scroll to position [5637, 0]
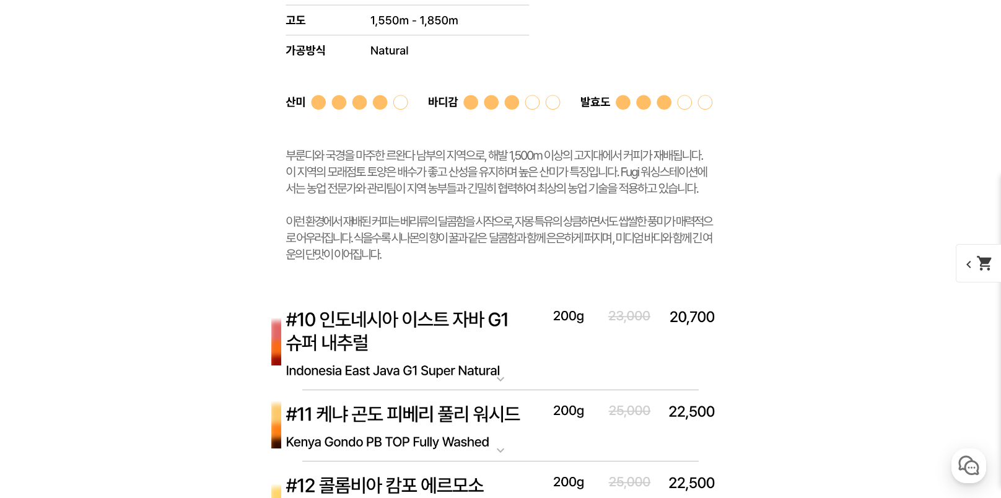
scroll to position [5823, 0]
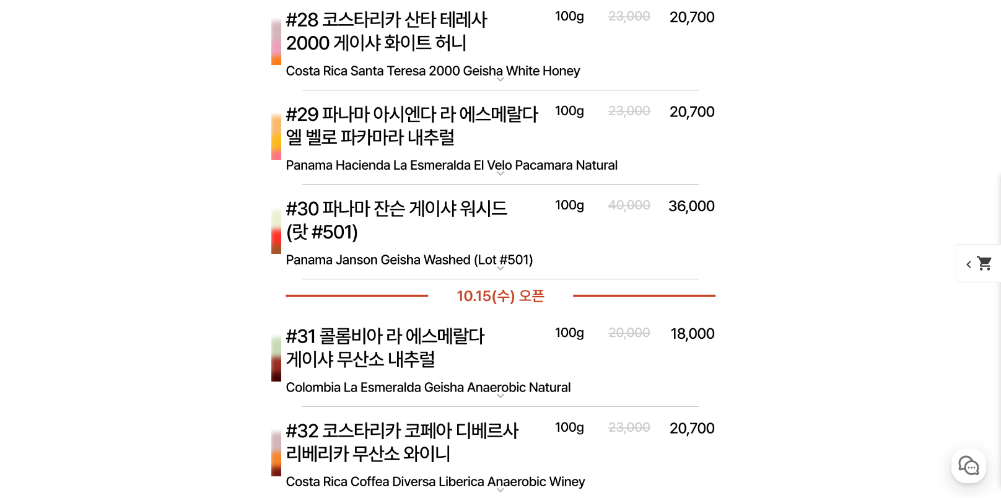
scroll to position [7309, 0]
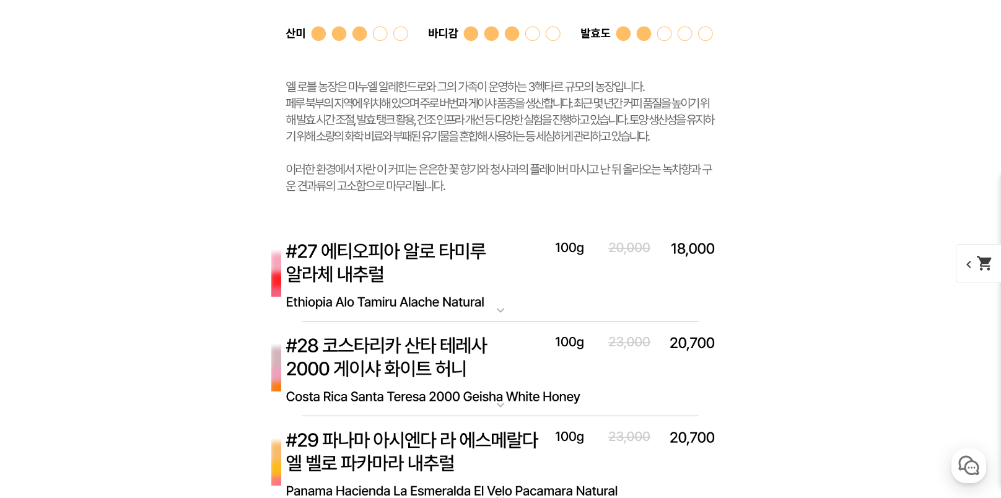
scroll to position [7495, 0]
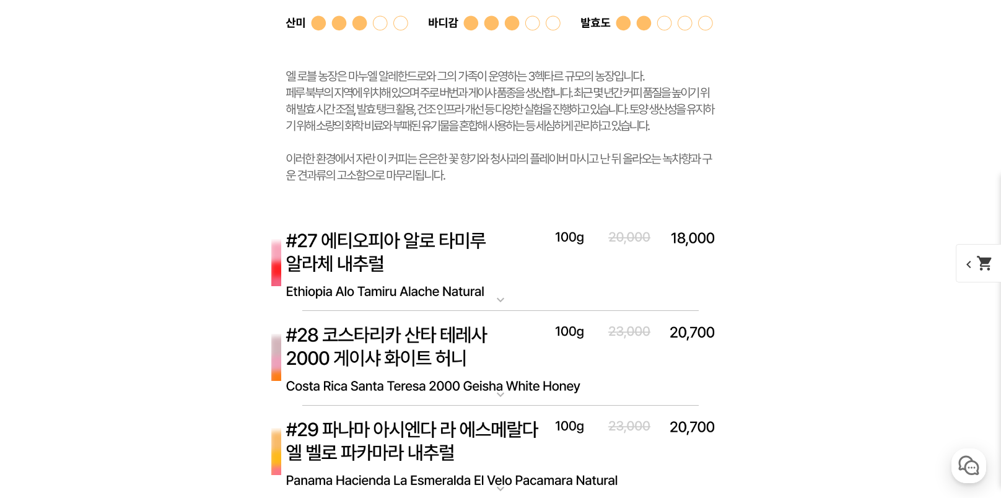
select select "[10.8 오픈] #26 페루 엘 로블 게이샤 워시드"
select select "100g"
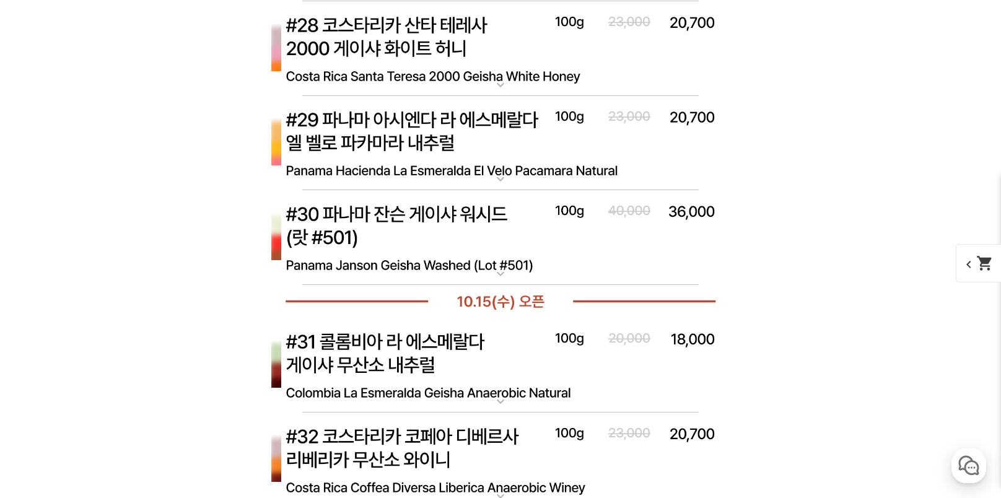
scroll to position [7929, 0]
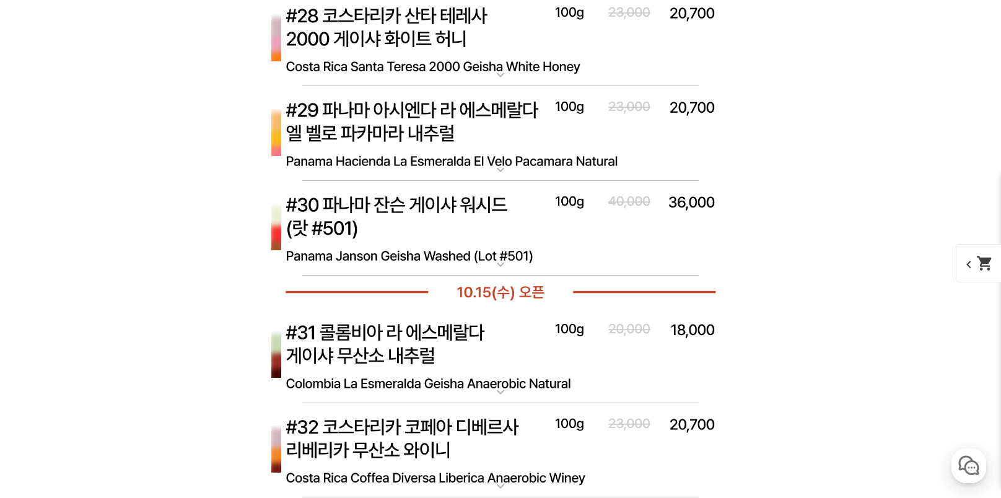
scroll to position [8672, 0]
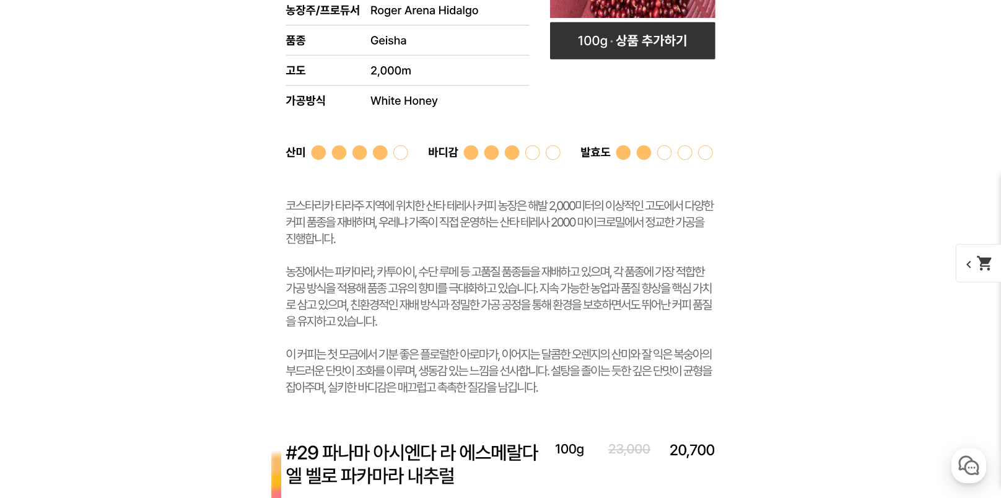
scroll to position [8920, 0]
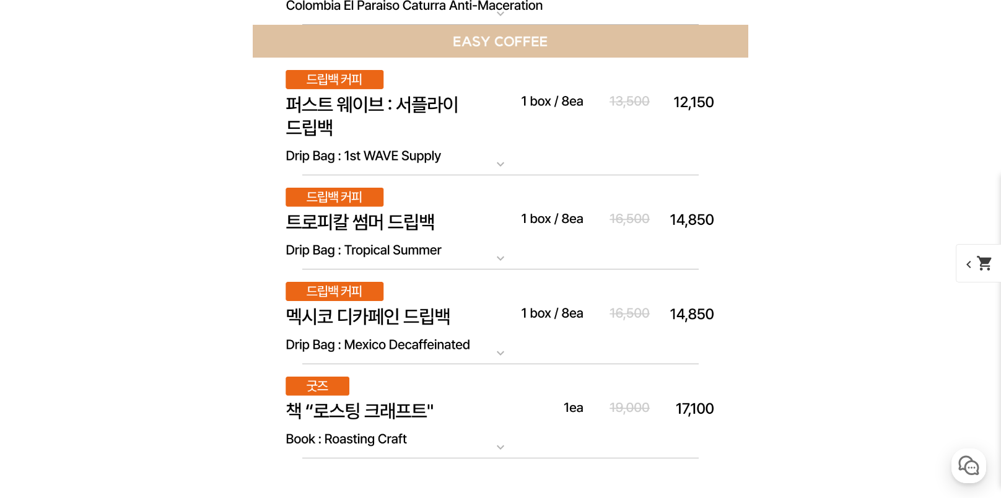
scroll to position [10406, 0]
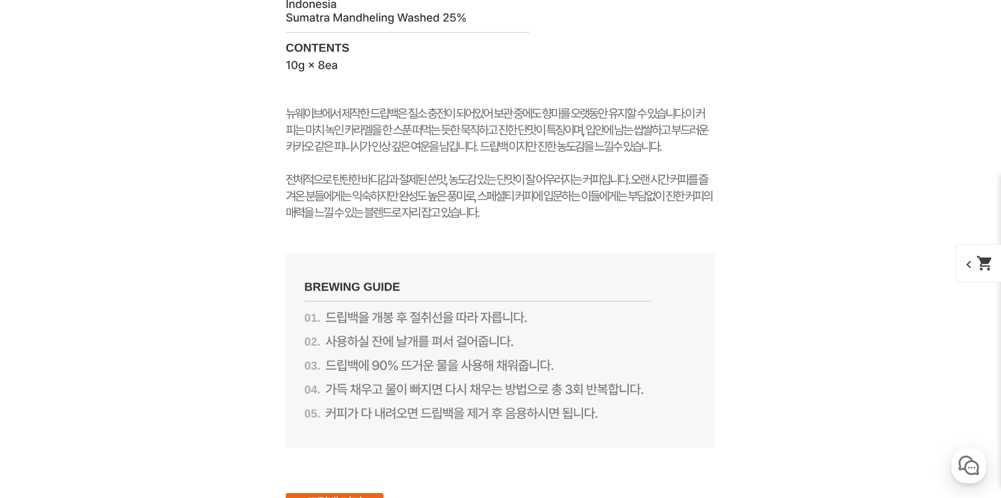
scroll to position [10592, 0]
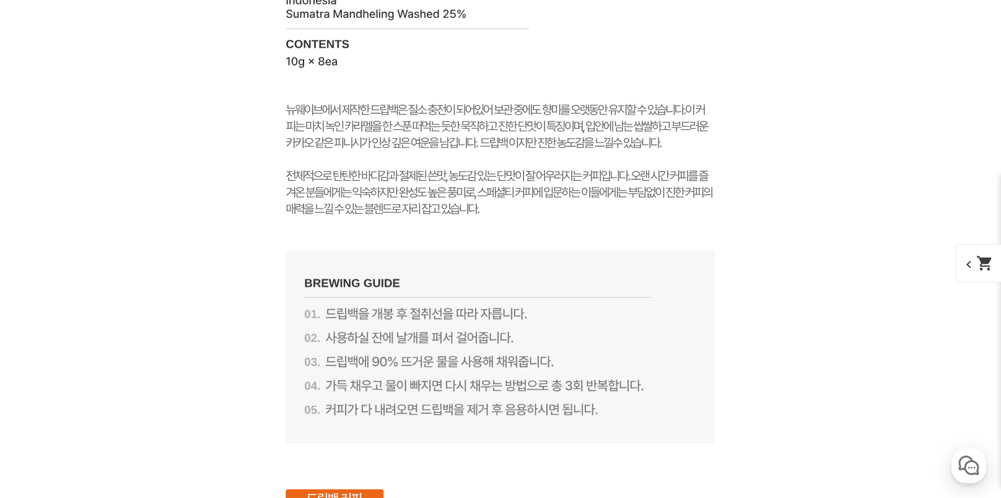
select select "드립백 : 퍼스트 웨이브 1box (10g * 8ea)"
select select "해당없음"
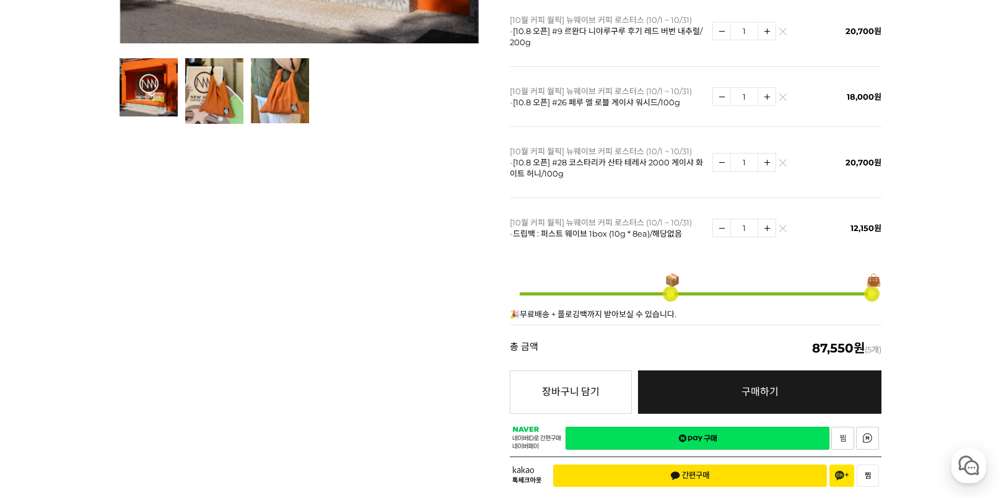
scroll to position [481, 0]
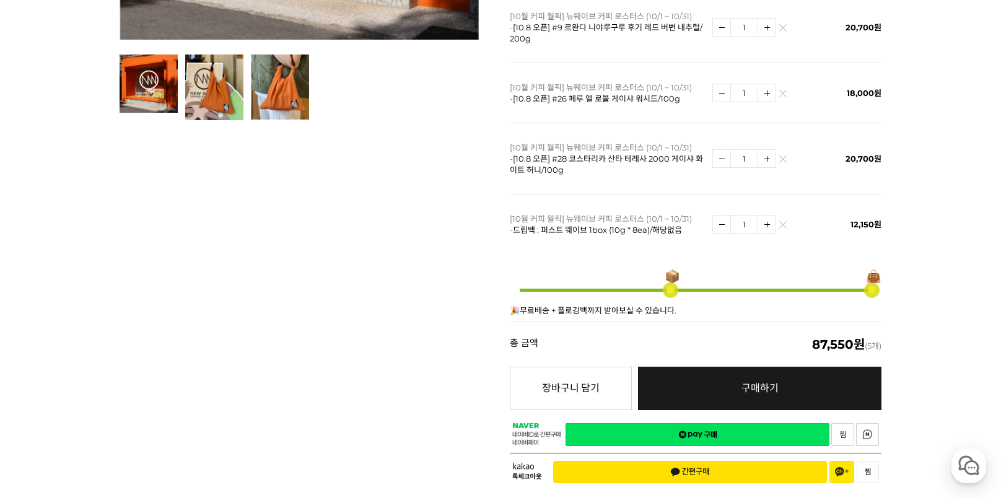
click at [732, 423] on link "네이버페이 구매하기" at bounding box center [698, 434] width 264 height 23
